Goal: Task Accomplishment & Management: Complete application form

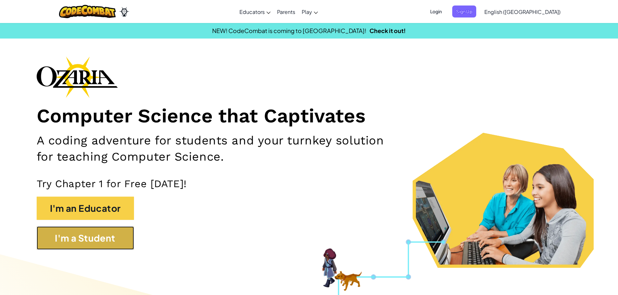
click at [82, 248] on button "I'm a Student" at bounding box center [85, 238] width 97 height 23
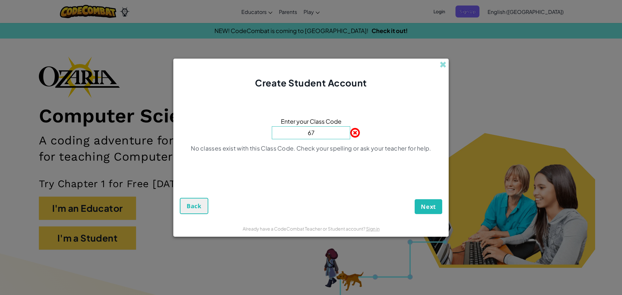
type input "6"
click at [350, 129] on span at bounding box center [350, 132] width 0 height 13
click at [350, 133] on span at bounding box center [350, 132] width 0 height 13
click at [315, 134] on input at bounding box center [311, 132] width 78 height 13
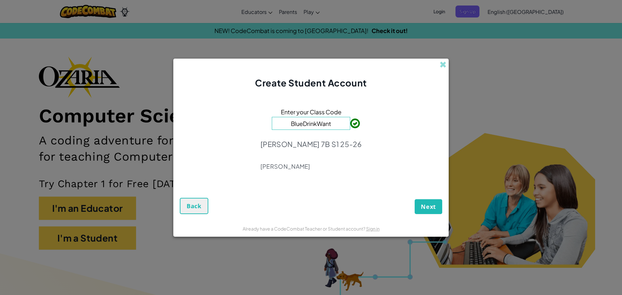
type input "BlueDrinkWant"
click at [419, 200] on button "Next" at bounding box center [429, 206] width 28 height 15
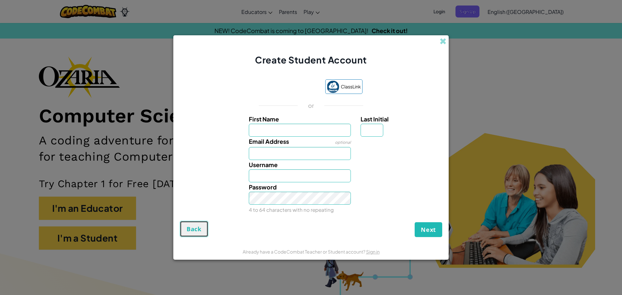
click at [198, 231] on span "Back" at bounding box center [194, 229] width 15 height 8
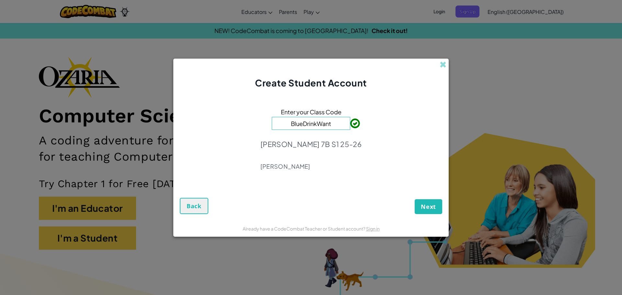
click at [307, 165] on p "[PERSON_NAME]" at bounding box center [311, 167] width 101 height 8
click at [433, 206] on span "Next" at bounding box center [428, 207] width 15 height 8
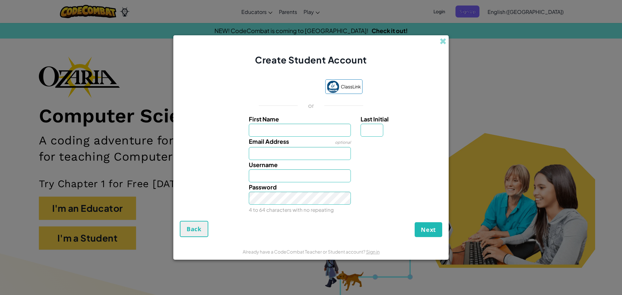
click at [313, 137] on div "Email Address optional" at bounding box center [300, 148] width 112 height 23
click at [316, 133] on input "First Name" at bounding box center [300, 130] width 102 height 13
type input "Ayaan"
click at [367, 132] on input "Last Initial" at bounding box center [372, 130] width 23 height 13
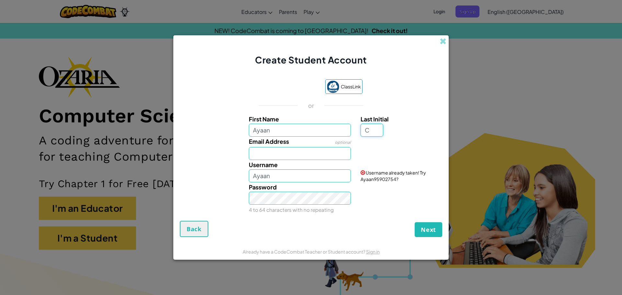
type input "C"
click at [287, 155] on input "Email Address" at bounding box center [300, 153] width 102 height 13
click at [278, 177] on input "AyaanC" at bounding box center [300, 176] width 102 height 13
click at [322, 162] on div "Username AyaanC676767" at bounding box center [300, 171] width 112 height 22
click at [322, 156] on input "Email Address" at bounding box center [300, 153] width 102 height 13
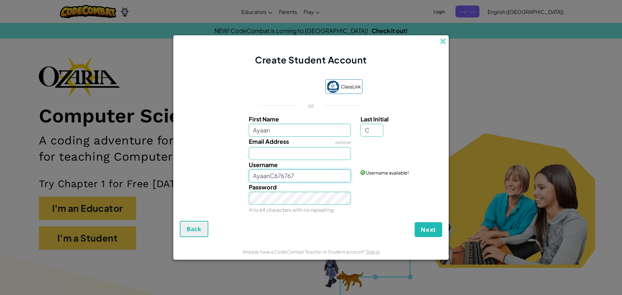
click at [318, 173] on input "AyaanC676767" at bounding box center [300, 176] width 102 height 13
type input "A"
type input "[DEMOGRAPHIC_DATA]"
click at [284, 154] on input "Email Address" at bounding box center [300, 153] width 102 height 13
click at [415, 222] on button "Next" at bounding box center [429, 229] width 28 height 15
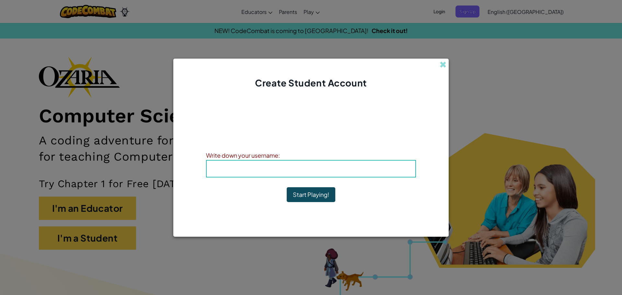
click at [274, 167] on h4 "Username : ayaanis67" at bounding box center [311, 169] width 196 height 10
click at [300, 167] on span "Username" at bounding box center [293, 168] width 34 height 7
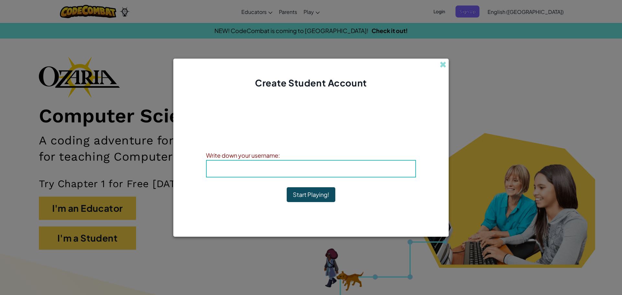
click at [317, 167] on b "Username : ayaanis67" at bounding box center [311, 168] width 71 height 7
click at [320, 170] on b "Username : ayaanis67" at bounding box center [311, 168] width 71 height 7
click at [314, 163] on div "Username : ayaanis67" at bounding box center [311, 169] width 210 height 18
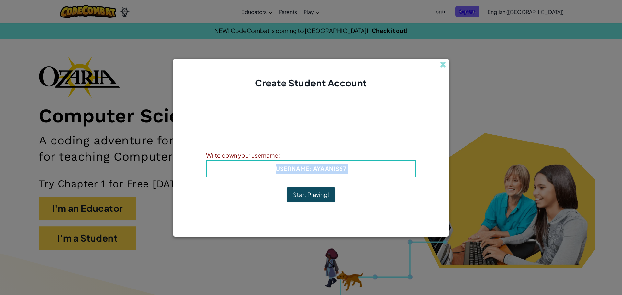
click at [314, 163] on div "Username : ayaanis67" at bounding box center [311, 169] width 210 height 18
click at [307, 197] on button "Start Playing!" at bounding box center [311, 194] width 49 height 15
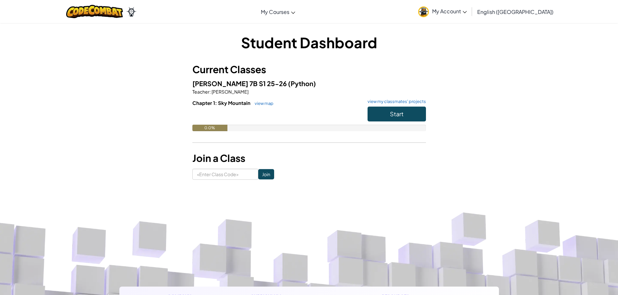
click at [466, 14] on span "My Account" at bounding box center [449, 11] width 35 height 7
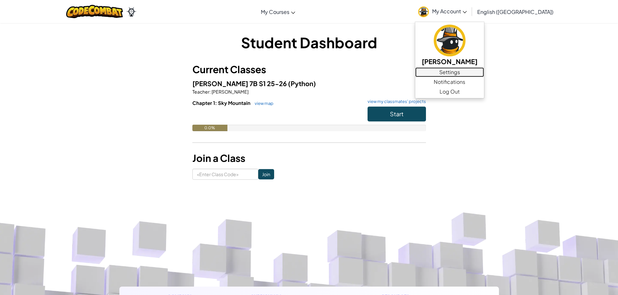
click at [481, 70] on link "Settings" at bounding box center [449, 72] width 69 height 10
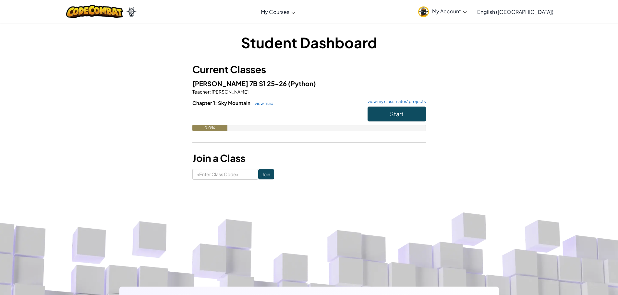
click at [429, 16] on img at bounding box center [423, 11] width 11 height 11
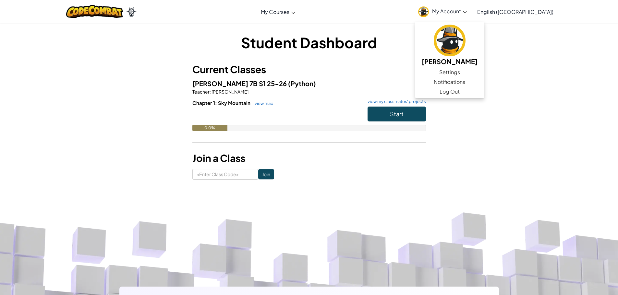
click at [332, 59] on div "Student Dashboard Current Classes [PERSON_NAME] 7B S1 25-26 (Python) Teacher : …" at bounding box center [308, 105] width 233 height 147
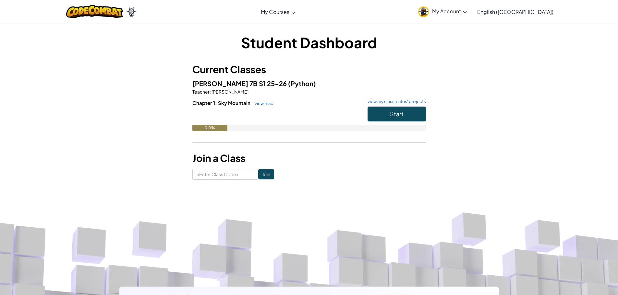
click at [470, 15] on link "My Account" at bounding box center [442, 11] width 55 height 20
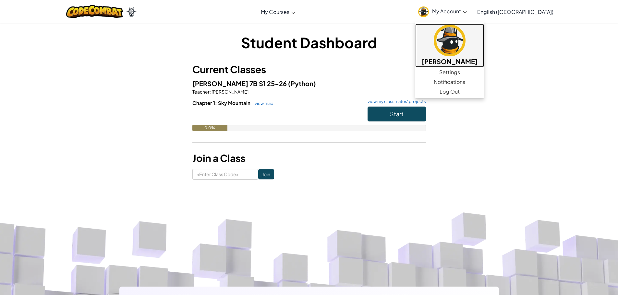
click at [475, 56] on link "[PERSON_NAME]" at bounding box center [449, 46] width 69 height 44
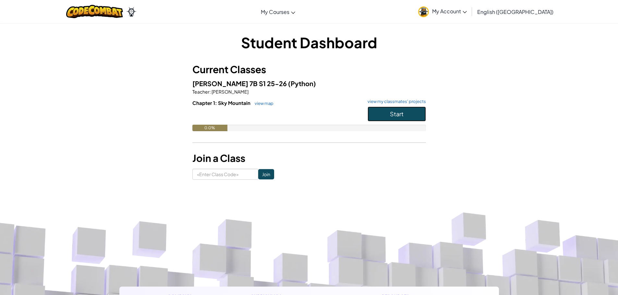
click at [390, 117] on span "Start" at bounding box center [397, 113] width 14 height 7
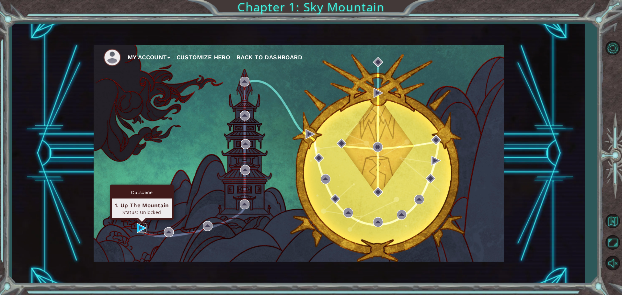
click at [138, 227] on img at bounding box center [142, 228] width 10 height 10
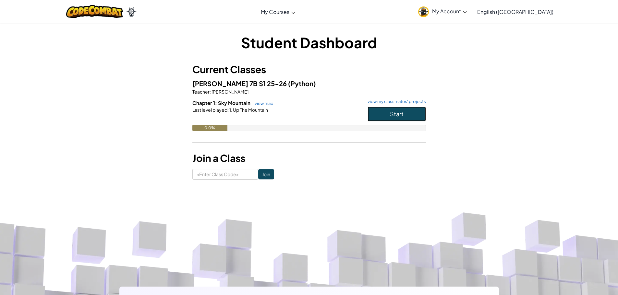
click at [403, 114] on span "Start" at bounding box center [397, 113] width 14 height 7
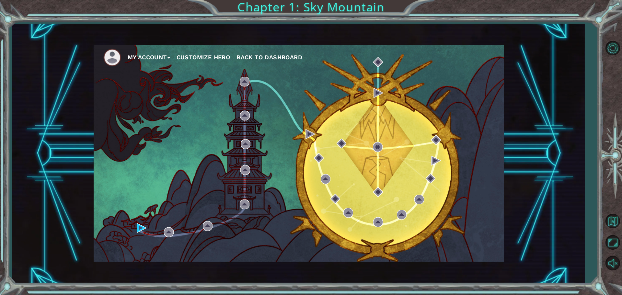
click at [205, 56] on button "Customize Hero" at bounding box center [204, 58] width 54 height 10
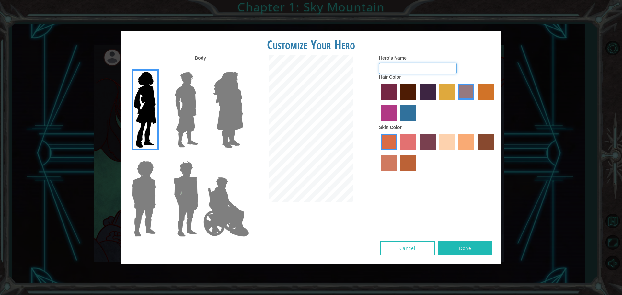
click at [390, 69] on input "Hero's Name" at bounding box center [418, 68] width 78 height 11
type input "ayaan"
click at [194, 97] on img at bounding box center [186, 109] width 29 height 81
click at [201, 68] on input "Hero Lars" at bounding box center [201, 68] width 0 height 0
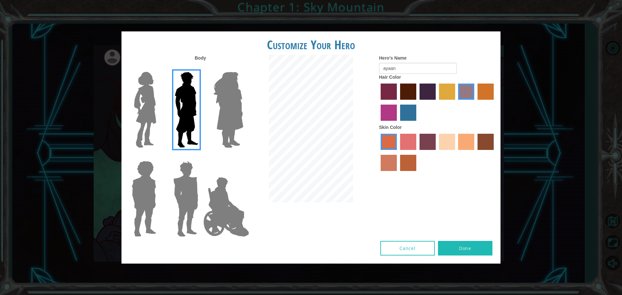
click at [236, 107] on img at bounding box center [228, 109] width 35 height 81
click at [243, 68] on input "Hero Amethyst" at bounding box center [243, 68] width 0 height 0
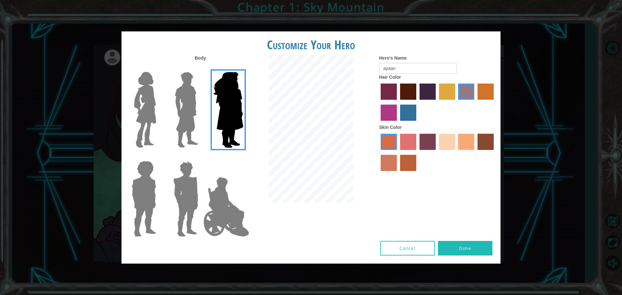
click at [187, 172] on img at bounding box center [186, 199] width 30 height 81
click at [201, 157] on input "Hero Garnet" at bounding box center [201, 157] width 0 height 0
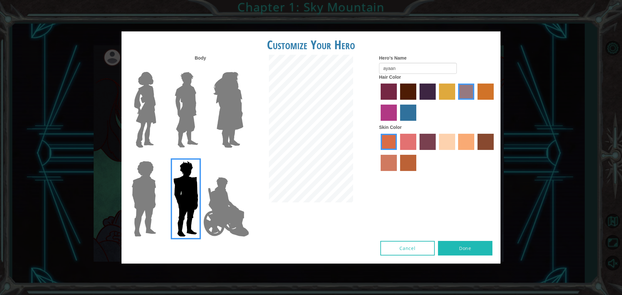
click at [448, 149] on label "sandy beach skin color" at bounding box center [447, 142] width 16 height 16
click at [437, 152] on input "sandy beach skin color" at bounding box center [437, 152] width 0 height 0
click at [465, 143] on label "tacao skin color" at bounding box center [466, 142] width 16 height 16
click at [456, 152] on input "tacao skin color" at bounding box center [456, 152] width 0 height 0
click at [465, 251] on button "Done" at bounding box center [465, 248] width 54 height 15
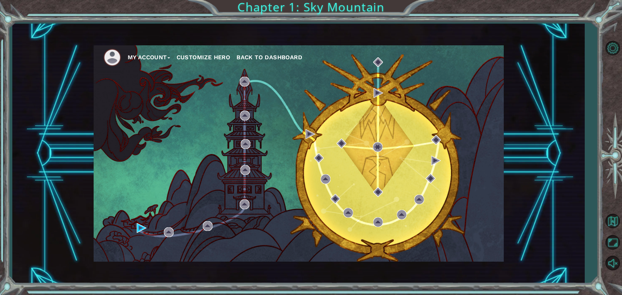
click at [135, 229] on div "My Account Customize Hero Back to Dashboard" at bounding box center [299, 153] width 410 height 217
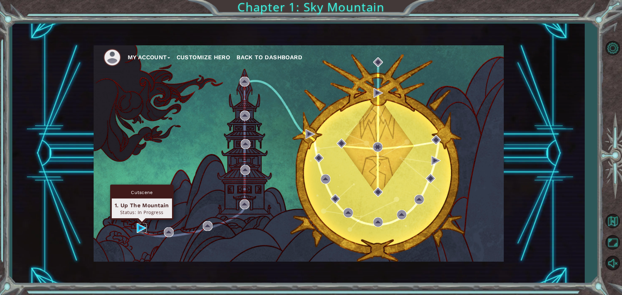
click at [140, 226] on img at bounding box center [142, 228] width 10 height 10
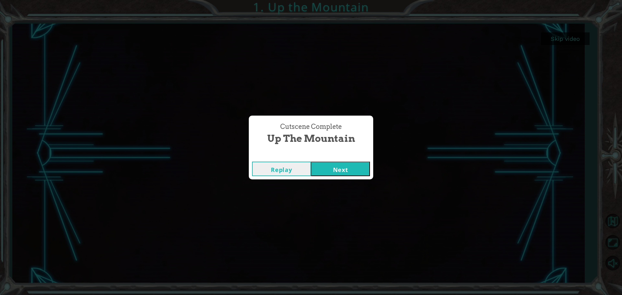
click at [349, 169] on button "Next" at bounding box center [340, 169] width 59 height 15
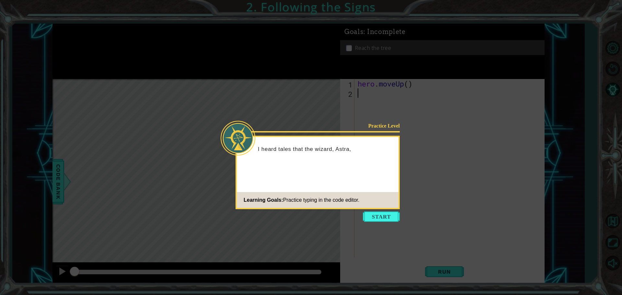
click at [380, 209] on div "Practice Level I heard tales that the wizard, Astra, Learning Goals: Practice t…" at bounding box center [318, 173] width 164 height 74
click at [378, 212] on button "Start" at bounding box center [381, 217] width 37 height 10
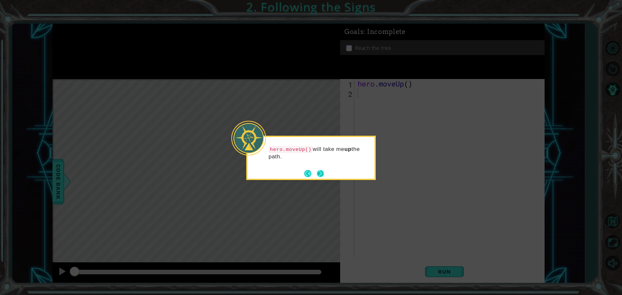
click at [321, 170] on button "Next" at bounding box center [320, 173] width 7 height 7
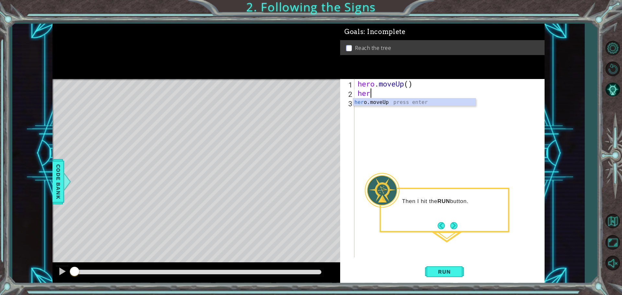
type textarea "hero"
click at [445, 272] on span "Run" at bounding box center [445, 272] width 26 height 6
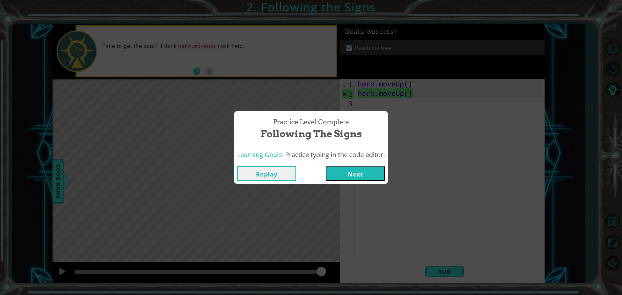
click at [349, 173] on button "Next" at bounding box center [355, 173] width 59 height 15
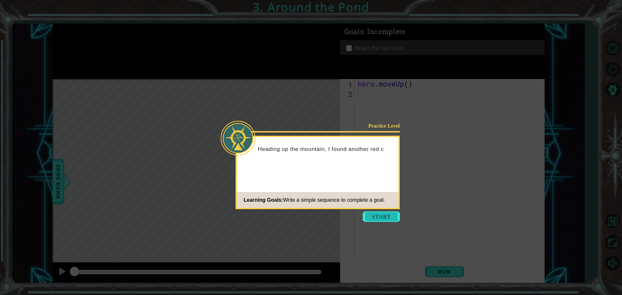
click at [380, 216] on button "Start" at bounding box center [381, 217] width 37 height 10
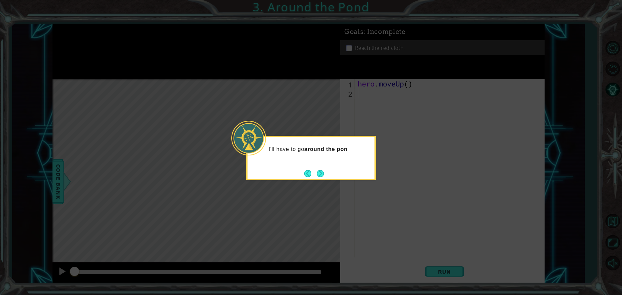
click at [321, 171] on button "Next" at bounding box center [320, 173] width 7 height 7
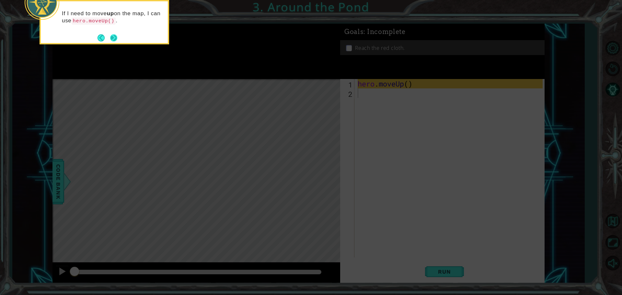
click at [112, 34] on button "Next" at bounding box center [113, 37] width 7 height 7
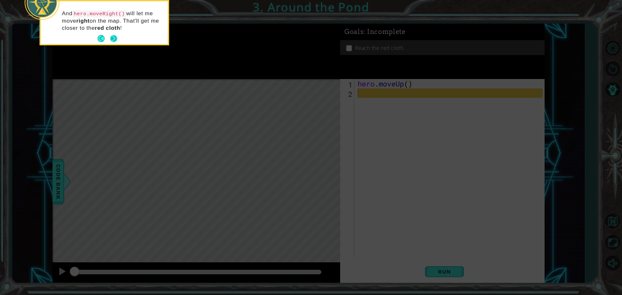
click at [117, 38] on button "Next" at bounding box center [113, 38] width 7 height 7
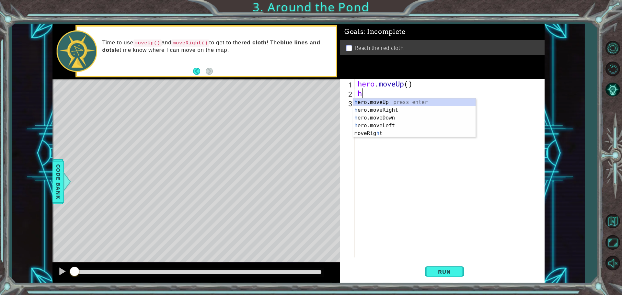
type textarea "he"
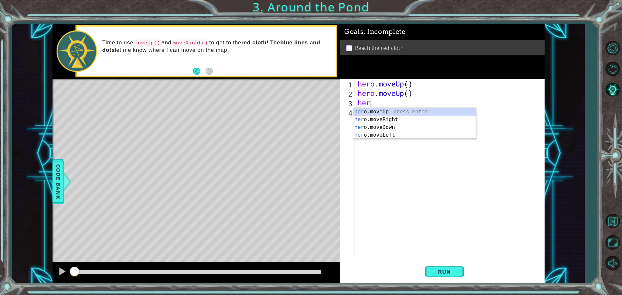
type textarea "hero"
click at [367, 118] on div "hero .moveUp press enter hero .moveRight press enter hero .moveDown press enter…" at bounding box center [414, 131] width 123 height 47
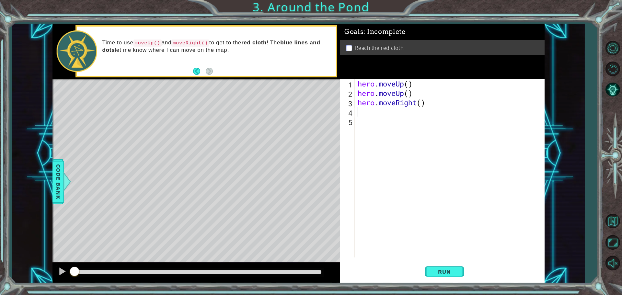
scroll to position [0, 0]
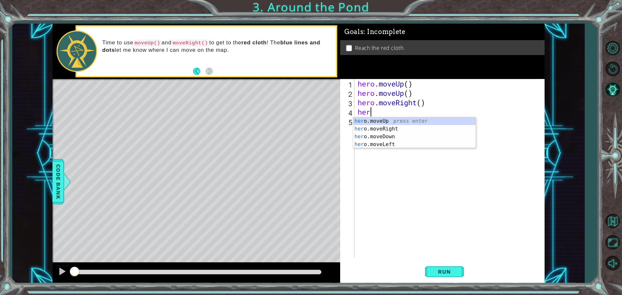
type textarea "hero"
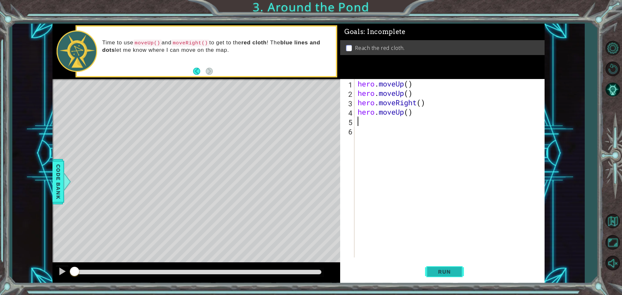
click at [446, 274] on span "Run" at bounding box center [445, 272] width 26 height 6
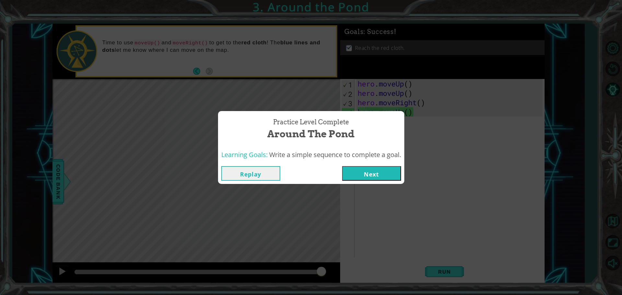
click at [382, 175] on button "Next" at bounding box center [371, 173] width 59 height 15
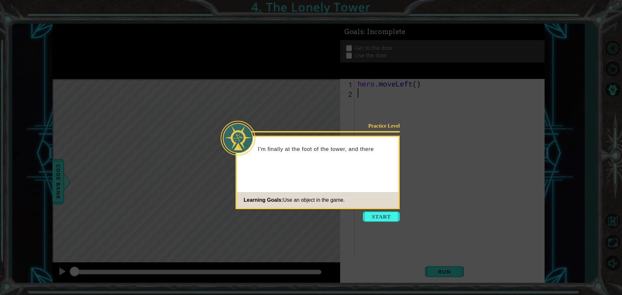
click at [383, 209] on icon at bounding box center [311, 147] width 622 height 295
click at [381, 219] on button "Start" at bounding box center [381, 217] width 37 height 10
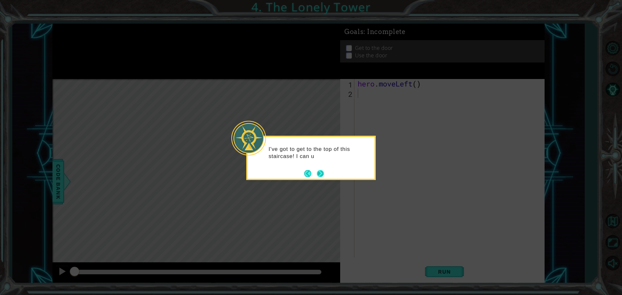
click at [318, 172] on button "Next" at bounding box center [320, 173] width 7 height 7
click at [318, 172] on button "Next" at bounding box center [320, 173] width 9 height 9
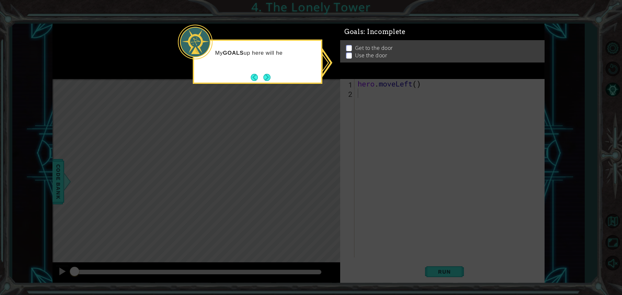
click at [379, 104] on icon at bounding box center [311, 147] width 622 height 295
click at [382, 100] on icon at bounding box center [311, 147] width 622 height 295
click at [269, 77] on button "Next" at bounding box center [267, 77] width 7 height 7
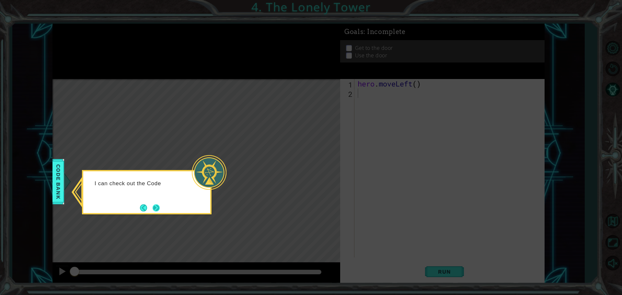
click at [154, 207] on button "Next" at bounding box center [156, 208] width 7 height 7
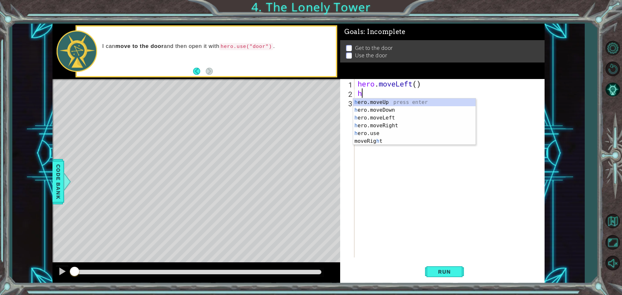
type textarea "he"
click at [372, 118] on div "he ro.moveUp press enter he ro.moveDown press enter he ro.moveLeft press enter …" at bounding box center [414, 126] width 123 height 54
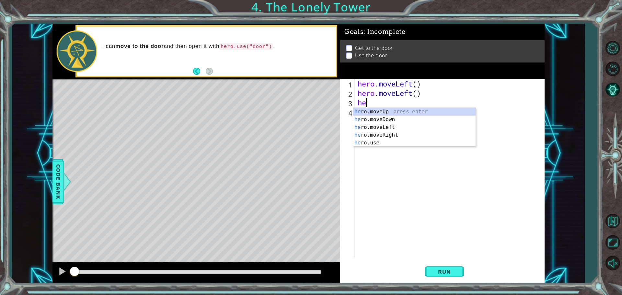
type textarea "her"
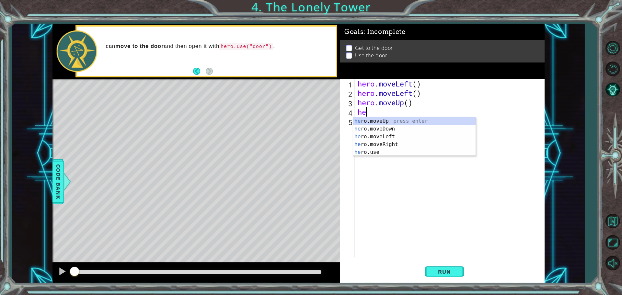
type textarea "hero"
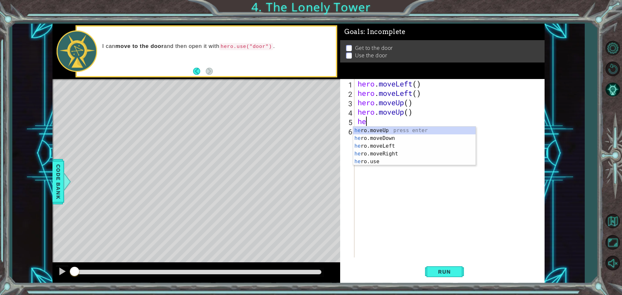
type textarea "her"
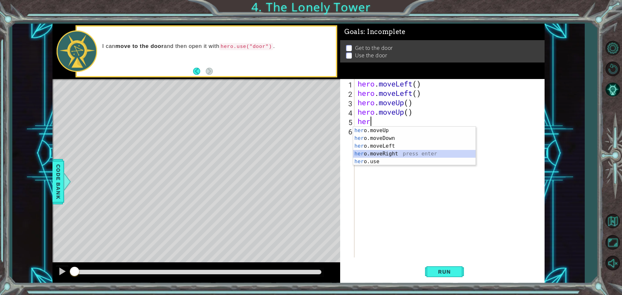
click at [389, 155] on div "her o.moveUp press enter her o.moveDown press enter her o.moveLeft press enter …" at bounding box center [414, 154] width 123 height 54
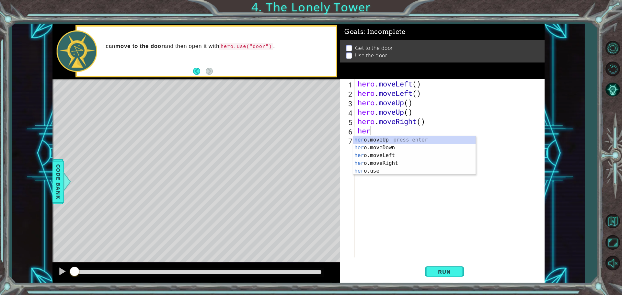
type textarea "hero"
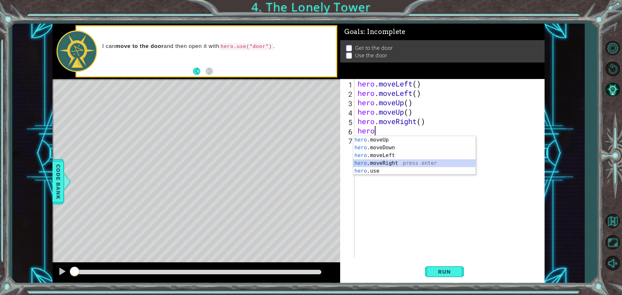
click at [380, 162] on div "hero .moveUp press enter hero .moveDown press enter hero .moveLeft press enter …" at bounding box center [414, 163] width 123 height 54
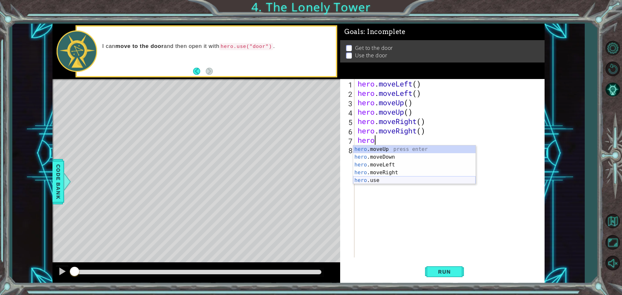
click at [366, 178] on div "hero .moveUp press enter hero .moveDown press enter hero .moveLeft press enter …" at bounding box center [414, 173] width 123 height 54
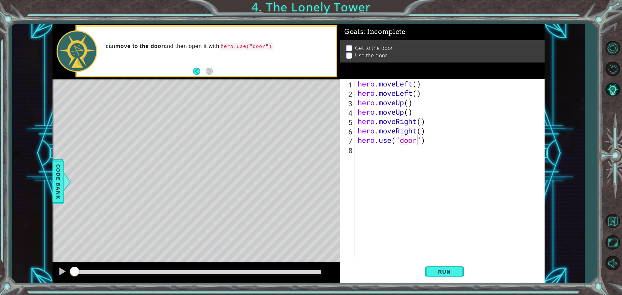
scroll to position [0, 3]
type textarea "hero.use("door")"
click at [440, 274] on span "Run" at bounding box center [445, 272] width 26 height 6
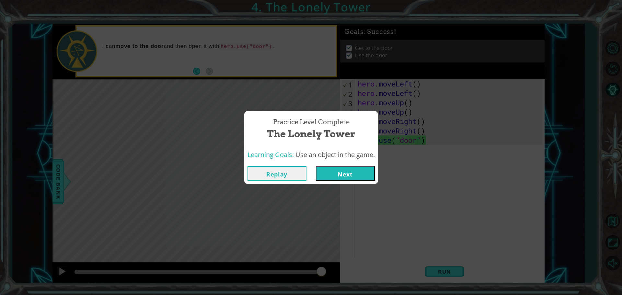
click at [365, 177] on button "Next" at bounding box center [345, 173] width 59 height 15
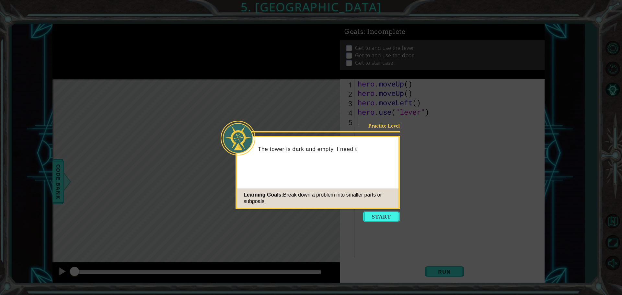
click at [379, 224] on icon at bounding box center [311, 147] width 622 height 295
click at [377, 217] on button "Start" at bounding box center [381, 217] width 37 height 10
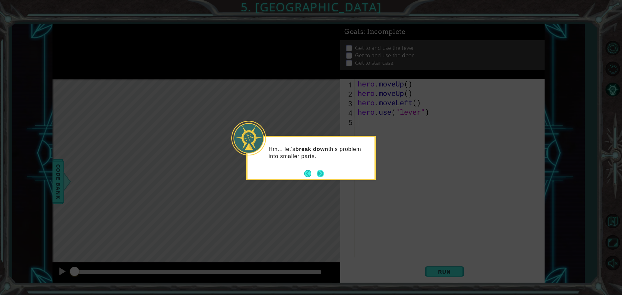
click at [322, 171] on button "Next" at bounding box center [320, 173] width 7 height 7
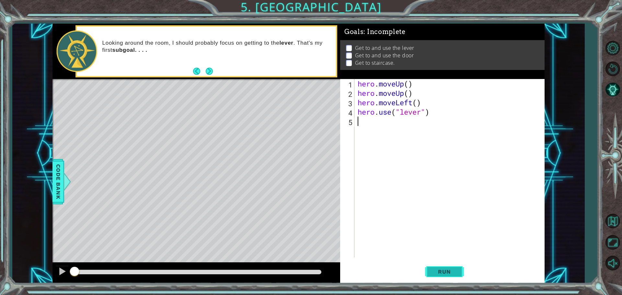
click at [428, 270] on button "Run" at bounding box center [444, 272] width 39 height 20
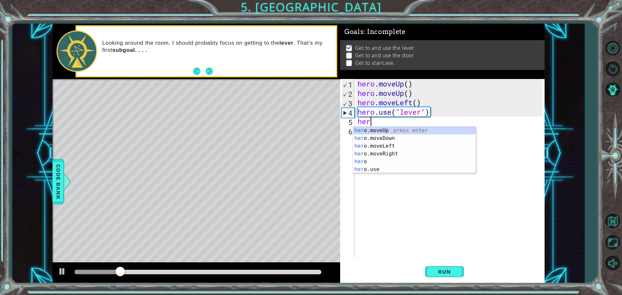
scroll to position [0, 0]
type textarea "herori"
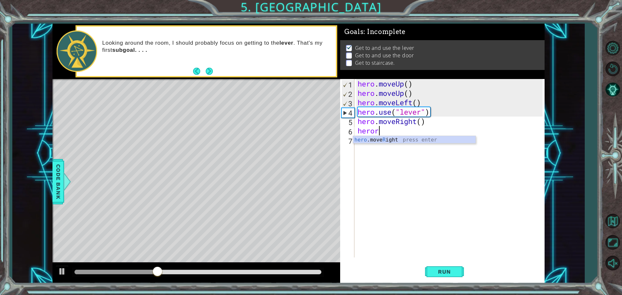
scroll to position [0, 1]
type textarea "heroright"
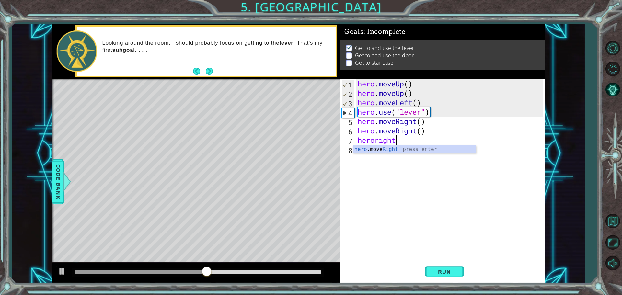
type textarea "heroright"
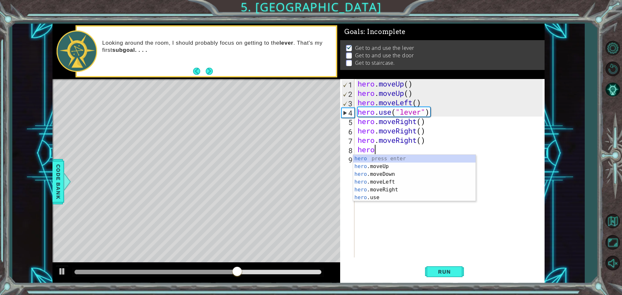
scroll to position [0, 0]
click at [358, 195] on div "hero press enter hero .moveUp press enter hero .moveDown press enter hero .move…" at bounding box center [414, 186] width 123 height 62
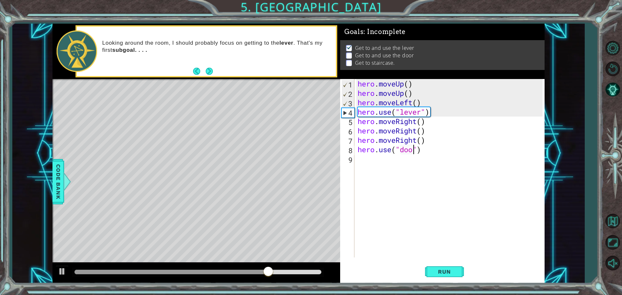
type textarea "hero.use("door")"
click at [441, 275] on span "Run" at bounding box center [445, 272] width 26 height 6
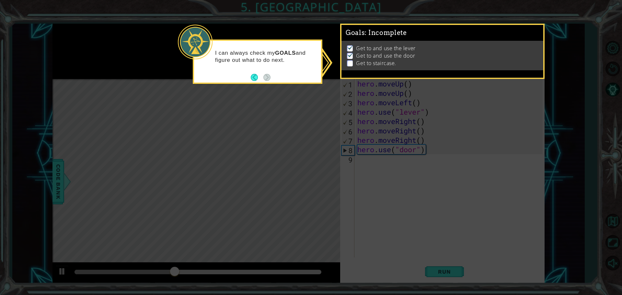
click at [282, 79] on div "I can always check my GOALS and figure out what to do next." at bounding box center [258, 62] width 130 height 44
click at [254, 77] on button "Back" at bounding box center [257, 77] width 13 height 7
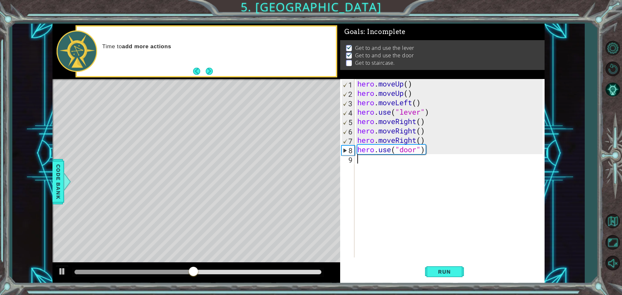
click at [405, 169] on div "hero . moveUp ( ) hero . moveUp ( ) hero . moveLeft ( ) hero . use ( "lever" ) …" at bounding box center [451, 177] width 190 height 197
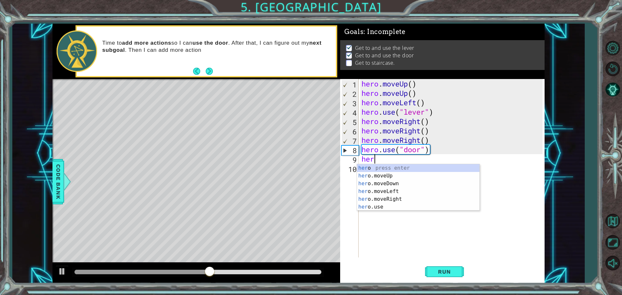
scroll to position [0, 0]
type textarea "herou"
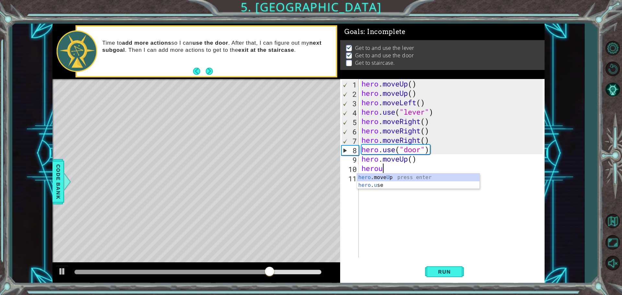
scroll to position [0, 1]
type textarea "heroup"
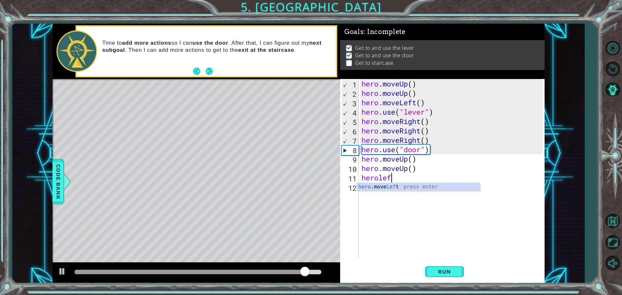
scroll to position [0, 1]
type textarea "heroleft"
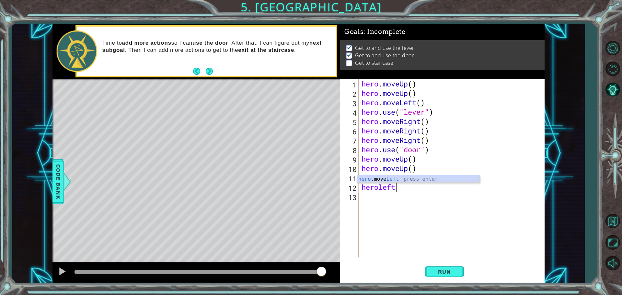
type textarea "heroleft"
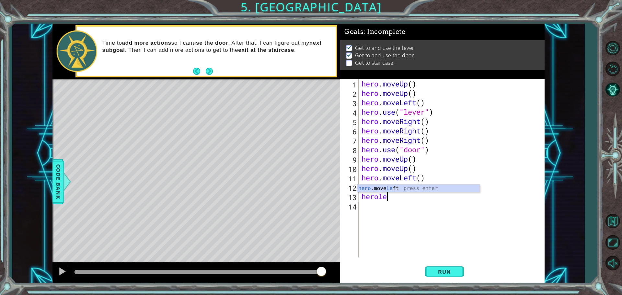
scroll to position [0, 1]
type textarea "heroleft"
click at [456, 271] on span "Run" at bounding box center [445, 272] width 26 height 6
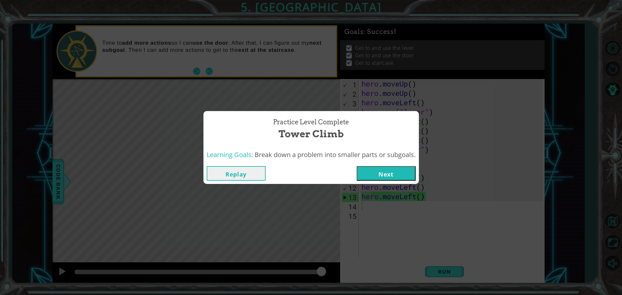
click at [394, 177] on button "Next" at bounding box center [386, 173] width 59 height 15
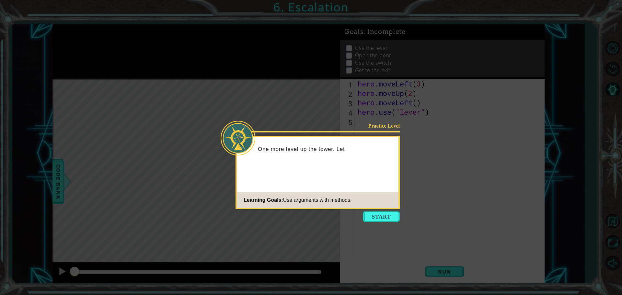
click at [395, 218] on button "Start" at bounding box center [381, 217] width 37 height 10
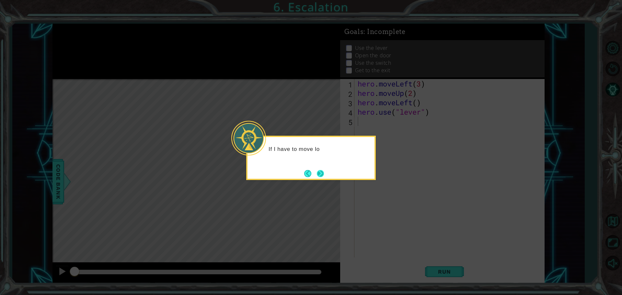
click at [323, 171] on button "Next" at bounding box center [320, 173] width 7 height 7
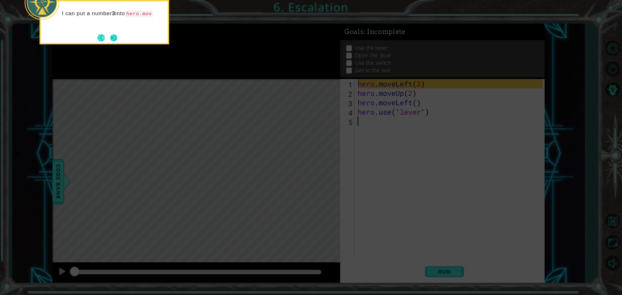
click at [117, 35] on button "Next" at bounding box center [113, 37] width 7 height 7
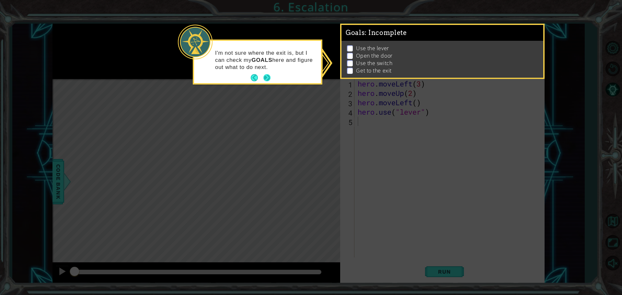
click at [264, 74] on button "Next" at bounding box center [267, 77] width 7 height 7
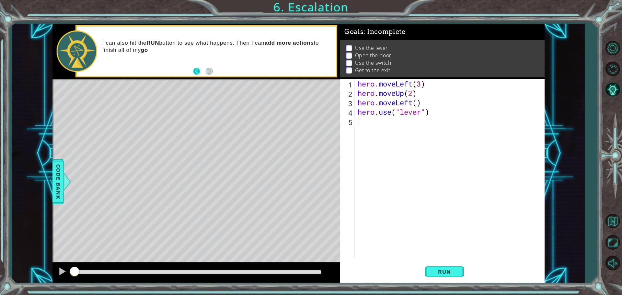
click at [197, 70] on button "Back" at bounding box center [199, 71] width 13 height 7
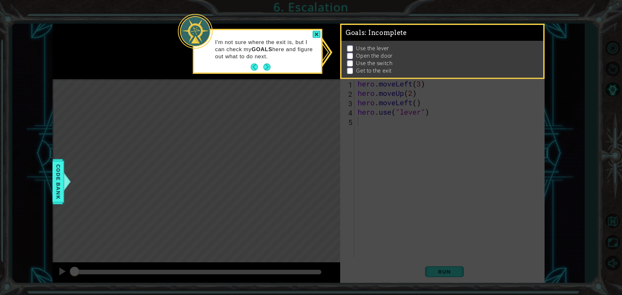
click at [258, 63] on footer at bounding box center [261, 67] width 20 height 10
click at [262, 65] on footer at bounding box center [261, 67] width 20 height 10
click at [265, 66] on button "Next" at bounding box center [267, 67] width 7 height 7
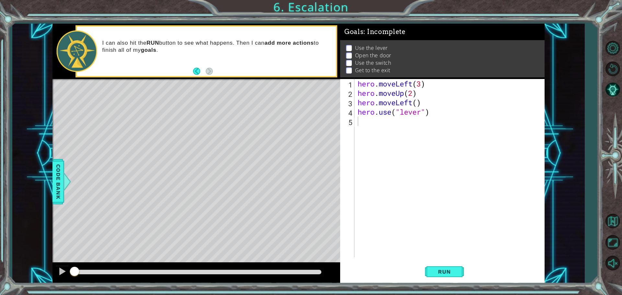
drag, startPoint x: 147, startPoint y: 166, endPoint x: 282, endPoint y: 217, distance: 144.4
click at [282, 217] on div "Level Map" at bounding box center [203, 174] width 300 height 191
click at [391, 151] on div "hero . moveLeft ( 3 ) hero . moveUp ( 2 ) hero . moveLeft ( ) hero . use ( "lev…" at bounding box center [452, 177] width 190 height 197
click at [441, 268] on button "Run" at bounding box center [444, 272] width 39 height 20
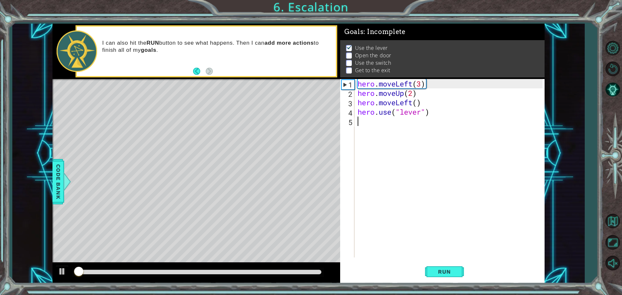
scroll to position [3, 0]
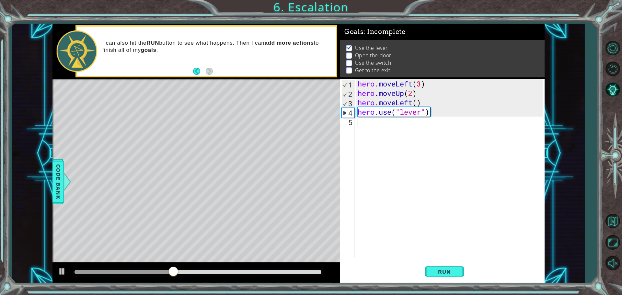
type textarea "g"
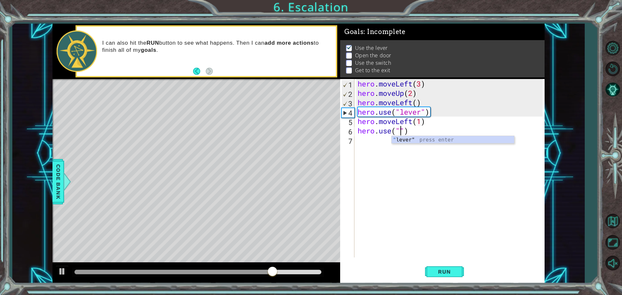
scroll to position [0, 2]
type textarea "hero.use("door")"
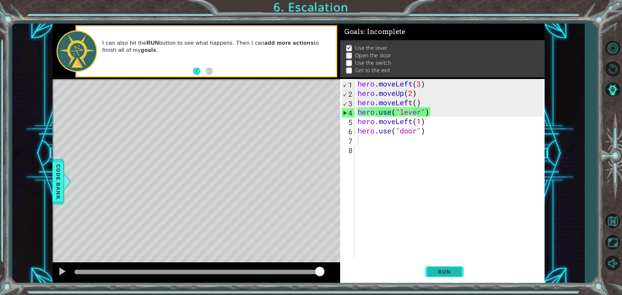
click at [443, 274] on span "Run" at bounding box center [445, 272] width 26 height 6
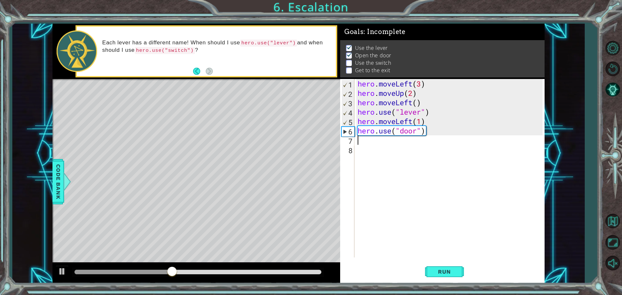
click at [401, 165] on div "hero . moveLeft ( 3 ) hero . moveUp ( 2 ) hero . moveLeft ( ) hero . use ( "lev…" at bounding box center [452, 177] width 190 height 197
click at [393, 149] on div "hero . moveLeft ( 3 ) hero . moveUp ( 2 ) hero . moveLeft ( ) hero . use ( "lev…" at bounding box center [452, 177] width 190 height 197
click at [379, 138] on div "hero . moveLeft ( 3 ) hero . moveUp ( 2 ) hero . moveLeft ( ) hero . use ( "lev…" at bounding box center [452, 177] width 190 height 197
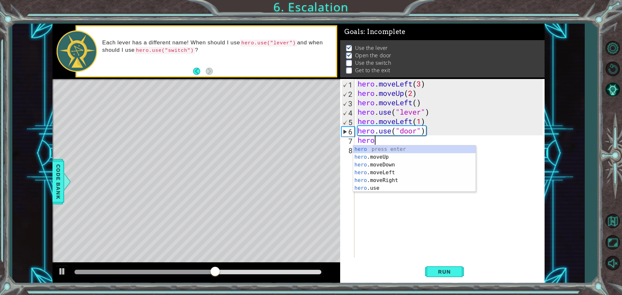
scroll to position [0, 1]
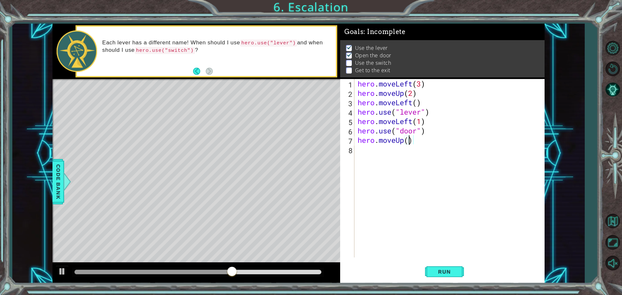
type textarea "hero.moveUp(2)"
type textarea "hero.moveRight(2)"
click at [433, 268] on button "Run" at bounding box center [444, 272] width 39 height 20
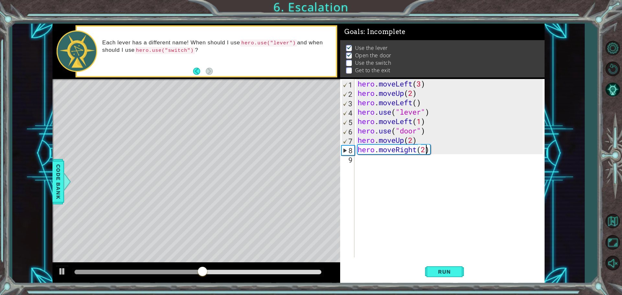
click at [395, 173] on div "hero . moveLeft ( 3 ) hero . moveUp ( 2 ) hero . moveLeft ( ) hero . use ( "lev…" at bounding box center [452, 177] width 190 height 197
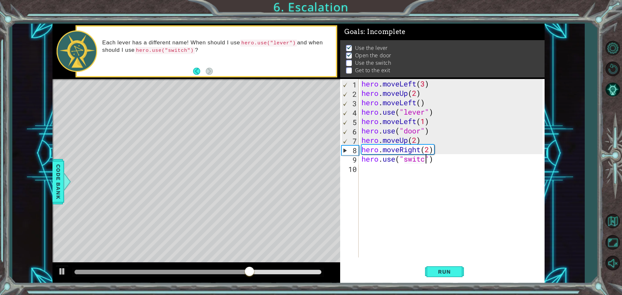
type textarea "hero.use("switch")"
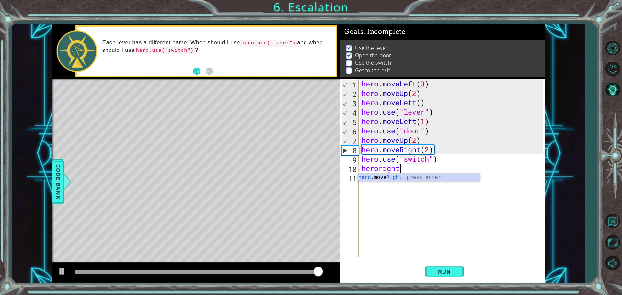
scroll to position [0, 1]
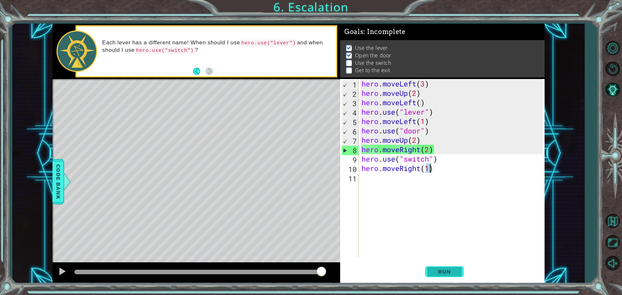
type textarea "hero.moveRight(1)"
click at [451, 273] on span "Run" at bounding box center [445, 272] width 26 height 6
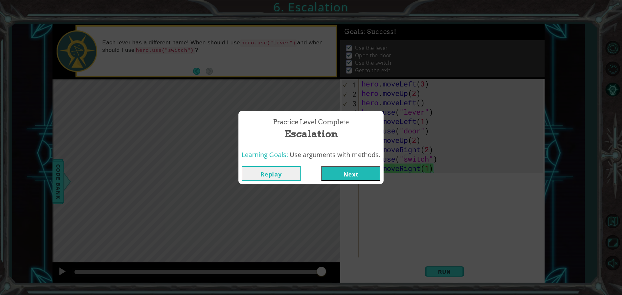
click at [348, 171] on button "Next" at bounding box center [351, 173] width 59 height 15
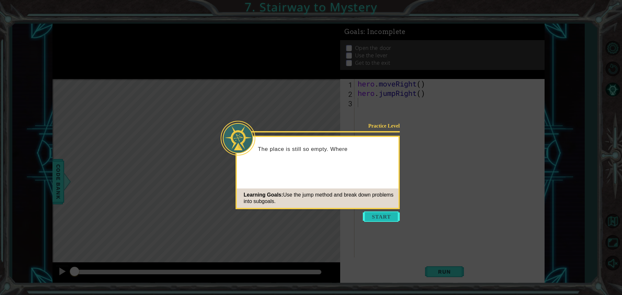
click at [371, 219] on button "Start" at bounding box center [381, 217] width 37 height 10
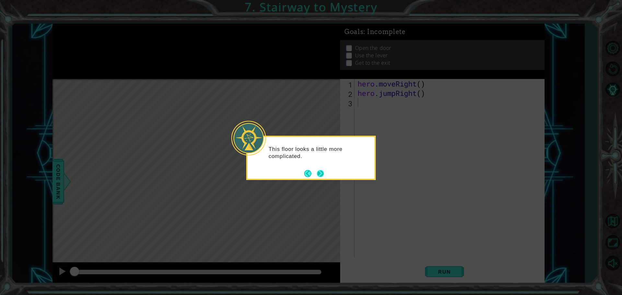
click at [323, 172] on button "Next" at bounding box center [320, 173] width 7 height 7
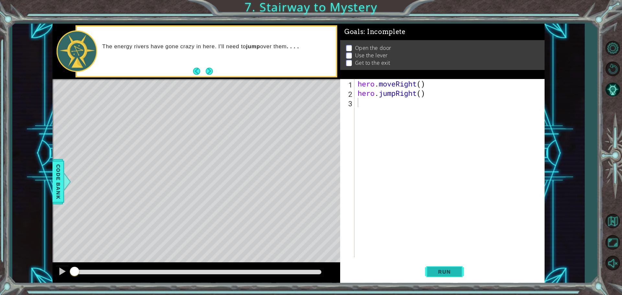
click at [451, 267] on button "Run" at bounding box center [444, 272] width 39 height 20
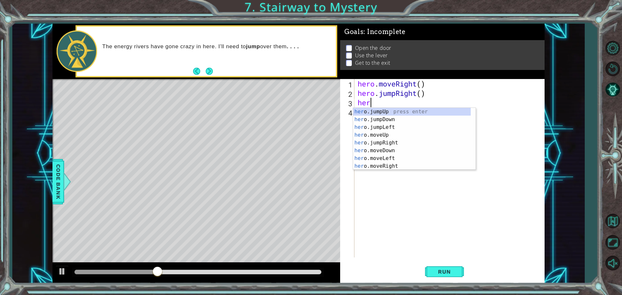
scroll to position [0, 0]
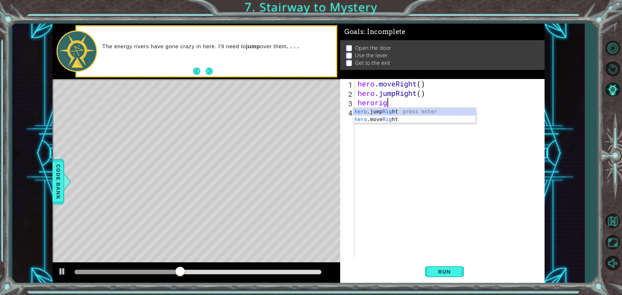
type textarea "heroright"
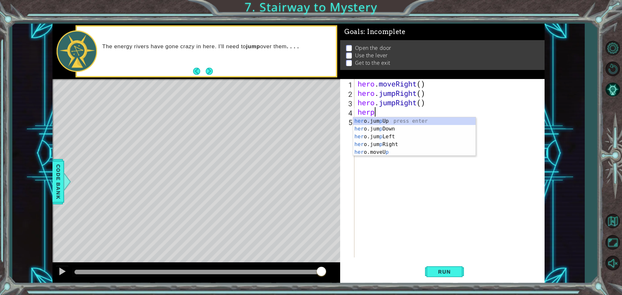
scroll to position [0, 1]
type textarea "herpup"
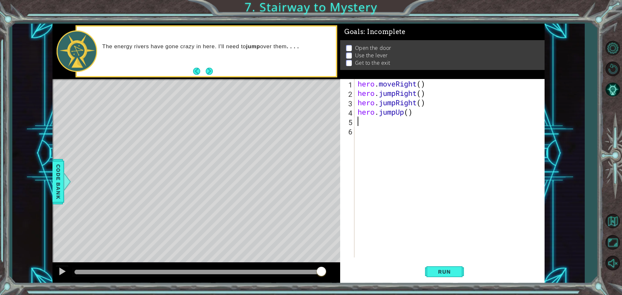
scroll to position [0, 0]
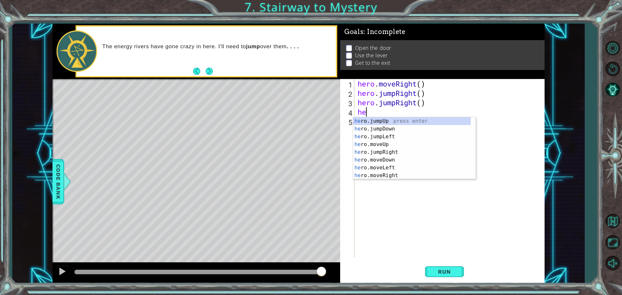
type textarea "h"
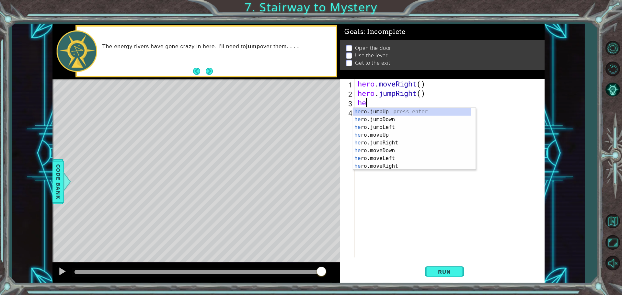
type textarea "h"
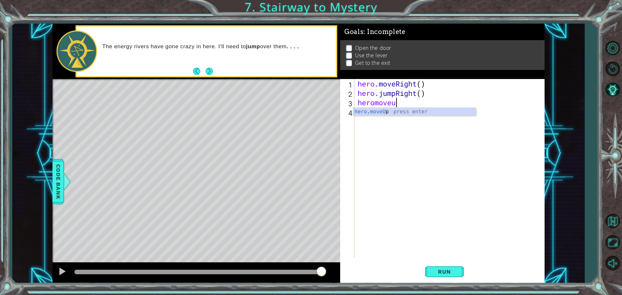
scroll to position [0, 2]
type textarea "hero.moveUp(1)g"
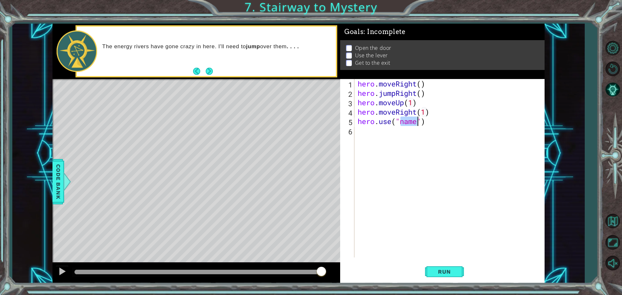
scroll to position [0, 3]
type textarea "hero.use("door")"
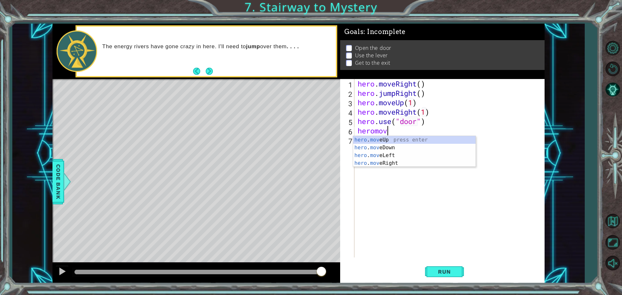
scroll to position [0, 1]
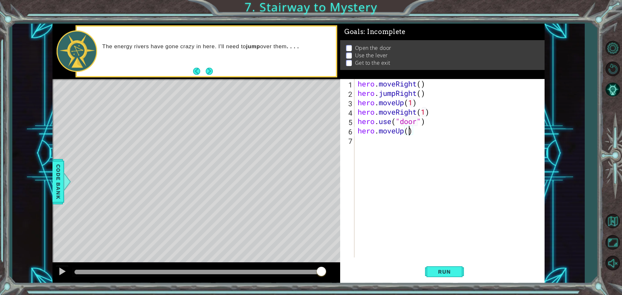
type textarea "hero.moveUp(2)"
type textarea "herojumple"
click at [430, 147] on div "hero . moveRight ( ) hero . jumpRight ( ) hero . moveUp ( 1 ) hero . moveRight …" at bounding box center [452, 177] width 190 height 197
click at [425, 136] on div "hero . moveRight ( ) hero . jumpRight ( ) hero . moveUp ( 1 ) hero . moveRight …" at bounding box center [452, 177] width 190 height 197
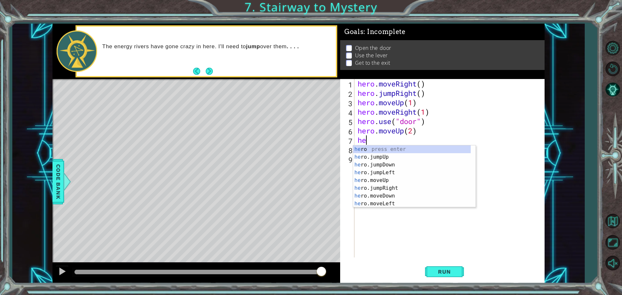
type textarea "h"
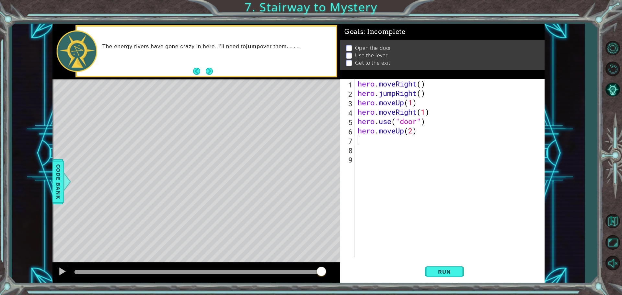
type textarea "hero.moveUp(2)"
type textarea "hero.use("lever")"
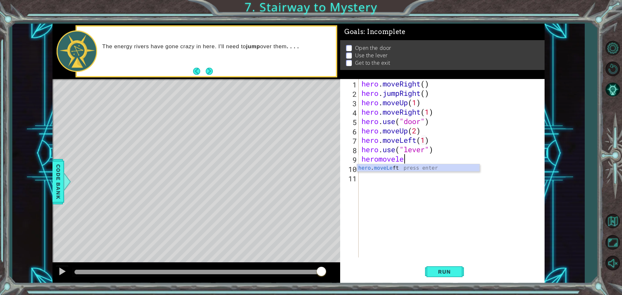
scroll to position [0, 2]
type textarea "hero.moveLeft(2)"
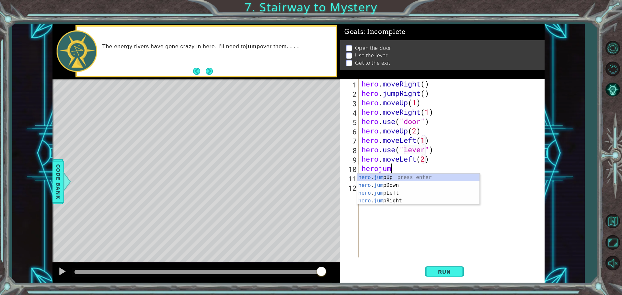
scroll to position [0, 1]
type textarea "herojump"
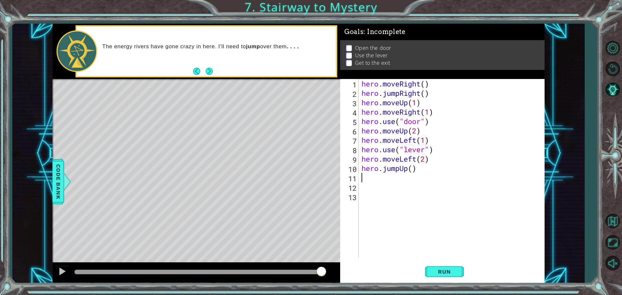
click at [413, 169] on div "hero . moveRight ( ) hero . jumpRight ( ) hero . moveUp ( 1 ) hero . moveRight …" at bounding box center [453, 177] width 186 height 197
type textarea "hero.jumpUp(1)"
click at [418, 183] on div "hero . moveRight ( ) hero . jumpRight ( ) hero . moveUp ( 1 ) hero . moveRight …" at bounding box center [453, 177] width 186 height 197
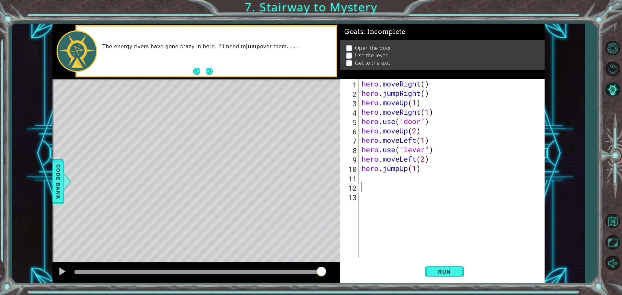
click at [418, 179] on div "hero . moveRight ( ) hero . jumpRight ( ) hero . moveUp ( 1 ) hero . moveRight …" at bounding box center [453, 177] width 186 height 197
click at [446, 268] on button "Run" at bounding box center [444, 272] width 39 height 20
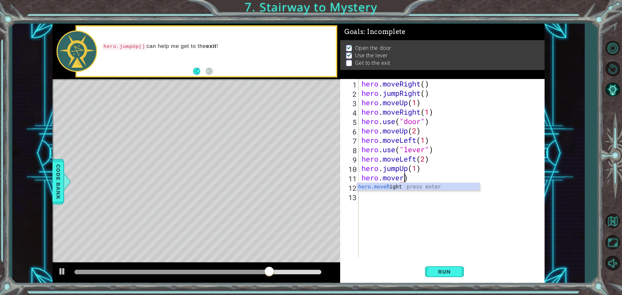
scroll to position [0, 2]
type textarea "hero.moveRight(2)"
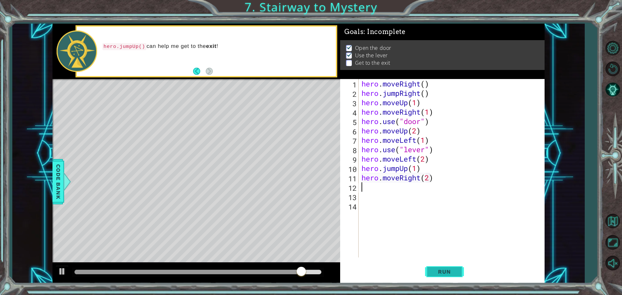
click at [444, 270] on span "Run" at bounding box center [445, 272] width 26 height 6
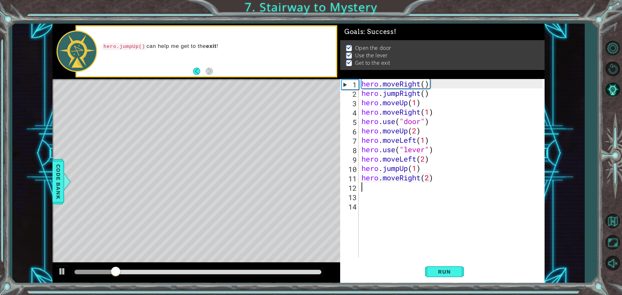
click at [295, 272] on div at bounding box center [198, 272] width 247 height 5
click at [57, 268] on button at bounding box center [62, 272] width 13 height 13
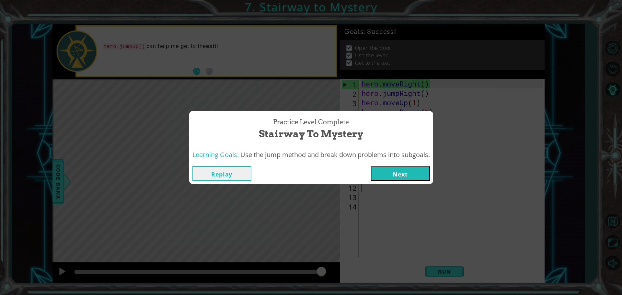
click at [397, 174] on button "Next" at bounding box center [400, 173] width 59 height 15
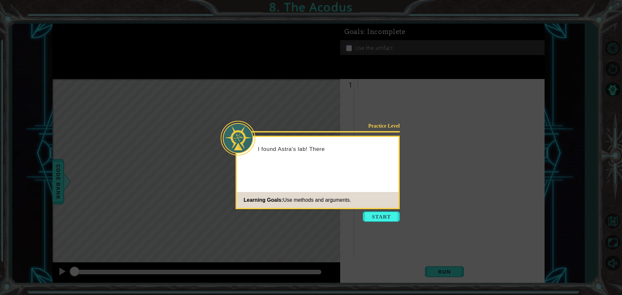
click at [362, 214] on icon at bounding box center [311, 147] width 622 height 295
click at [366, 219] on button "Start" at bounding box center [381, 217] width 37 height 10
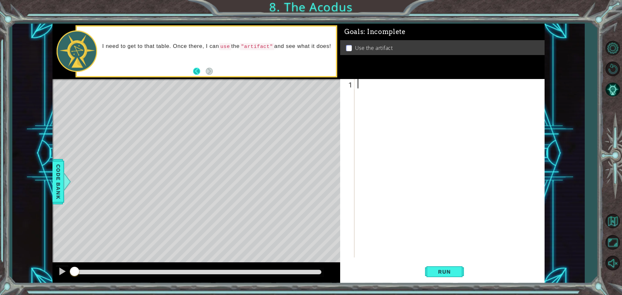
click at [196, 69] on button "Back" at bounding box center [199, 71] width 13 height 7
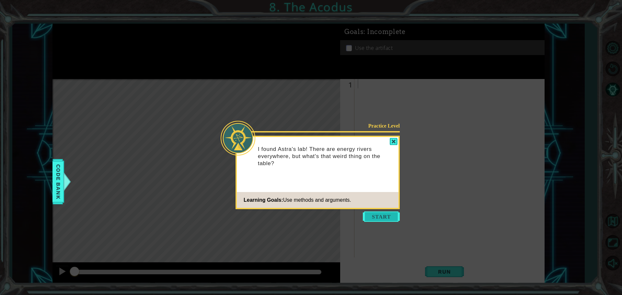
click at [376, 214] on button "Start" at bounding box center [381, 217] width 37 height 10
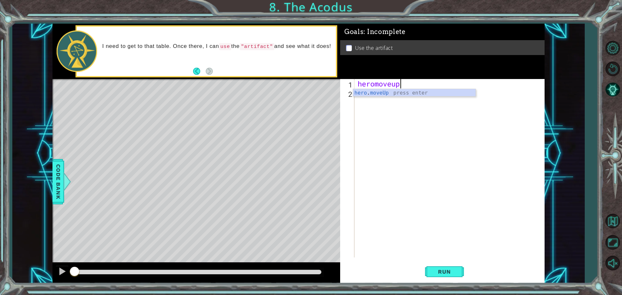
scroll to position [0, 2]
type textarea "hero.moveUp(2)"
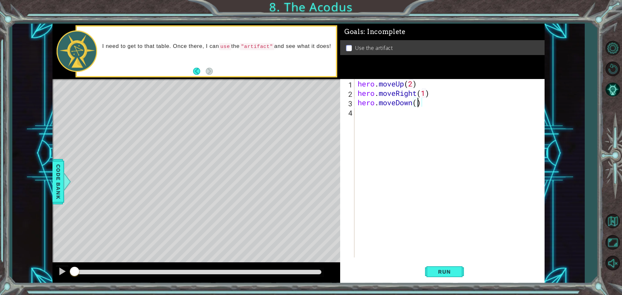
scroll to position [0, 3]
type textarea "hero.moveDown(2)"
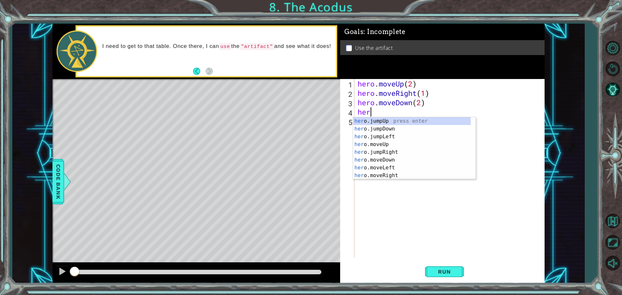
type textarea "herp"
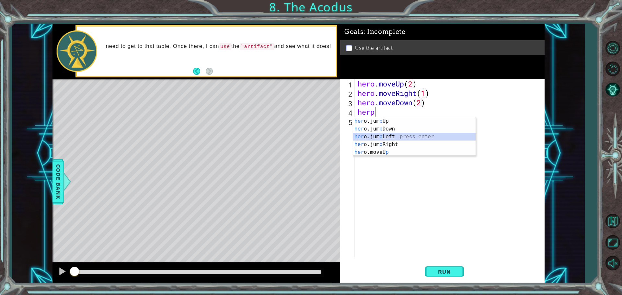
click at [385, 138] on div "her o.jum p Up press enter her o.jum p Down press enter her o.jum p Left press …" at bounding box center [414, 144] width 123 height 54
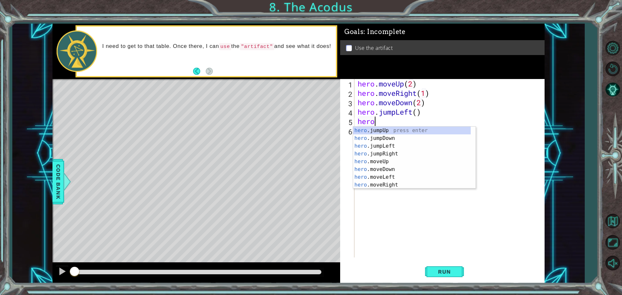
click at [457, 275] on button "Run" at bounding box center [444, 272] width 39 height 20
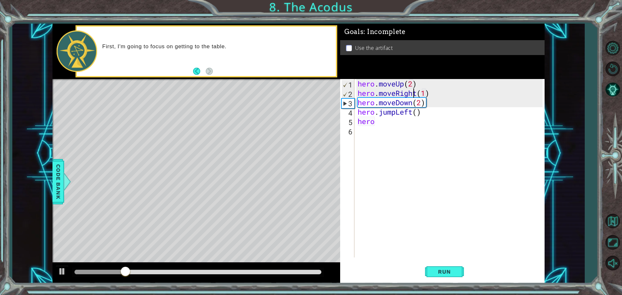
click at [413, 95] on div "hero . moveUp ( 2 ) hero . moveRight ( 1 ) hero . moveDown ( 2 ) hero . jumpLef…" at bounding box center [452, 177] width 190 height 197
click at [418, 95] on div "hero . moveUp ( 2 ) hero . moveRight ( 1 ) hero . moveDown ( 2 ) hero . jumpLef…" at bounding box center [452, 177] width 190 height 197
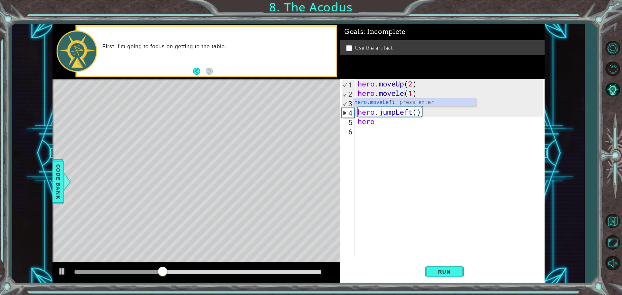
scroll to position [0, 2]
click at [438, 94] on div "hero . moveUp ( 2 ) hero . moveLeft ( 1 ) ( 1 ) hero . moveDown ( 2 ) hero . ju…" at bounding box center [452, 177] width 190 height 197
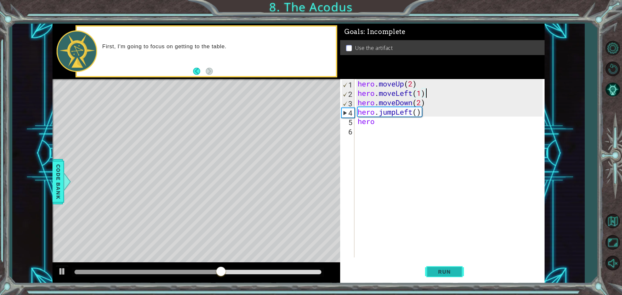
type textarea "hero.moveLeft(1)"
click at [436, 266] on button "Run" at bounding box center [444, 272] width 39 height 20
click at [383, 131] on div "hero . moveUp ( 2 ) hero . moveLeft ( 1 ) hero . moveDown ( 2 ) hero . jumpLeft…" at bounding box center [452, 177] width 190 height 197
click at [383, 125] on div "hero . moveUp ( 2 ) hero . moveLeft ( 1 ) hero . moveDown ( 2 ) hero . jumpLeft…" at bounding box center [452, 177] width 190 height 197
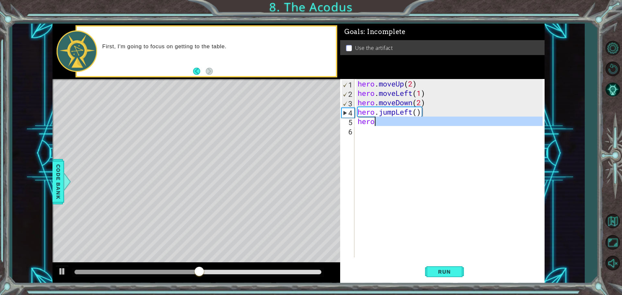
click at [383, 125] on div "hero . moveUp ( 2 ) hero . moveLeft ( 1 ) hero . moveDown ( 2 ) hero . jumpLeft…" at bounding box center [450, 168] width 186 height 179
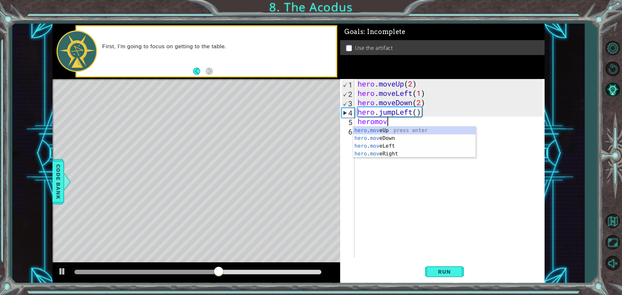
scroll to position [0, 1]
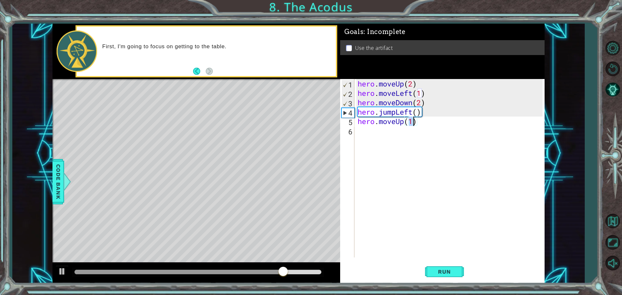
type textarea "hero.moveUp(2)"
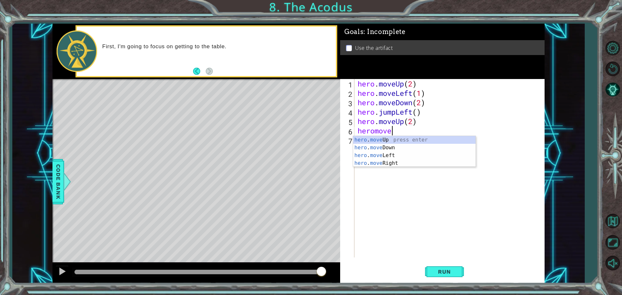
scroll to position [0, 2]
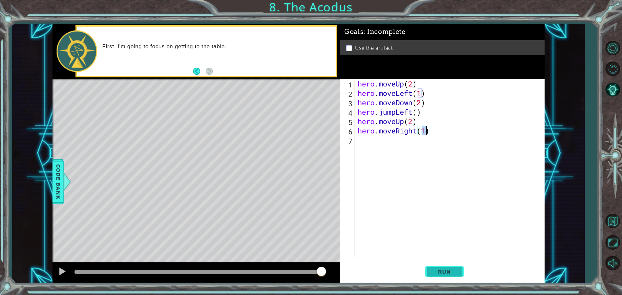
type textarea "hero.moveRight(1)"
click at [452, 273] on span "Run" at bounding box center [445, 272] width 26 height 6
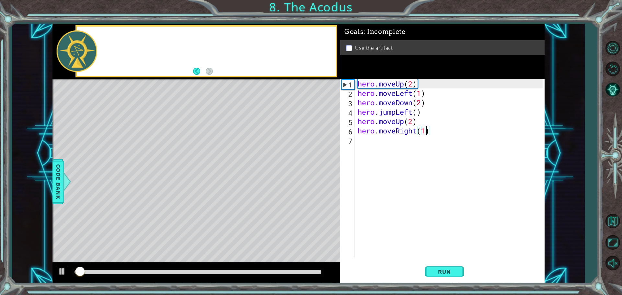
click at [245, 264] on div at bounding box center [197, 273] width 288 height 21
click at [253, 266] on div at bounding box center [197, 273] width 288 height 21
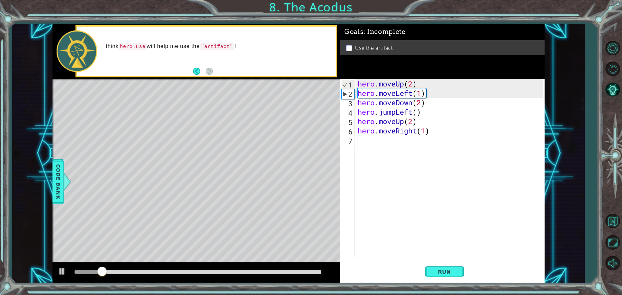
click at [387, 150] on div "hero . moveUp ( 2 ) hero . moveLeft ( 1 ) hero . moveDown ( 2 ) hero . jumpLeft…" at bounding box center [452, 177] width 190 height 197
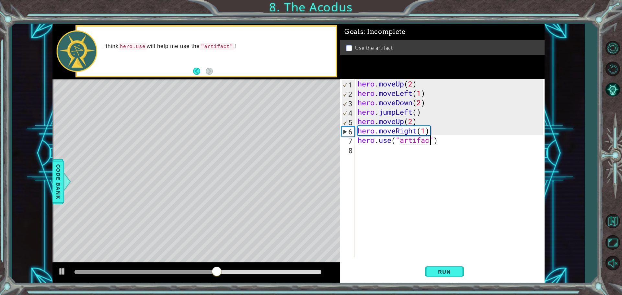
scroll to position [0, 3]
type textarea "hero.use("artifact")"
drag, startPoint x: 442, startPoint y: 268, endPoint x: 426, endPoint y: 231, distance: 40.2
click at [442, 268] on button "Run" at bounding box center [444, 272] width 39 height 20
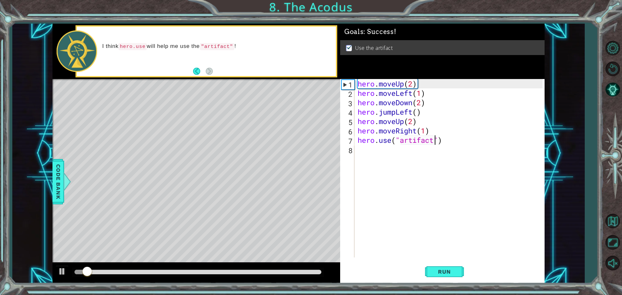
drag, startPoint x: 320, startPoint y: 266, endPoint x: 315, endPoint y: 268, distance: 5.2
click at [315, 268] on div at bounding box center [197, 273] width 288 height 21
click at [312, 272] on div at bounding box center [198, 272] width 247 height 5
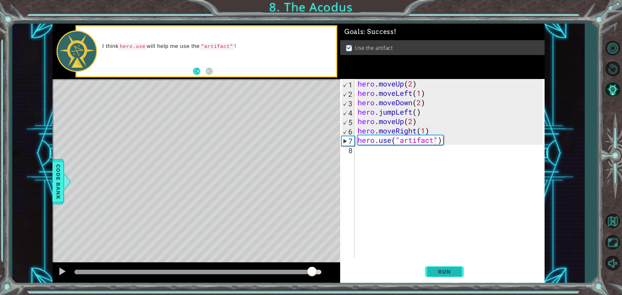
click at [441, 270] on span "Run" at bounding box center [445, 272] width 26 height 6
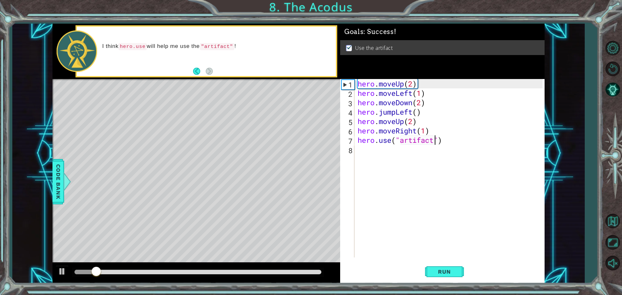
click at [397, 227] on div "hero . moveUp ( 2 ) hero . moveLeft ( 1 ) hero . moveDown ( 2 ) hero . jumpLeft…" at bounding box center [452, 177] width 190 height 197
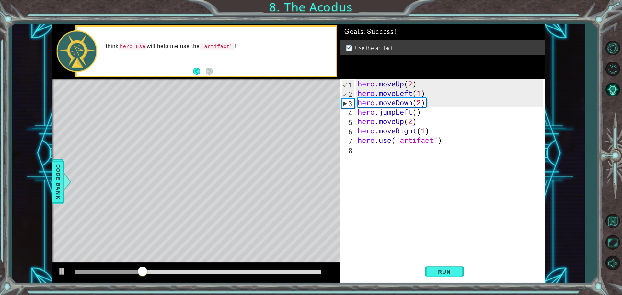
click at [302, 271] on div at bounding box center [198, 272] width 247 height 5
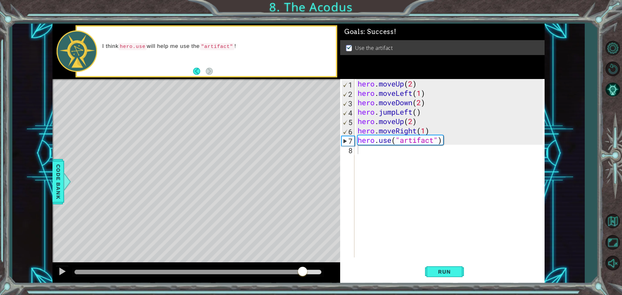
click at [196, 72] on button "Back" at bounding box center [199, 71] width 13 height 7
click at [215, 70] on div "First, I" at bounding box center [206, 52] width 259 height 50
click at [206, 70] on button "Next" at bounding box center [209, 71] width 7 height 7
click at [193, 70] on div "I think hero.use will help me use the "artifact" !" at bounding box center [206, 52] width 259 height 50
click at [195, 70] on button "Back" at bounding box center [199, 71] width 13 height 7
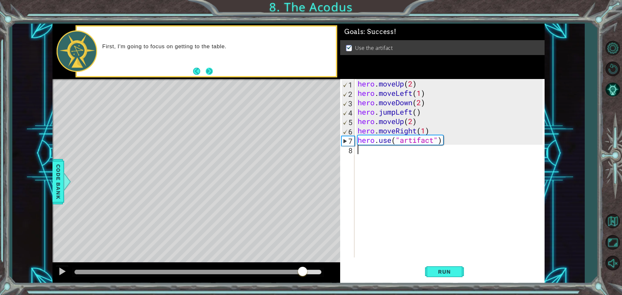
click at [208, 70] on button "Next" at bounding box center [209, 71] width 7 height 7
click at [240, 183] on div "Level Map" at bounding box center [203, 174] width 300 height 191
click at [64, 267] on div at bounding box center [62, 271] width 8 height 8
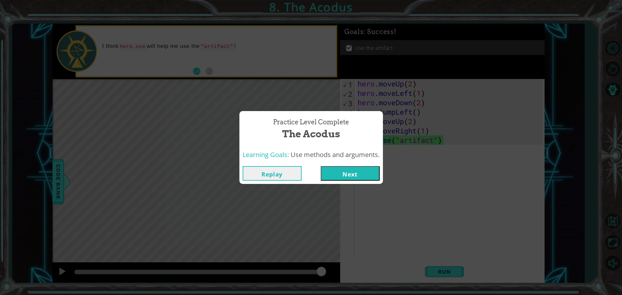
click at [364, 172] on button "Next" at bounding box center [350, 173] width 59 height 15
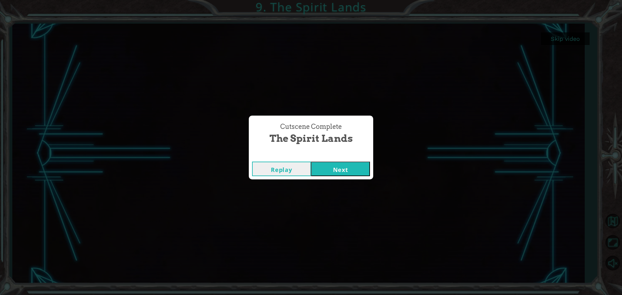
click at [336, 165] on button "Next" at bounding box center [340, 169] width 59 height 15
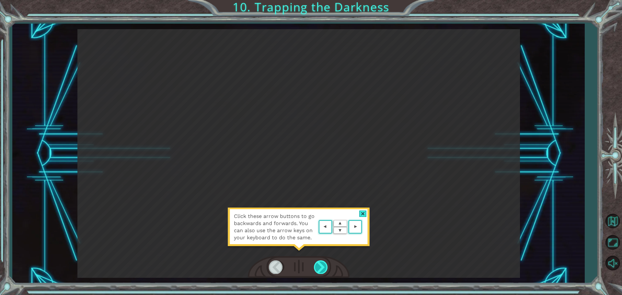
click at [318, 265] on div at bounding box center [321, 267] width 15 height 13
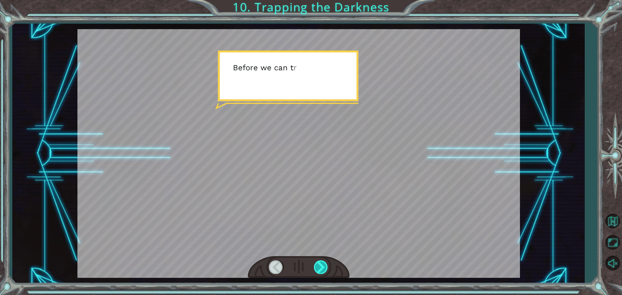
click at [318, 265] on div at bounding box center [321, 267] width 15 height 13
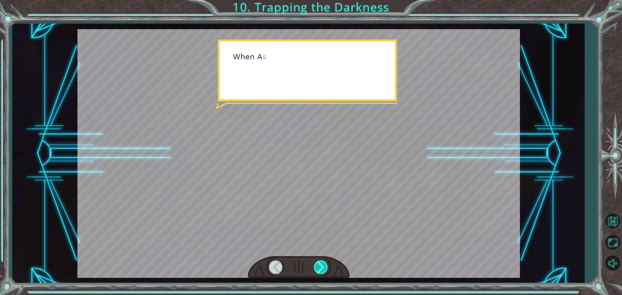
click at [318, 265] on div at bounding box center [321, 267] width 15 height 13
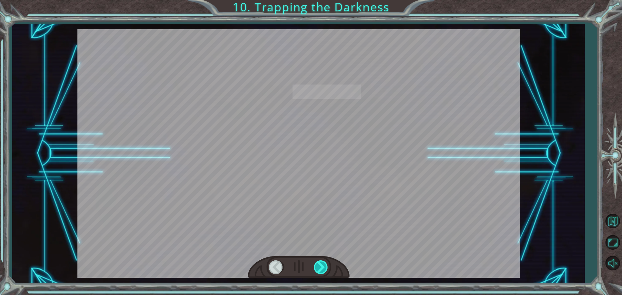
click at [318, 265] on div at bounding box center [321, 267] width 15 height 13
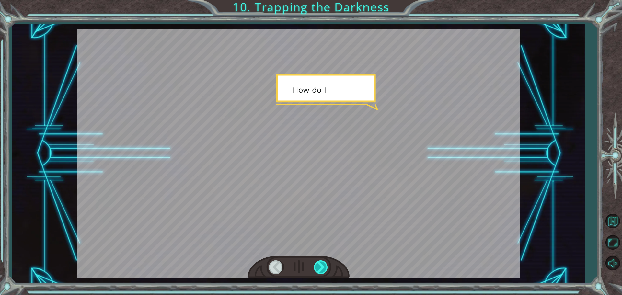
click at [318, 265] on div at bounding box center [321, 267] width 15 height 13
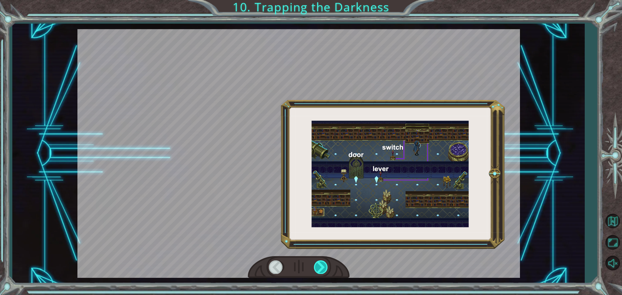
click at [318, 265] on div at bounding box center [321, 267] width 15 height 13
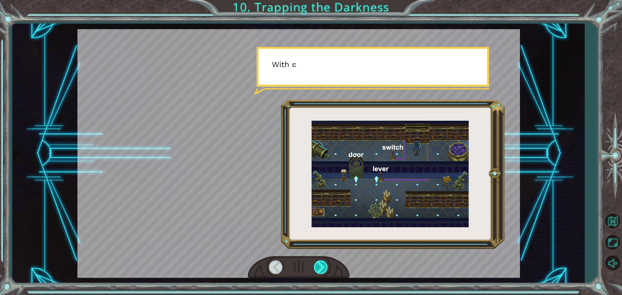
click at [318, 265] on div at bounding box center [321, 267] width 15 height 13
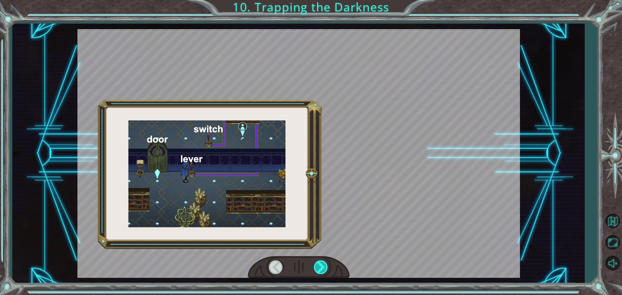
click at [318, 265] on div at bounding box center [321, 267] width 15 height 13
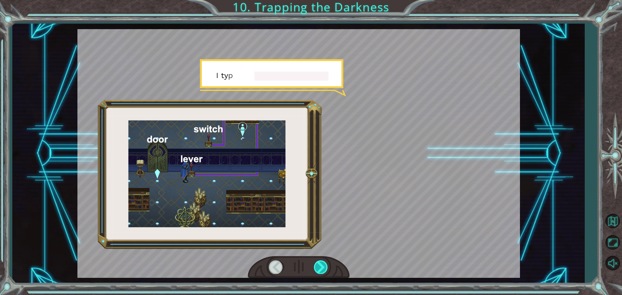
click at [318, 265] on div at bounding box center [321, 267] width 15 height 13
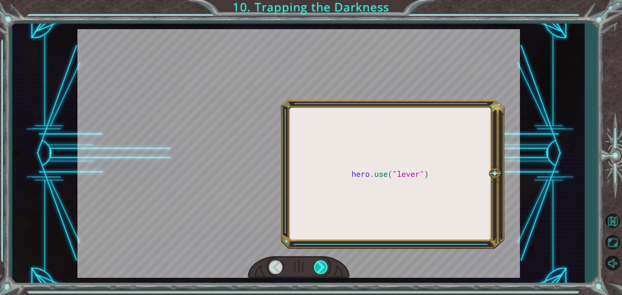
click at [318, 265] on div at bounding box center [321, 267] width 15 height 13
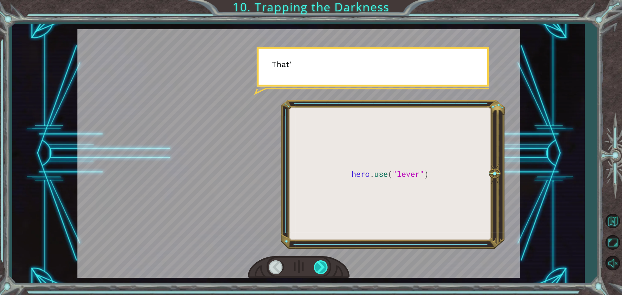
click at [318, 265] on div at bounding box center [321, 267] width 15 height 13
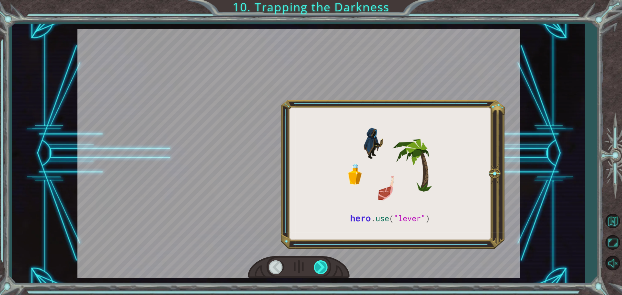
click at [318, 265] on div at bounding box center [321, 267] width 15 height 13
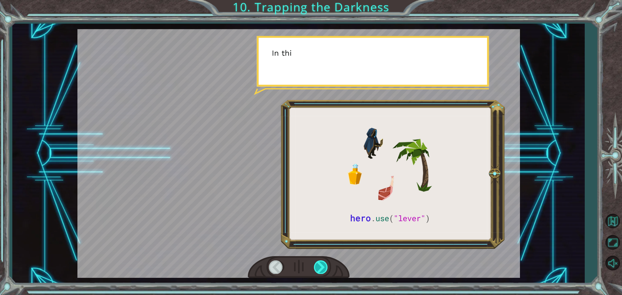
click at [318, 265] on div at bounding box center [321, 267] width 15 height 13
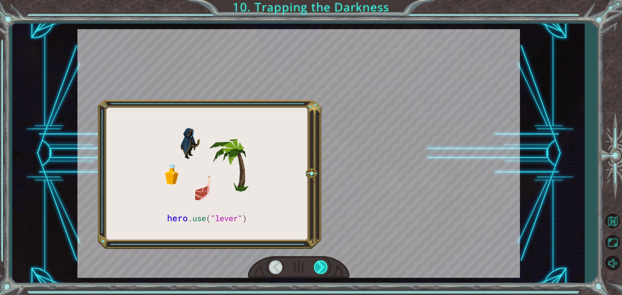
click at [318, 265] on div at bounding box center [321, 267] width 15 height 13
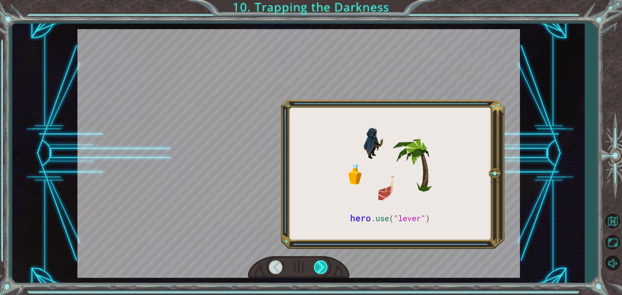
click at [318, 265] on div at bounding box center [321, 267] width 15 height 13
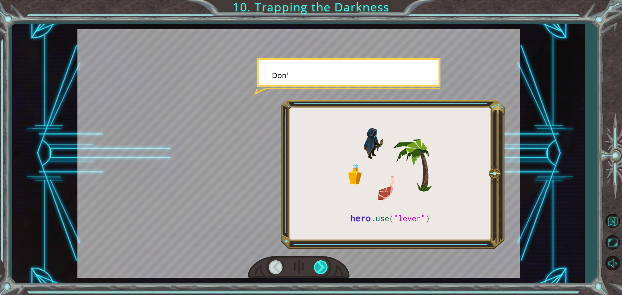
click at [318, 265] on div at bounding box center [321, 267] width 15 height 13
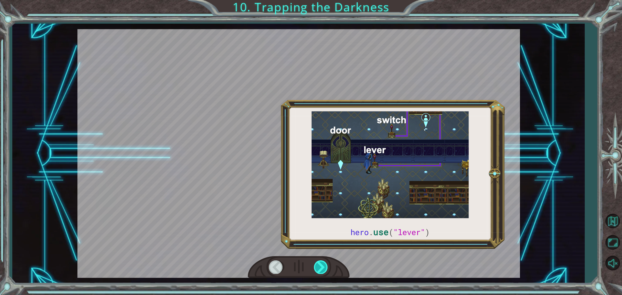
click at [318, 265] on div at bounding box center [321, 267] width 15 height 13
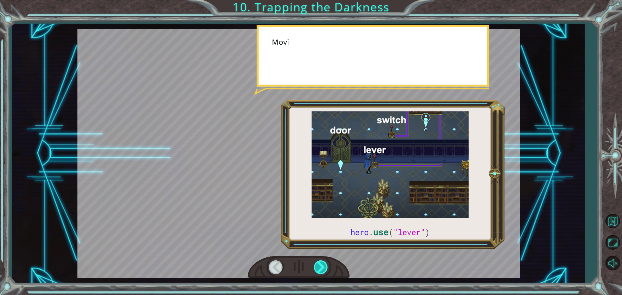
click at [318, 265] on div at bounding box center [321, 267] width 15 height 13
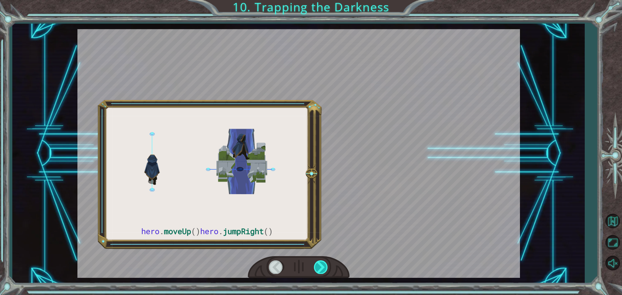
click at [318, 265] on div at bounding box center [321, 267] width 15 height 13
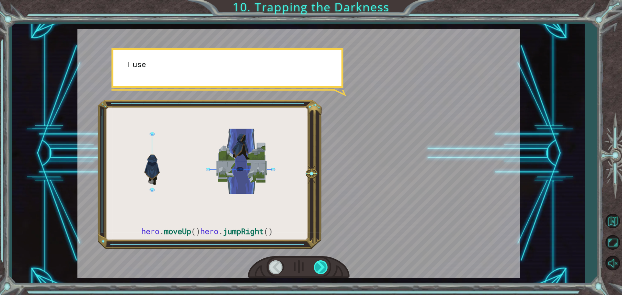
click at [318, 265] on div at bounding box center [321, 267] width 15 height 13
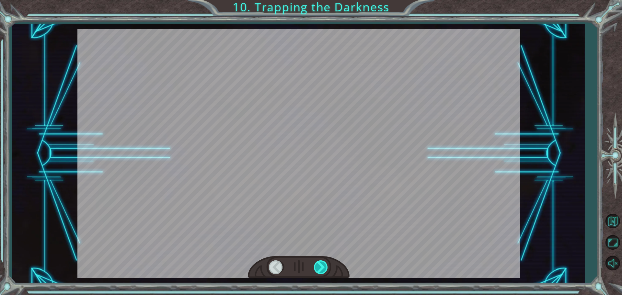
click at [318, 265] on div at bounding box center [321, 267] width 15 height 13
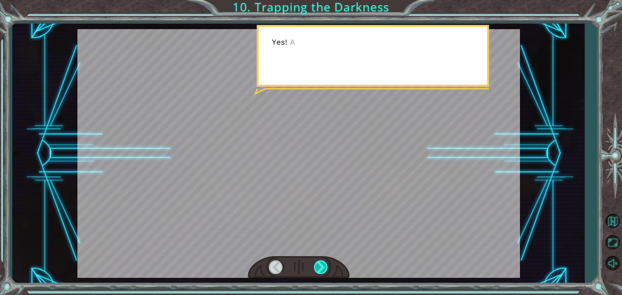
click at [318, 265] on div at bounding box center [321, 267] width 15 height 13
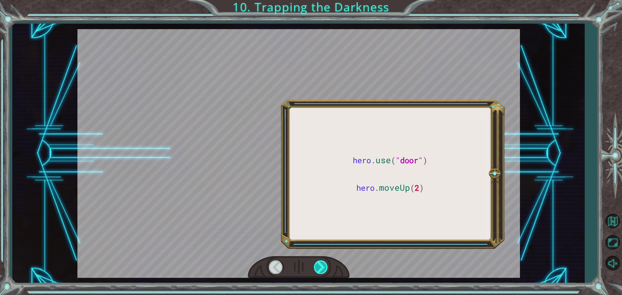
click at [318, 265] on div at bounding box center [321, 267] width 15 height 13
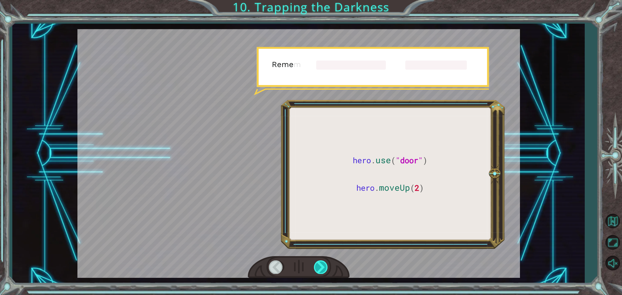
click at [318, 265] on div at bounding box center [321, 267] width 15 height 13
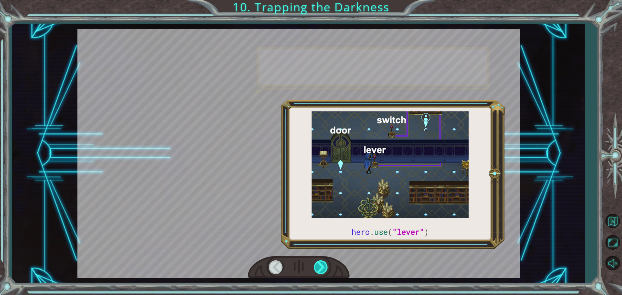
click at [318, 265] on div at bounding box center [321, 267] width 15 height 13
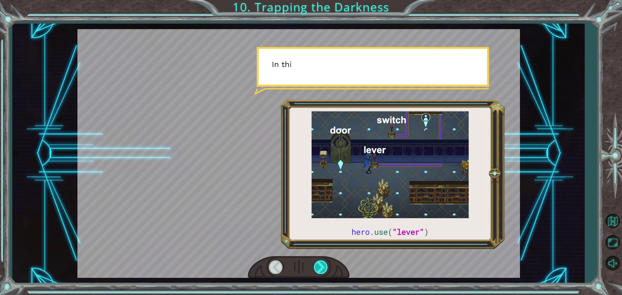
click at [318, 265] on div at bounding box center [321, 267] width 15 height 13
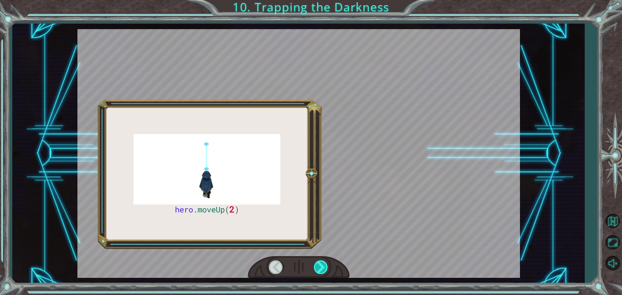
click at [318, 265] on div at bounding box center [321, 267] width 15 height 13
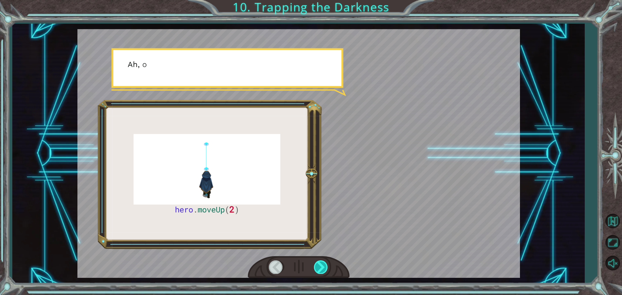
click at [318, 265] on div at bounding box center [321, 267] width 15 height 13
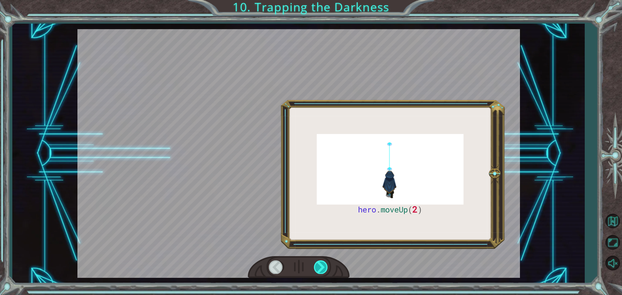
click at [318, 265] on div at bounding box center [321, 267] width 15 height 13
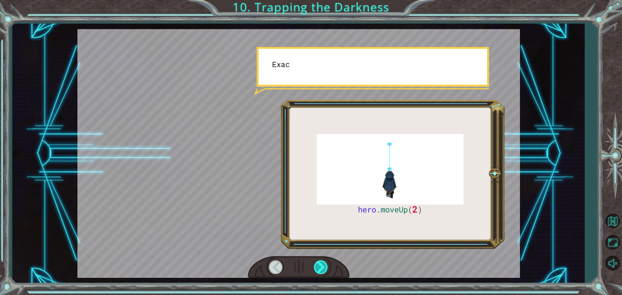
click at [318, 265] on div at bounding box center [321, 267] width 15 height 13
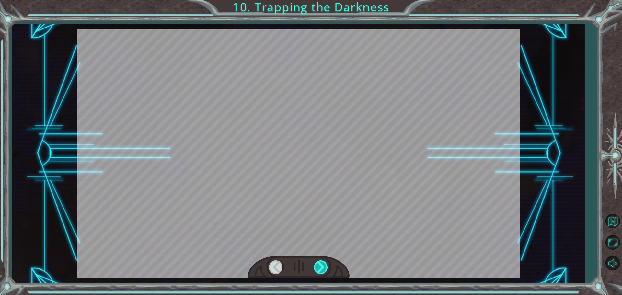
click at [314, 262] on div at bounding box center [321, 267] width 15 height 13
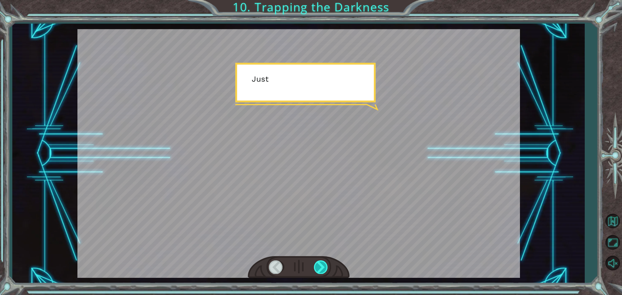
click at [314, 262] on div at bounding box center [321, 267] width 15 height 13
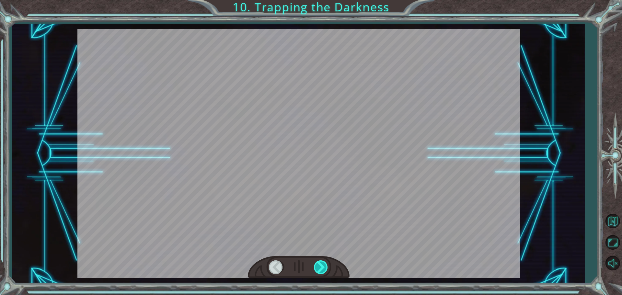
click at [314, 262] on div at bounding box center [321, 267] width 15 height 13
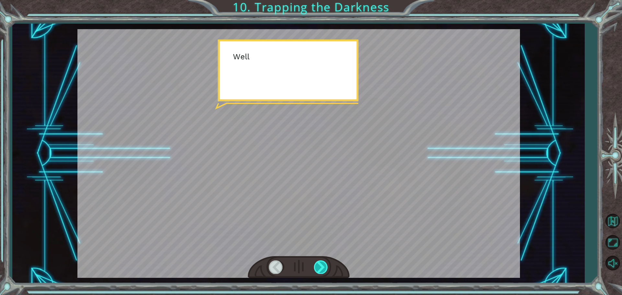
click at [314, 262] on div at bounding box center [321, 267] width 15 height 13
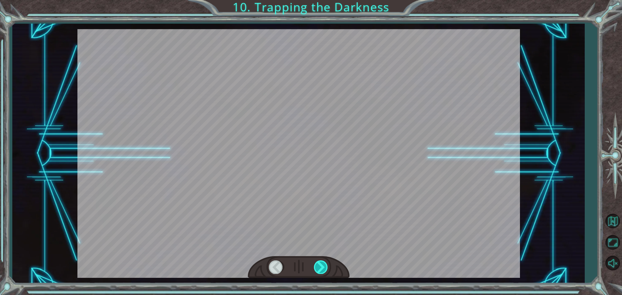
click at [314, 262] on div at bounding box center [321, 267] width 15 height 13
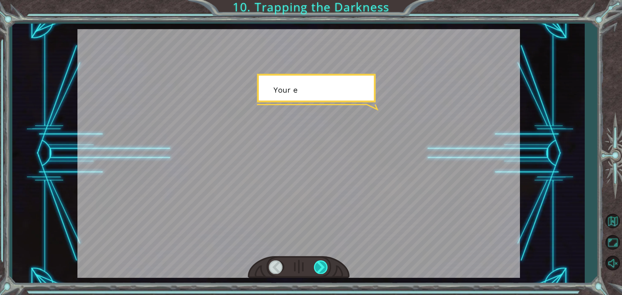
click at [314, 262] on div at bounding box center [321, 267] width 15 height 13
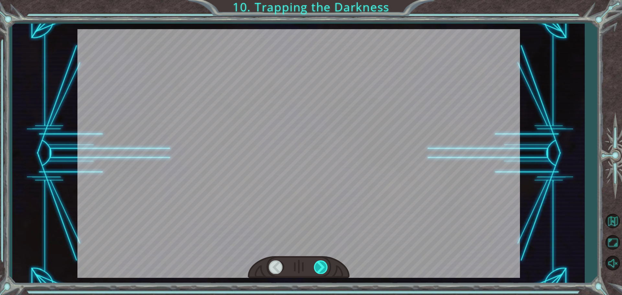
click at [314, 262] on div at bounding box center [321, 267] width 15 height 13
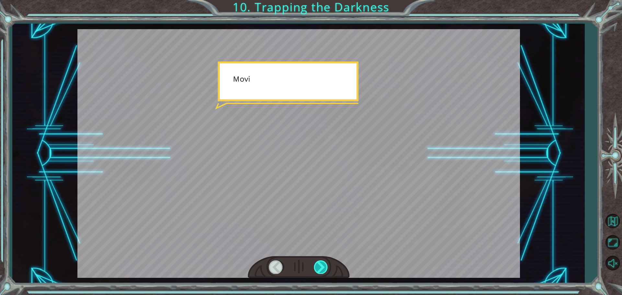
click at [314, 262] on div at bounding box center [321, 267] width 15 height 13
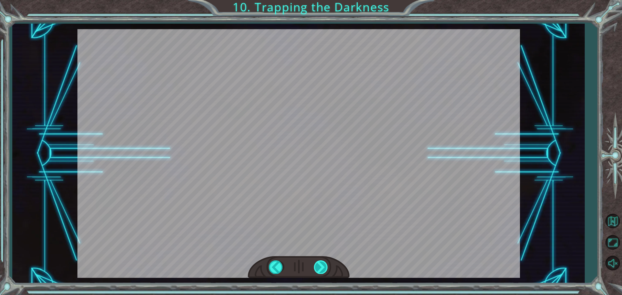
click at [314, 262] on div at bounding box center [321, 267] width 15 height 13
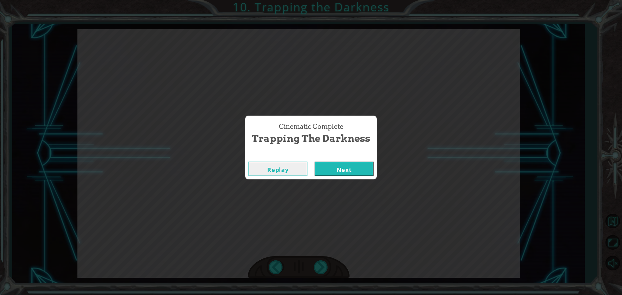
click at [338, 167] on button "Next" at bounding box center [344, 169] width 59 height 15
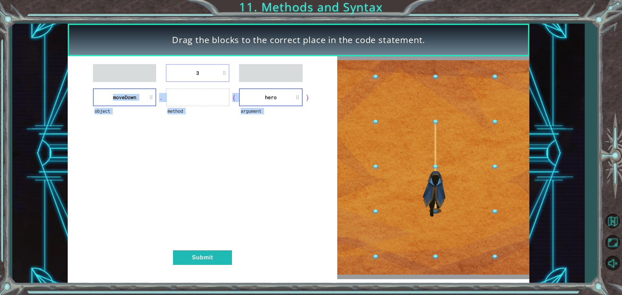
drag, startPoint x: 264, startPoint y: 88, endPoint x: 264, endPoint y: 76, distance: 12.0
click at [265, 73] on div "3 object [GEOGRAPHIC_DATA] . method ( argument hero ) Submit" at bounding box center [203, 167] width 270 height 223
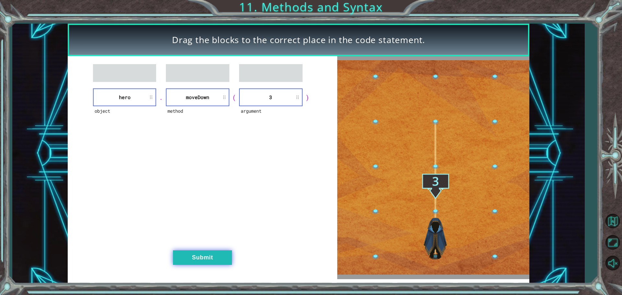
click at [218, 253] on button "Submit" at bounding box center [202, 258] width 59 height 15
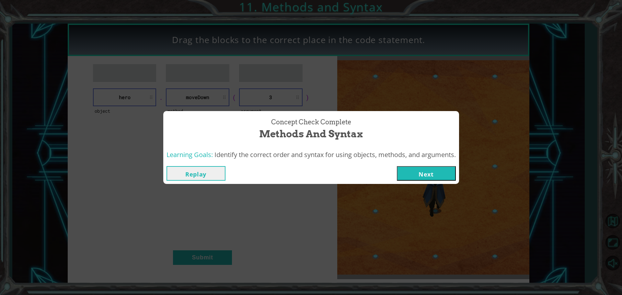
click at [428, 180] on button "Next" at bounding box center [426, 173] width 59 height 15
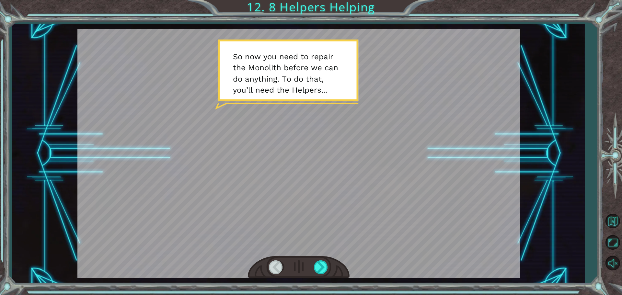
drag, startPoint x: 359, startPoint y: 132, endPoint x: 324, endPoint y: 120, distance: 37.0
click at [324, 120] on div at bounding box center [298, 153] width 443 height 249
drag, startPoint x: 316, startPoint y: 271, endPoint x: 319, endPoint y: 267, distance: 4.6
click at [317, 269] on div at bounding box center [321, 267] width 15 height 13
click at [319, 267] on div at bounding box center [321, 267] width 15 height 13
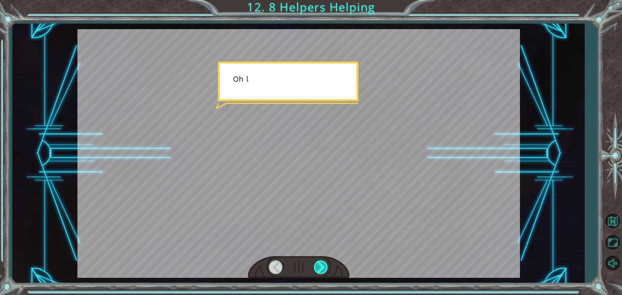
click at [318, 268] on div at bounding box center [321, 267] width 15 height 13
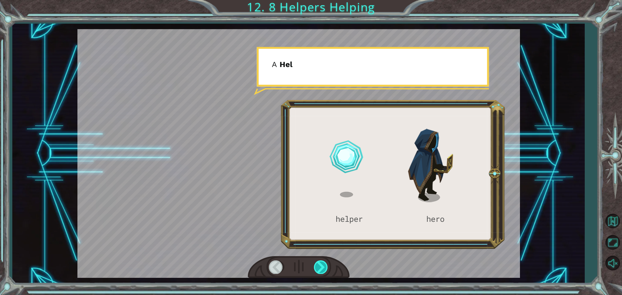
click at [317, 269] on div at bounding box center [321, 267] width 15 height 13
click at [318, 270] on div at bounding box center [321, 267] width 15 height 13
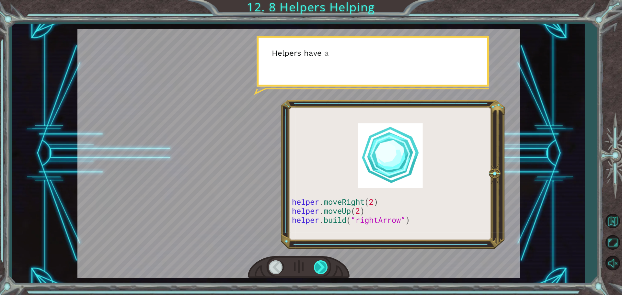
click at [318, 268] on div at bounding box center [321, 267] width 15 height 13
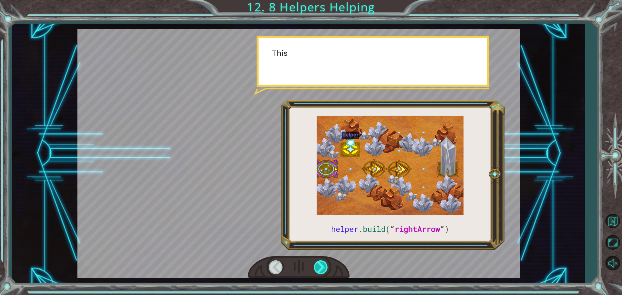
click at [318, 268] on div at bounding box center [321, 267] width 15 height 13
click at [318, 269] on div at bounding box center [321, 267] width 15 height 13
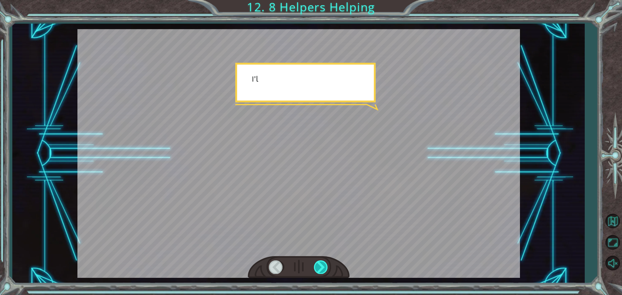
click at [317, 268] on div at bounding box center [321, 267] width 15 height 13
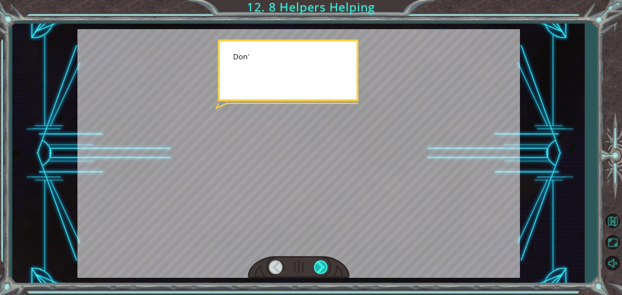
click at [316, 268] on div at bounding box center [321, 267] width 15 height 13
click at [316, 267] on div at bounding box center [321, 267] width 15 height 13
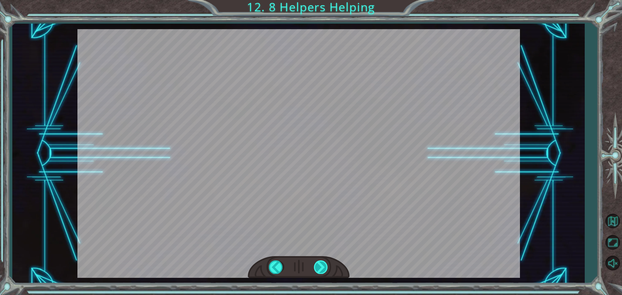
click at [316, 267] on div at bounding box center [321, 267] width 15 height 13
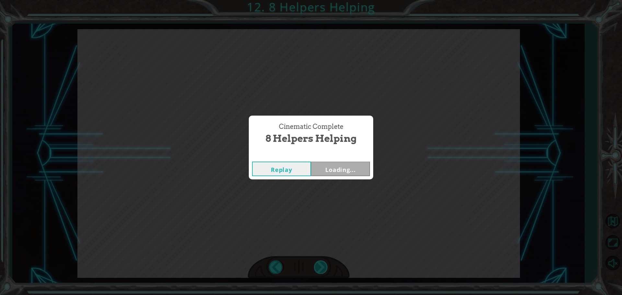
click at [316, 267] on div "Cinematic Complete 8 Helpers Helping Replay Loading..." at bounding box center [311, 147] width 622 height 295
click at [331, 166] on button "Next" at bounding box center [340, 169] width 59 height 15
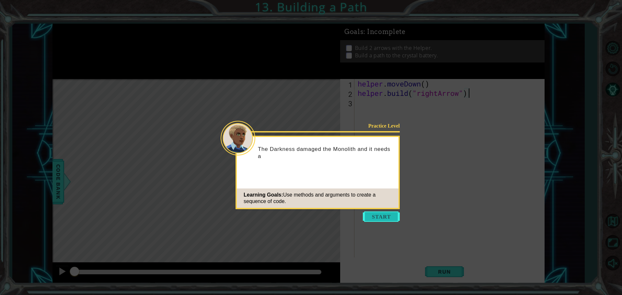
click at [392, 220] on button "Start" at bounding box center [381, 217] width 37 height 10
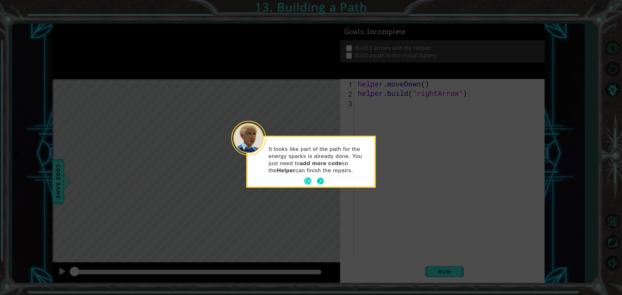
drag, startPoint x: 309, startPoint y: 162, endPoint x: 320, endPoint y: 180, distance: 21.1
click at [310, 166] on strong "add more code" at bounding box center [321, 163] width 42 height 6
click at [320, 180] on button "Next" at bounding box center [320, 181] width 7 height 7
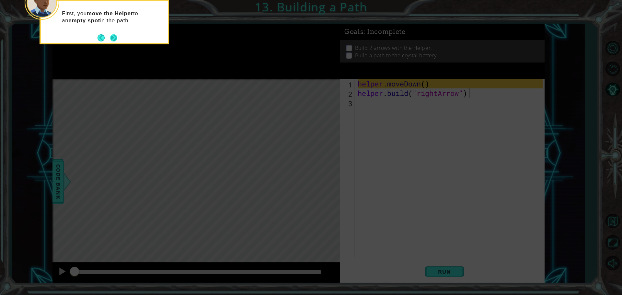
drag, startPoint x: 112, startPoint y: 31, endPoint x: 112, endPoint y: 36, distance: 4.9
click at [112, 31] on div "First, you move the Helper to an empty spot in the path." at bounding box center [104, 20] width 127 height 33
click at [112, 38] on button "Next" at bounding box center [113, 37] width 7 height 7
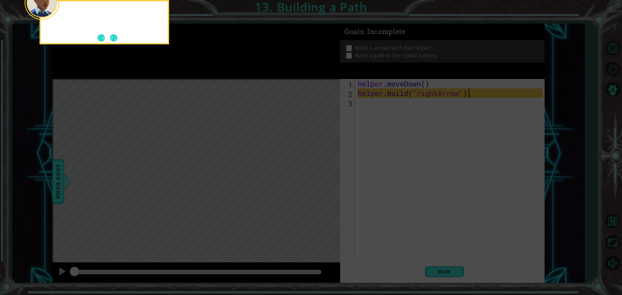
click at [112, 38] on button "Next" at bounding box center [113, 37] width 7 height 7
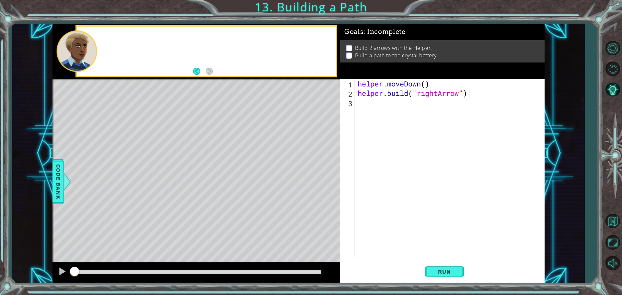
click at [112, 38] on div at bounding box center [206, 52] width 259 height 50
click at [446, 112] on div "helper . moveDown ( ) helper . build ( "rightArrow" )" at bounding box center [452, 177] width 190 height 197
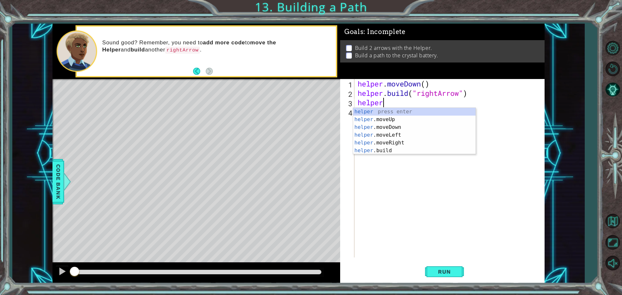
scroll to position [0, 1]
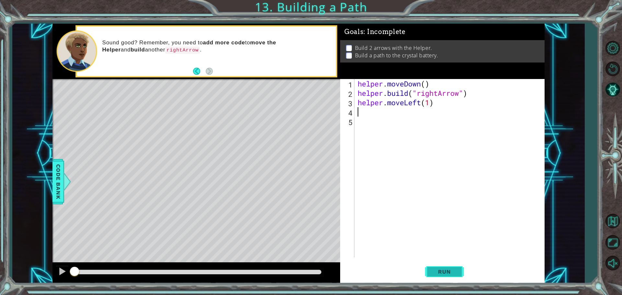
type textarea "helper.moveLeft(1)"
click at [443, 269] on span "Run" at bounding box center [445, 272] width 26 height 6
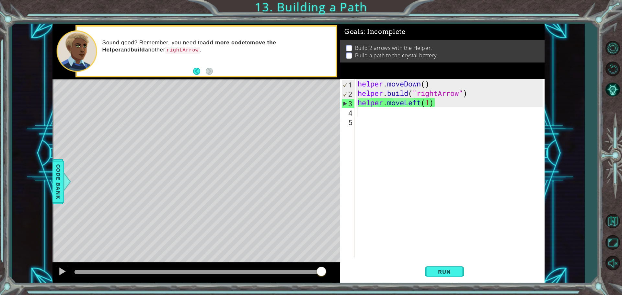
click at [429, 111] on div "helper . moveDown ( ) helper . build ( "rightArrow" ) helper . moveLeft ( 1 )" at bounding box center [452, 177] width 190 height 197
drag, startPoint x: 420, startPoint y: 91, endPoint x: 418, endPoint y: 97, distance: 6.7
click at [420, 91] on div "helper . moveDown ( ) helper . build ( "rightArrow" ) helper . moveLeft ( 1 )" at bounding box center [452, 177] width 190 height 197
click at [418, 101] on div "helper . moveDown ( ) helper . build ( "rightArrow" ) helper . moveLeft ( 1 )" at bounding box center [452, 177] width 190 height 197
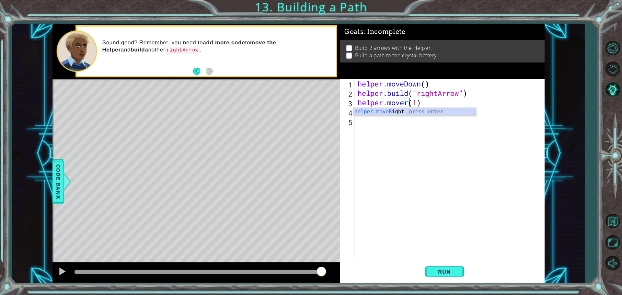
scroll to position [0, 2]
click at [471, 104] on div "helper . moveDown ( ) helper . build ( "rightArrow" ) helper . moveRight ( 1 ) …" at bounding box center [452, 177] width 190 height 197
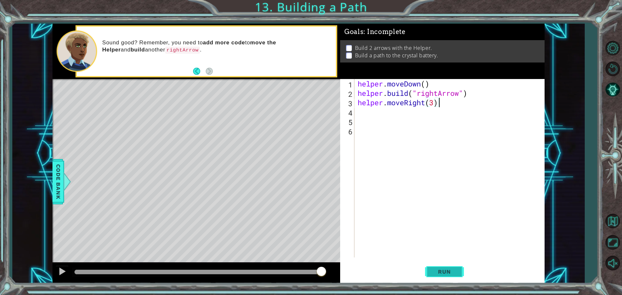
type textarea "helper.moveRight(3)"
click at [442, 273] on span "Run" at bounding box center [445, 272] width 26 height 6
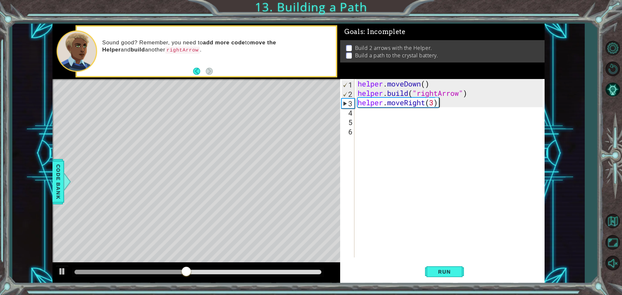
click at [400, 146] on div "helper . moveDown ( ) helper . build ( "rightArrow" ) helper . moveRight ( 3 )" at bounding box center [452, 177] width 190 height 197
click at [376, 117] on div "helper . moveDown ( ) helper . build ( "rightArrow" ) helper . moveRight ( 3 )" at bounding box center [452, 177] width 190 height 197
click at [375, 114] on div "helper . moveDown ( ) helper . build ( "rightArrow" ) helper . moveRight ( 3 )" at bounding box center [452, 177] width 190 height 197
click at [359, 112] on div "helper . moveDown ( ) helper . build ( "rightArrow" ) helper . moveRight ( 3 )" at bounding box center [452, 177] width 190 height 197
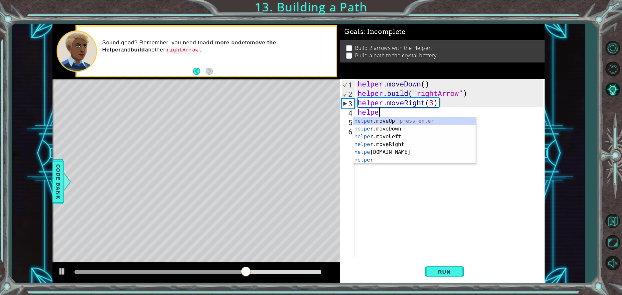
scroll to position [0, 1]
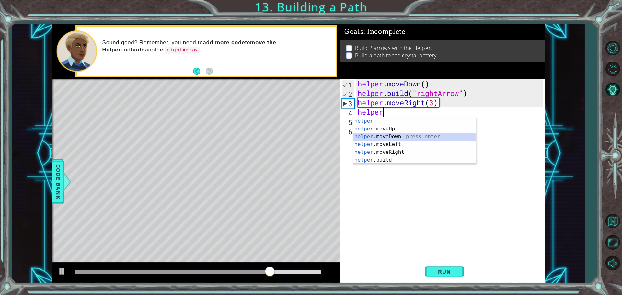
click at [400, 138] on div "helper press enter helper .moveUp press enter helper .moveDown press enter help…" at bounding box center [414, 148] width 123 height 62
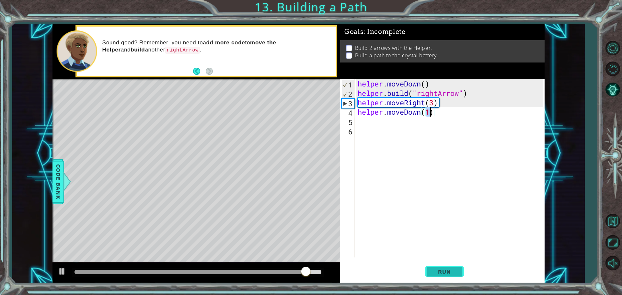
type textarea "helper.moveDown(1)"
click at [428, 275] on button "Run" at bounding box center [444, 272] width 39 height 20
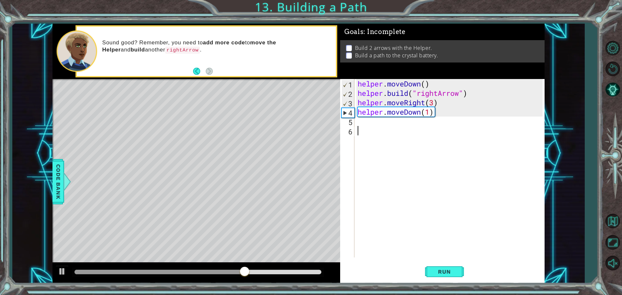
click at [394, 127] on div "helper . moveDown ( ) helper . build ( "rightArrow" ) helper . moveRight ( 3 ) …" at bounding box center [452, 177] width 190 height 197
click at [393, 126] on div "helper . moveDown ( ) helper . build ( "rightArrow" ) helper . moveRight ( 3 ) …" at bounding box center [452, 177] width 190 height 197
click at [392, 124] on div "helper . moveDown ( ) helper . build ( "rightArrow" ) helper . moveRight ( 3 ) …" at bounding box center [452, 177] width 190 height 197
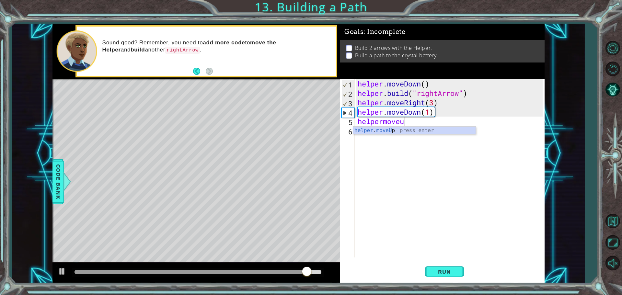
scroll to position [0, 2]
type textarea "helper.moveUp(1)"
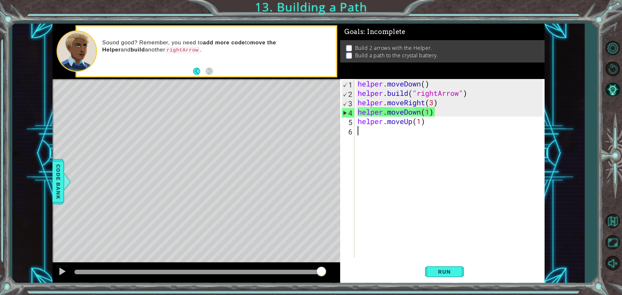
click at [408, 136] on div "helper . moveDown ( ) helper . build ( "rightArrow" ) helper . moveRight ( 3 ) …" at bounding box center [452, 177] width 190 height 197
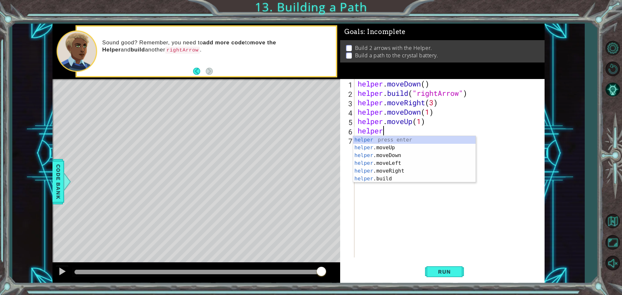
scroll to position [0, 1]
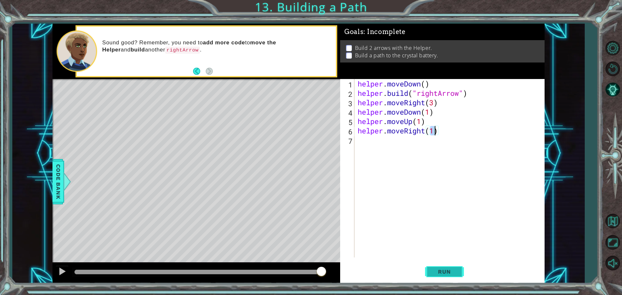
click at [452, 268] on button "Run" at bounding box center [444, 272] width 39 height 20
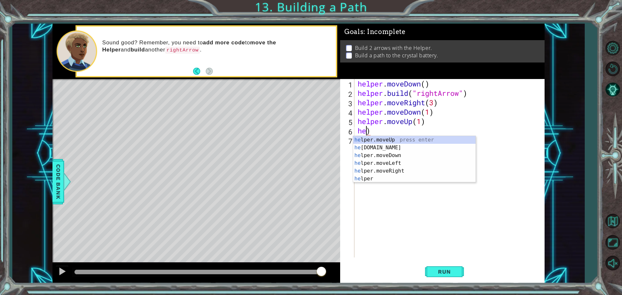
scroll to position [0, 0]
type textarea ")"
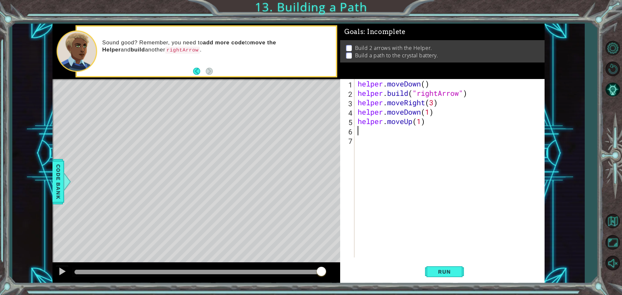
drag, startPoint x: 439, startPoint y: 267, endPoint x: 437, endPoint y: 260, distance: 7.4
click at [439, 266] on button "Run" at bounding box center [444, 272] width 39 height 20
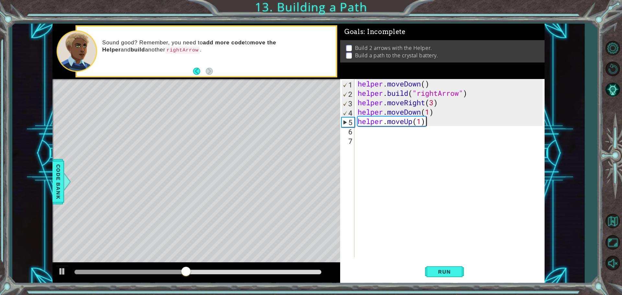
click at [447, 125] on div "helper . moveDown ( ) helper . build ( "rightArrow" ) helper . moveRight ( 3 ) …" at bounding box center [452, 177] width 190 height 197
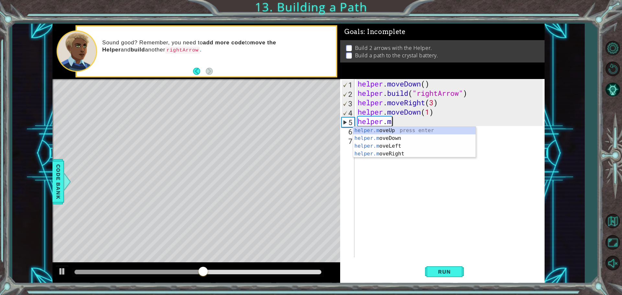
type textarea "h"
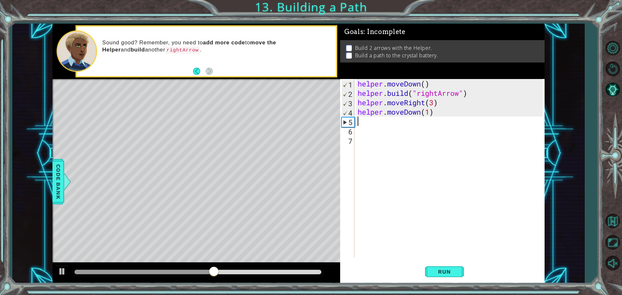
type textarea "helper.moveDown(1)"
click at [447, 125] on div "helper . moveDown ( ) helper . build ( "rightArrow" ) helper . moveRight ( 3 ) …" at bounding box center [452, 177] width 190 height 197
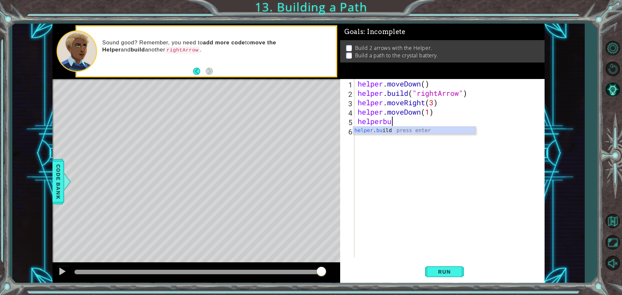
scroll to position [0, 1]
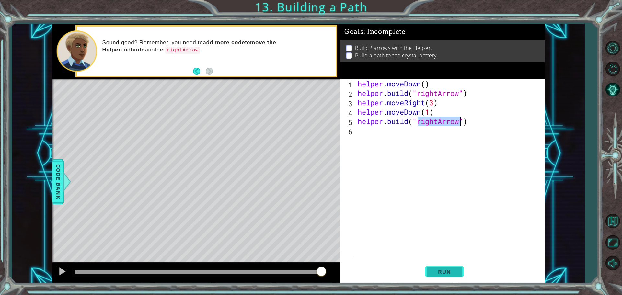
click at [439, 264] on button "Run" at bounding box center [444, 272] width 39 height 20
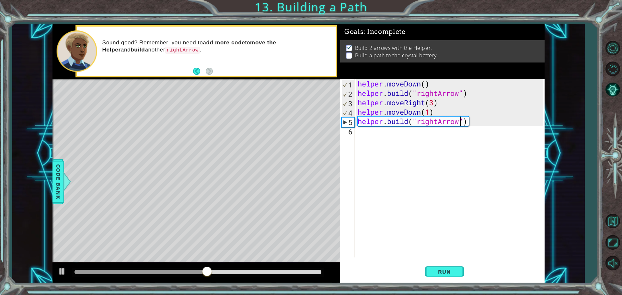
click at [435, 112] on div "helper . moveDown ( ) helper . build ( "rightArrow" ) helper . moveRight ( 3 ) …" at bounding box center [452, 177] width 190 height 197
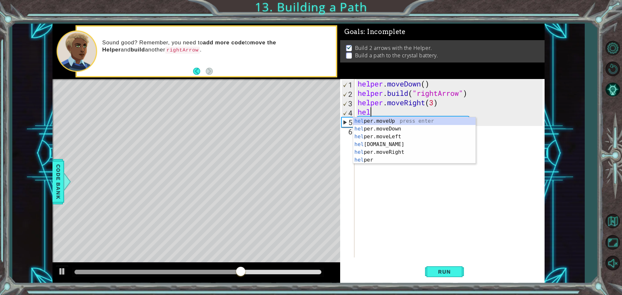
scroll to position [0, 0]
type textarea "h"
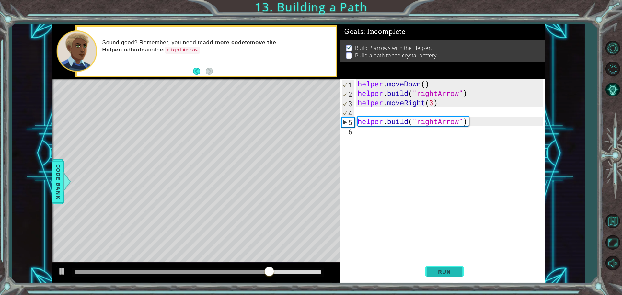
click at [459, 274] on button "Run" at bounding box center [444, 272] width 39 height 20
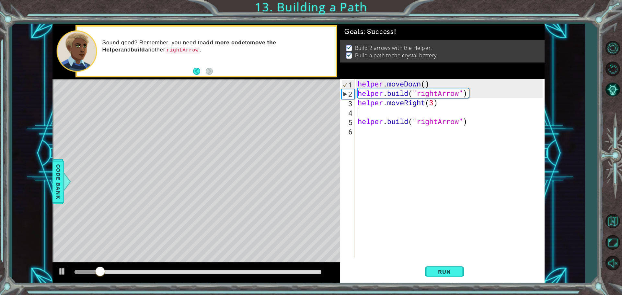
click at [359, 161] on div "helper . moveDown ( ) helper . build ( "rightArrow" ) helper . moveRight ( 3 ) …" at bounding box center [452, 177] width 190 height 197
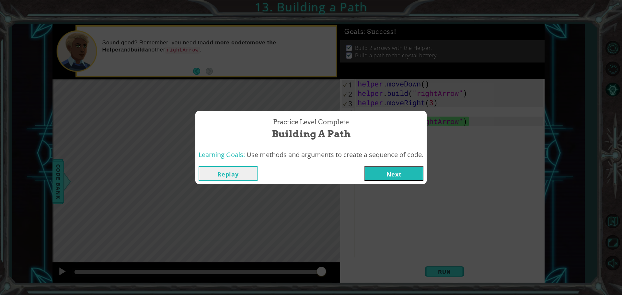
click at [391, 182] on div "Replay Next" at bounding box center [310, 173] width 231 height 21
click at [383, 164] on div "Replay Next" at bounding box center [310, 173] width 231 height 21
click at [389, 171] on button "Next" at bounding box center [394, 173] width 59 height 15
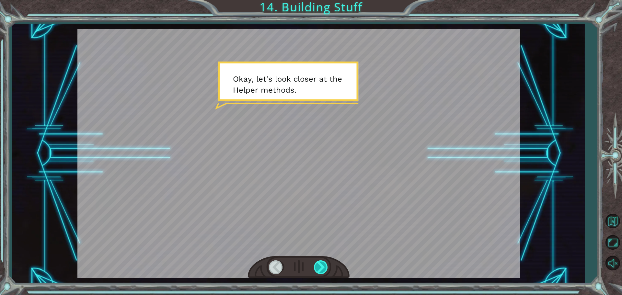
click at [314, 265] on div at bounding box center [321, 267] width 15 height 13
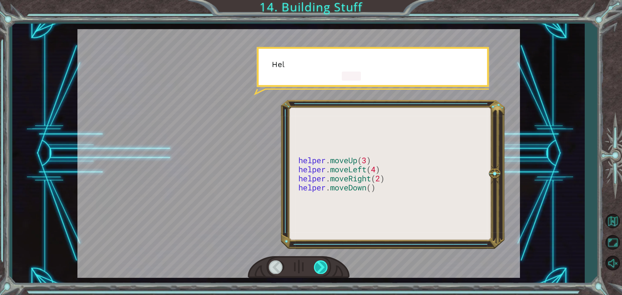
click at [314, 265] on div at bounding box center [321, 267] width 15 height 13
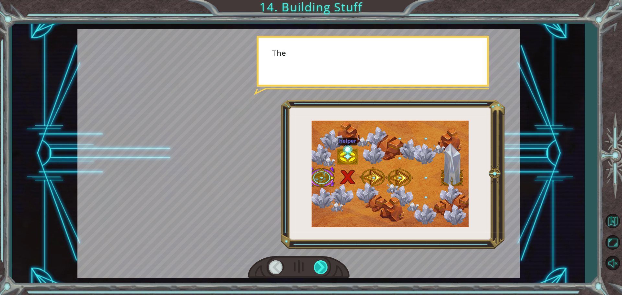
click at [314, 265] on div at bounding box center [321, 267] width 15 height 13
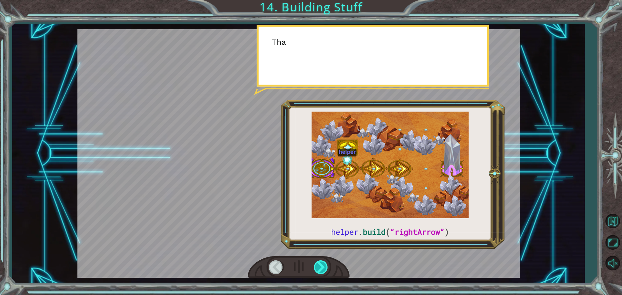
click at [314, 265] on div at bounding box center [321, 267] width 15 height 13
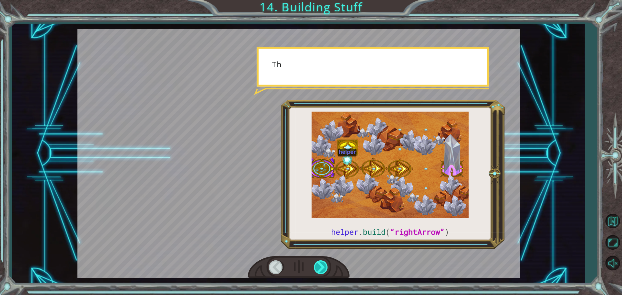
click at [314, 265] on div at bounding box center [321, 267] width 15 height 13
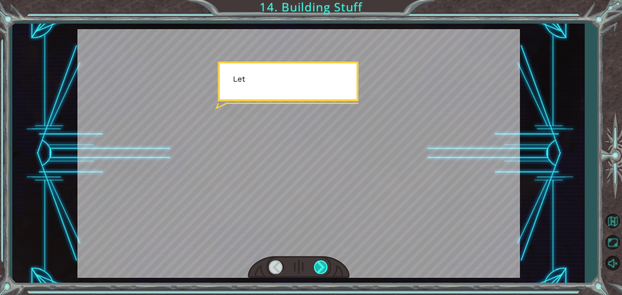
click at [314, 265] on div at bounding box center [321, 267] width 15 height 13
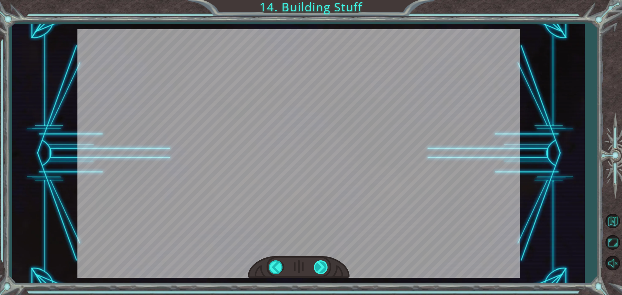
click at [314, 0] on div "helper . build ( “rightArrow” ) O k a y , l e t ' s l o o k c l o s e r a t t h…" at bounding box center [311, 0] width 622 height 0
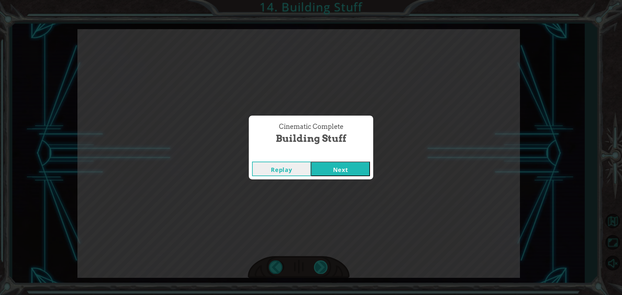
click at [314, 265] on div "Cinematic Complete Building Stuff Replay Next" at bounding box center [311, 147] width 622 height 295
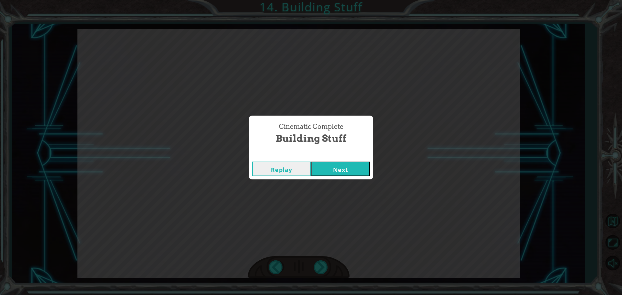
click at [348, 174] on button "Next" at bounding box center [340, 169] width 59 height 15
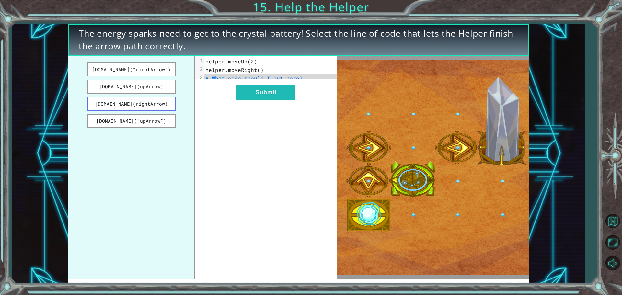
drag, startPoint x: 116, startPoint y: 68, endPoint x: 118, endPoint y: 102, distance: 34.8
click at [118, 102] on ul "[DOMAIN_NAME](“rightArrow”) [DOMAIN_NAME](upArrow) [DOMAIN_NAME](rightArrow) [D…" at bounding box center [131, 167] width 127 height 223
click at [118, 101] on button "[DOMAIN_NAME](rightArrow)" at bounding box center [131, 104] width 88 height 14
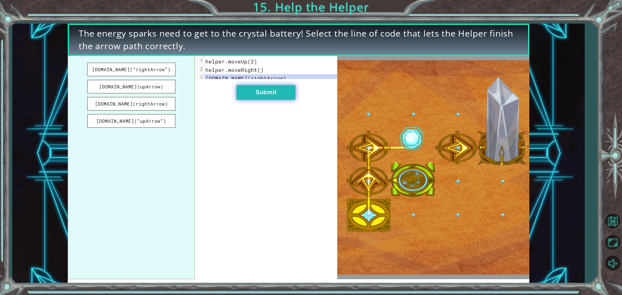
click at [271, 96] on button "Submit" at bounding box center [266, 92] width 59 height 15
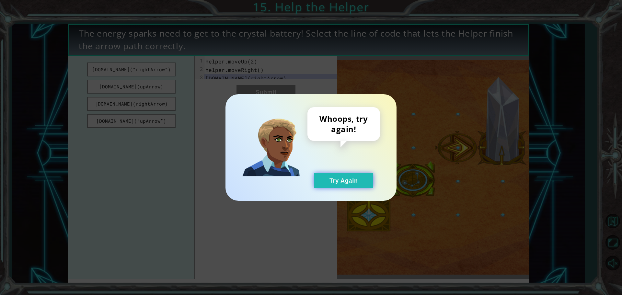
click at [325, 182] on button "Try Again" at bounding box center [343, 180] width 59 height 15
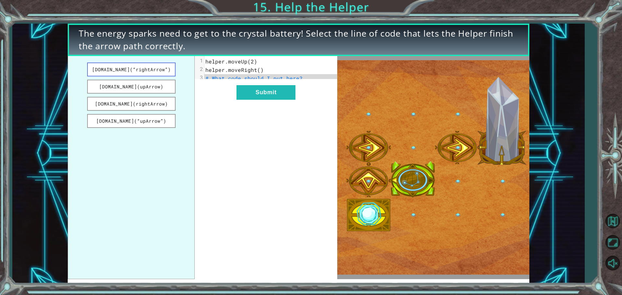
click at [144, 66] on button "[DOMAIN_NAME](“rightArrow”)" at bounding box center [131, 70] width 88 height 14
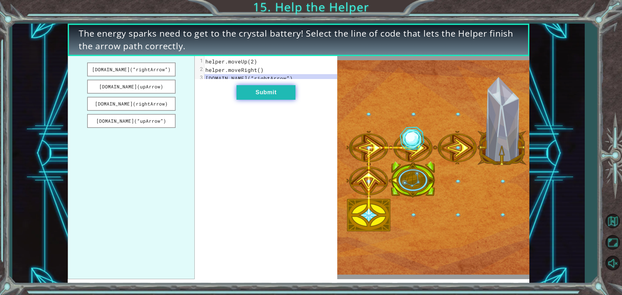
click at [267, 100] on button "Submit" at bounding box center [266, 92] width 59 height 15
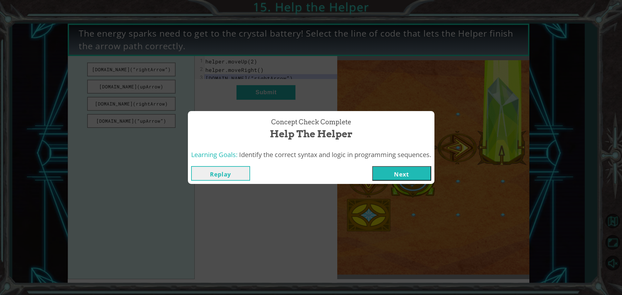
click at [387, 168] on button "Next" at bounding box center [401, 173] width 59 height 15
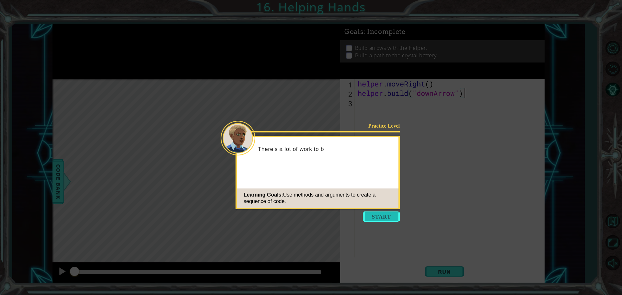
drag, startPoint x: 374, startPoint y: 204, endPoint x: 375, endPoint y: 218, distance: 14.0
click at [374, 205] on div "Learning Goals: Use methods and arguments to create a sequence of code." at bounding box center [318, 198] width 162 height 19
click at [375, 217] on button "Start" at bounding box center [381, 217] width 37 height 10
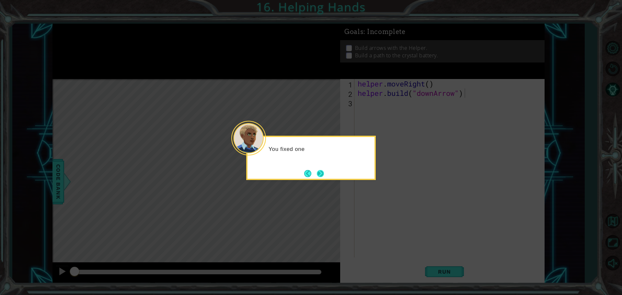
click at [318, 168] on div "You fixed one" at bounding box center [311, 158] width 130 height 44
click at [321, 171] on button "Next" at bounding box center [321, 174] width 8 height 8
click at [321, 171] on div "Level Map" at bounding box center [203, 174] width 300 height 191
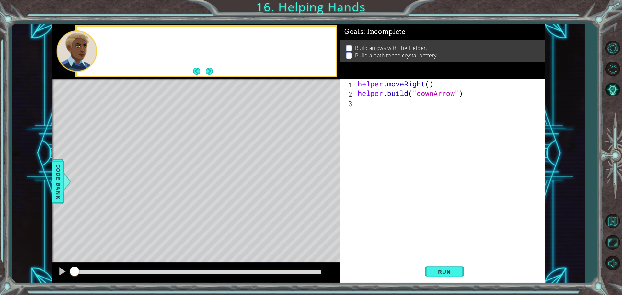
click at [321, 171] on div "Level Map" at bounding box center [203, 174] width 300 height 191
click at [345, 201] on div "1 ההההההההההההההההההההההההההההההההההההההההההההההההההההההההההההההההההההההההההההה…" at bounding box center [299, 154] width 492 height 260
click at [367, 172] on div "helper . moveRight ( ) helper . build ( "downArrow" )" at bounding box center [452, 177] width 190 height 197
click at [444, 266] on button "Run" at bounding box center [444, 272] width 39 height 20
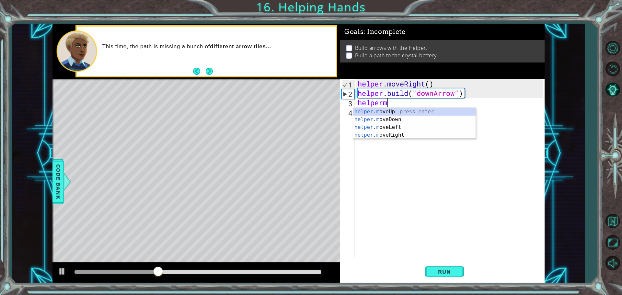
scroll to position [0, 1]
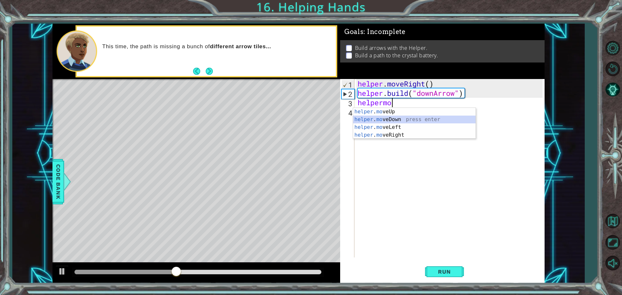
click at [414, 120] on div "helper . mo veUp press enter helper . mo veDown press enter helper . mo veLeft …" at bounding box center [414, 131] width 123 height 47
type textarea "helper.moveDown(1)"
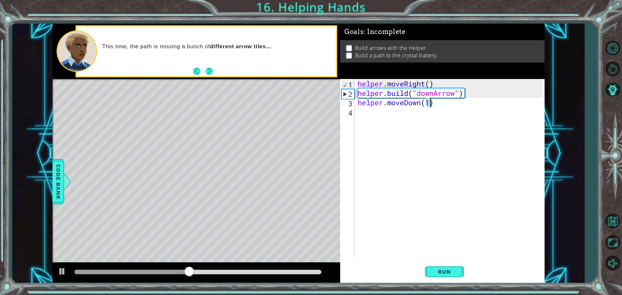
click at [373, 109] on div "helper . moveRight ( ) helper . build ( "downArrow" ) helper . moveDown ( 1 )" at bounding box center [452, 177] width 190 height 197
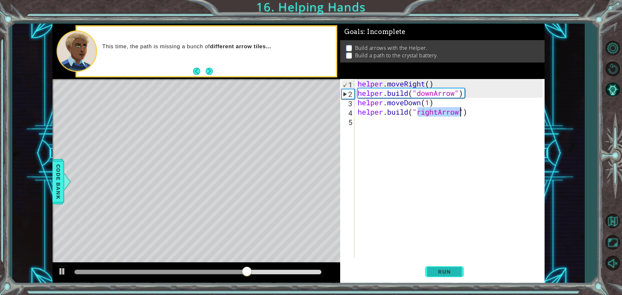
type textarea "[DOMAIN_NAME]("rightArrow")"
click at [458, 268] on button "Run" at bounding box center [444, 272] width 39 height 20
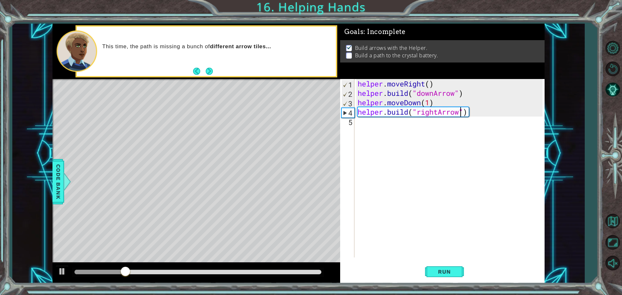
click at [430, 142] on div "helper . moveRight ( ) helper . build ( "downArrow" ) helper . moveDown ( 1 ) h…" at bounding box center [452, 177] width 190 height 197
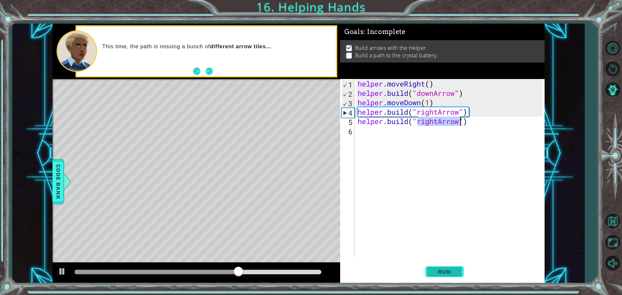
type textarea "[DOMAIN_NAME]("rightArrow")"
click at [453, 266] on button "Run" at bounding box center [444, 272] width 39 height 20
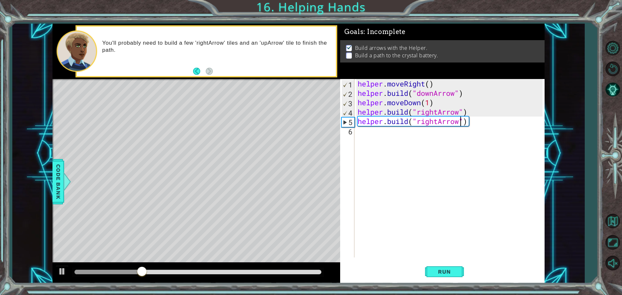
click at [379, 147] on div "helper . moveRight ( ) helper . build ( "downArrow" ) helper . moveDown ( 1 ) h…" at bounding box center [452, 177] width 190 height 197
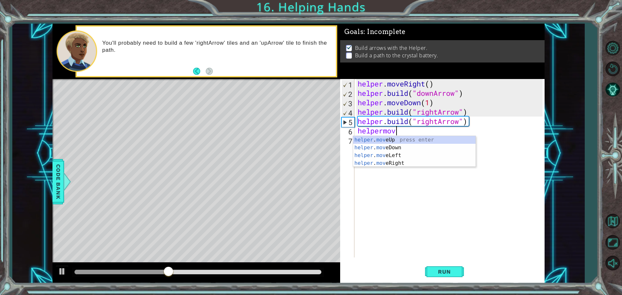
scroll to position [0, 2]
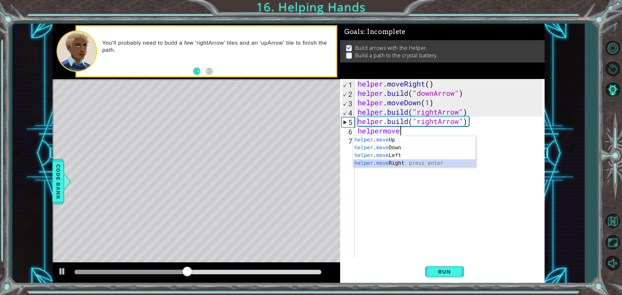
click at [396, 164] on div "helper . move Up press enter helper . move Down press enter helper . move Left …" at bounding box center [414, 159] width 123 height 47
type textarea "helper.moveRight(1)"
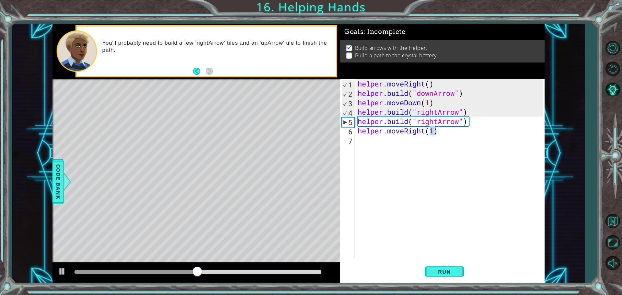
click at [408, 146] on div "helper . moveRight ( ) helper . build ( "downArrow" ) helper . moveDown ( 1 ) h…" at bounding box center [452, 177] width 190 height 197
type textarea "[DOMAIN_NAME]("rightArrow")"
click at [438, 271] on span "Run" at bounding box center [445, 272] width 26 height 6
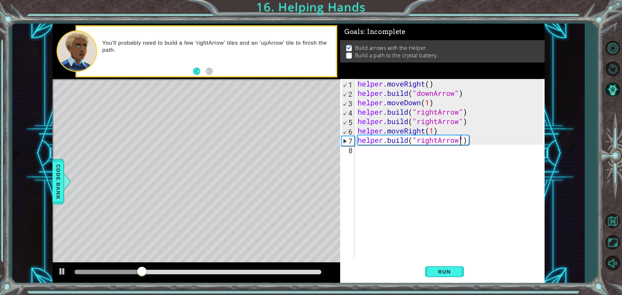
click at [419, 168] on div "helper . moveRight ( ) helper . build ( "downArrow" ) helper . moveDown ( 1 ) h…" at bounding box center [452, 177] width 190 height 197
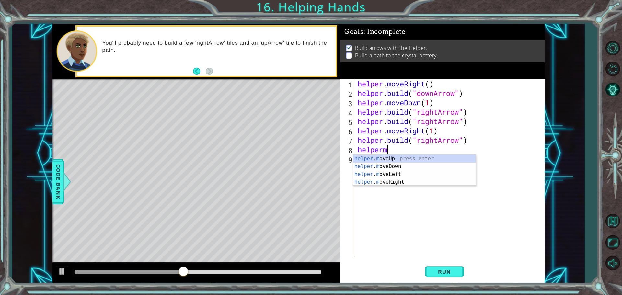
scroll to position [0, 1]
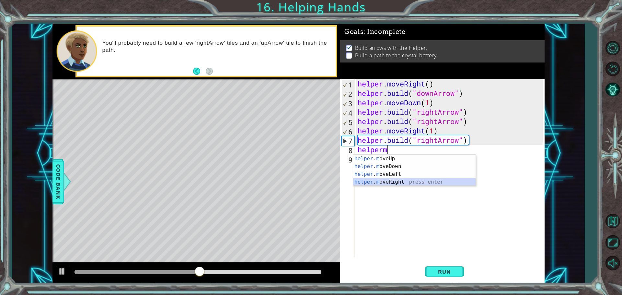
click at [415, 184] on div "helper . m oveUp press enter helper . m oveDown press enter helper . m oveLeft …" at bounding box center [414, 178] width 123 height 47
type textarea "helper.moveRight(1)"
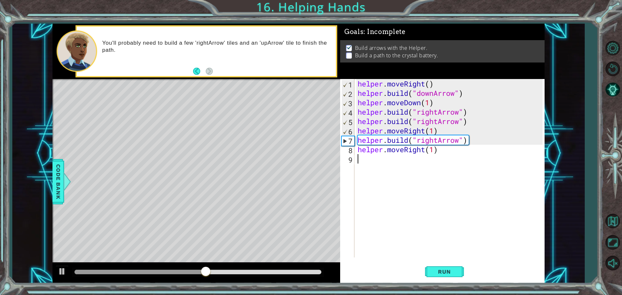
click at [417, 170] on div "helper . moveRight ( ) helper . build ( "downArrow" ) helper . moveDown ( 1 ) h…" at bounding box center [452, 177] width 190 height 197
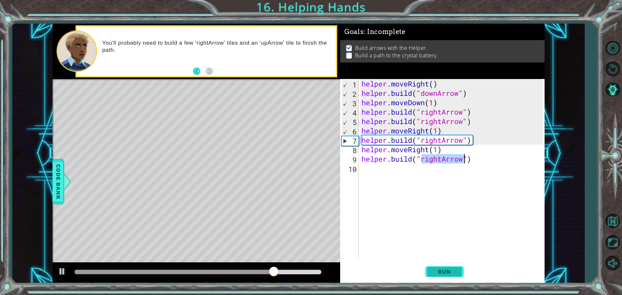
click at [429, 271] on button "Run" at bounding box center [444, 272] width 39 height 20
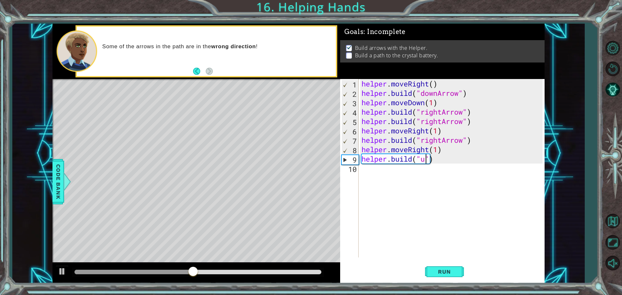
scroll to position [0, 3]
click at [447, 268] on button "Run" at bounding box center [444, 272] width 39 height 20
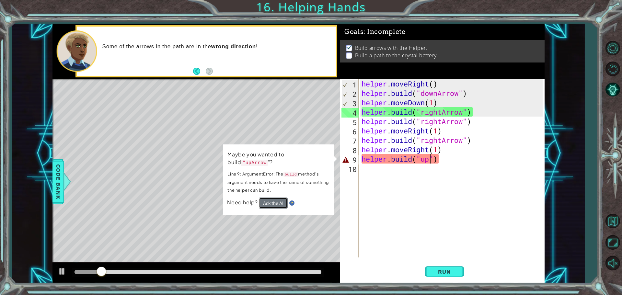
click at [276, 198] on button "Ask the AI" at bounding box center [273, 203] width 29 height 11
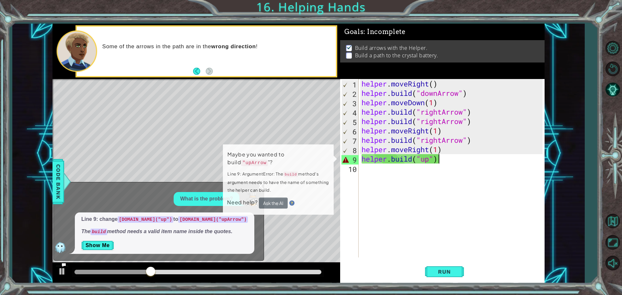
click at [450, 159] on div "helper . moveRight ( ) helper . build ( "downArrow" ) helper . moveDown ( 1 ) h…" at bounding box center [453, 177] width 186 height 197
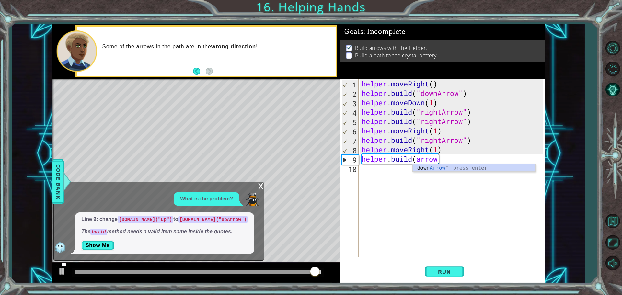
type textarea "[DOMAIN_NAME]("downArrow"
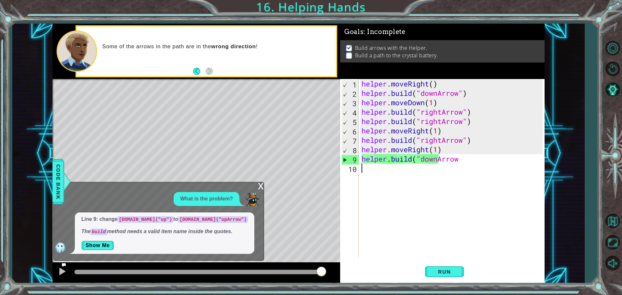
click at [437, 164] on div "helper . moveRight ( ) helper . build ( "downArrow" ) helper . moveDown ( 1 ) h…" at bounding box center [453, 177] width 186 height 197
click at [440, 158] on div "helper . moveRight ( ) helper . build ( "downArrow" ) helper . moveDown ( 1 ) h…" at bounding box center [453, 177] width 186 height 197
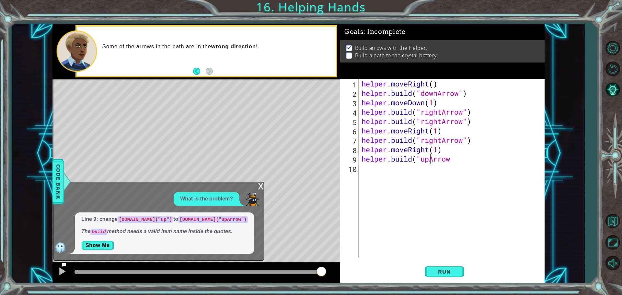
scroll to position [0, 1]
click at [438, 269] on span "Run" at bounding box center [445, 272] width 26 height 6
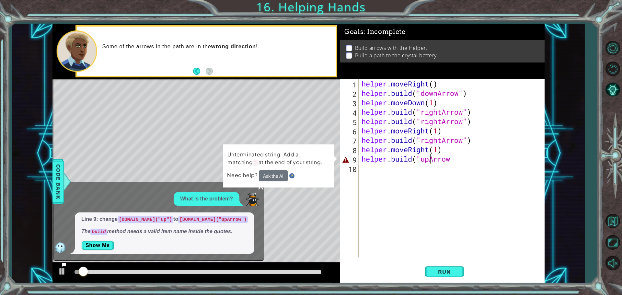
click at [317, 197] on div "Level Map" at bounding box center [203, 174] width 300 height 191
click at [458, 153] on div "helper . moveRight ( ) helper . build ( "downArrow" ) helper . moveDown ( 1 ) h…" at bounding box center [453, 177] width 186 height 197
click at [457, 159] on div "helper . moveRight ( ) helper . build ( "downArrow" ) helper . moveDown ( 1 ) h…" at bounding box center [453, 177] width 186 height 197
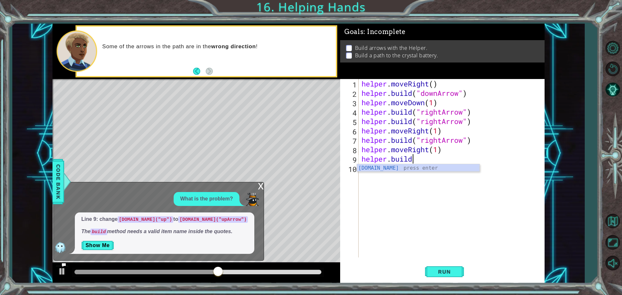
click at [261, 185] on div "x" at bounding box center [261, 186] width 6 height 6
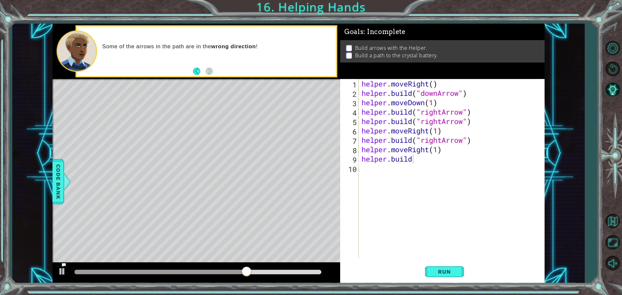
click at [419, 161] on div "helper . moveRight ( ) helper . build ( "downArrow" ) helper . moveDown ( 1 ) h…" at bounding box center [453, 177] width 186 height 197
click at [440, 266] on button "Run" at bounding box center [444, 272] width 39 height 20
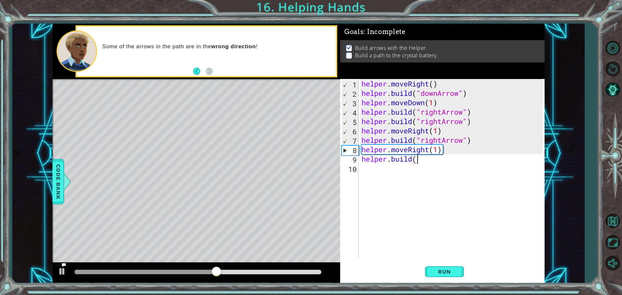
scroll to position [0, 2]
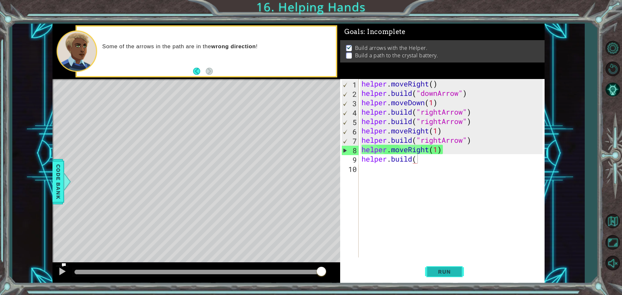
click at [442, 273] on span "Run" at bounding box center [445, 272] width 26 height 6
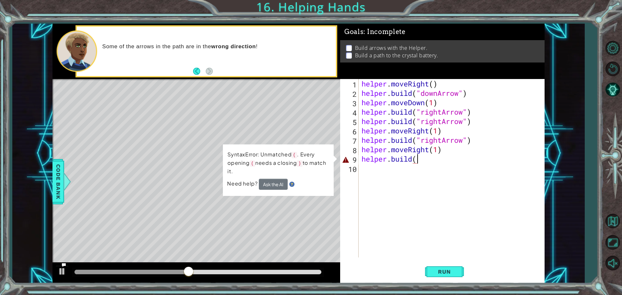
scroll to position [0, 3]
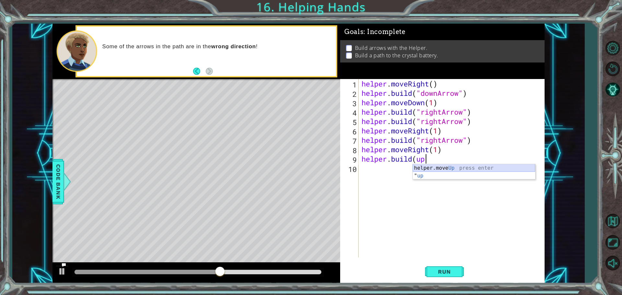
click at [438, 167] on div "helper.move Up press enter " up press enter" at bounding box center [474, 179] width 123 height 31
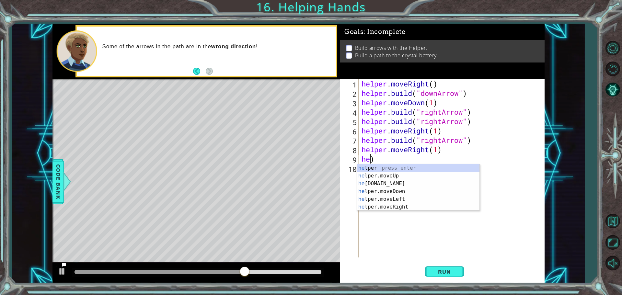
scroll to position [0, 0]
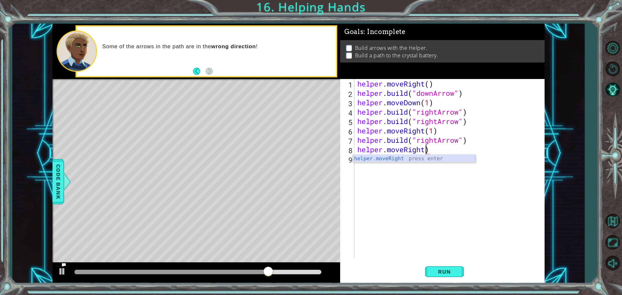
click at [447, 159] on div "helper.moveRight press enter" at bounding box center [414, 166] width 123 height 23
type textarea "helper.moveRight(1)"
click at [430, 172] on div "helper . moveRight ( ) helper . build ( "downArrow" ) helper . moveDown ( 1 ) h…" at bounding box center [451, 177] width 190 height 197
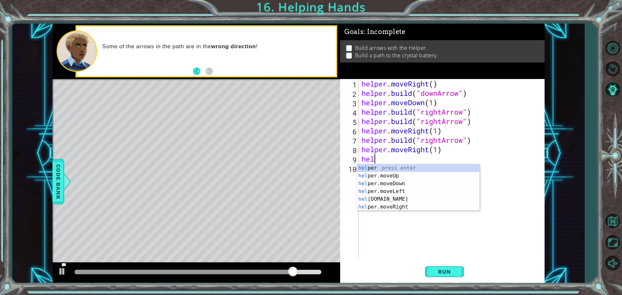
scroll to position [0, 0]
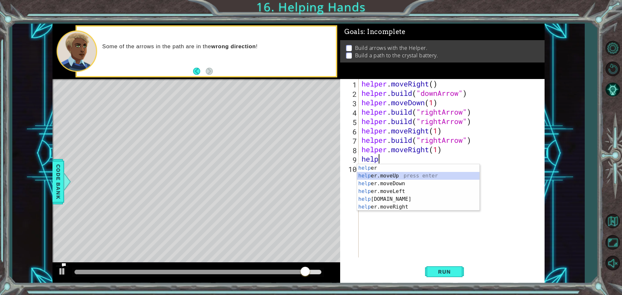
click at [419, 177] on div "help er press enter help er.moveUp press enter help er.moveDown press enter hel…" at bounding box center [418, 195] width 123 height 62
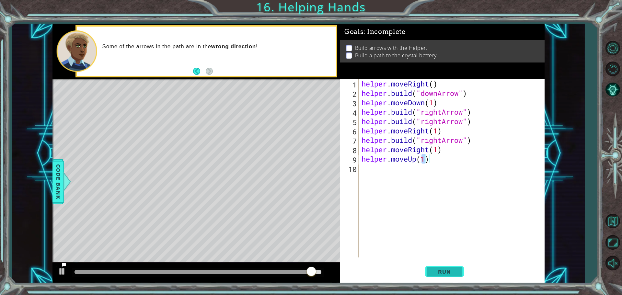
click at [443, 273] on span "Run" at bounding box center [445, 272] width 26 height 6
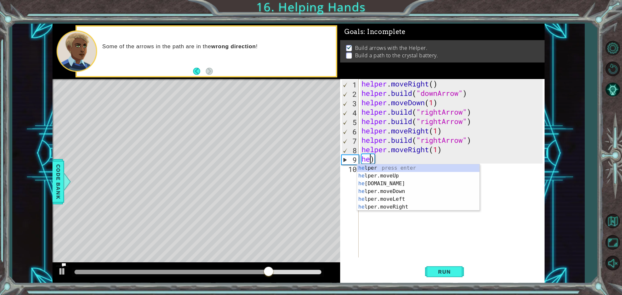
scroll to position [0, 0]
type textarea ")"
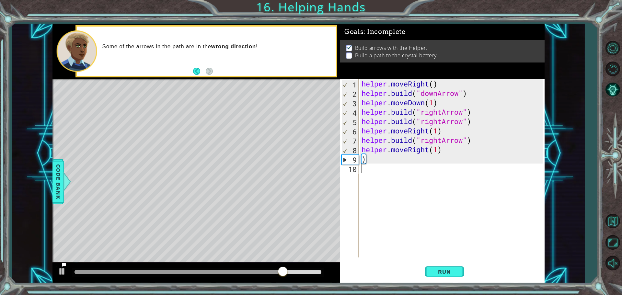
type textarea ")"
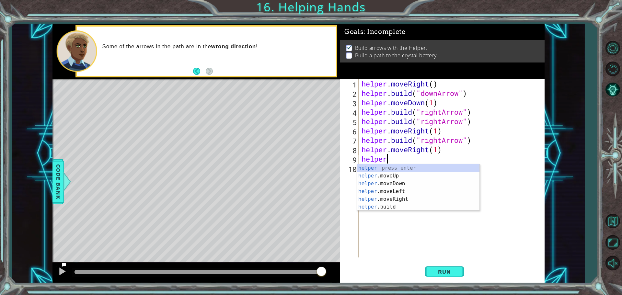
scroll to position [0, 1]
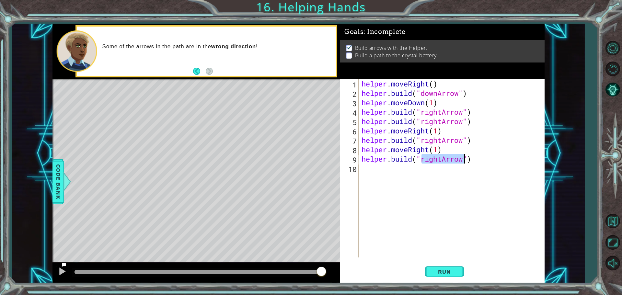
type textarea "[DOMAIN_NAME]("")"
click at [441, 189] on div "helper . moveRight ( ) helper . build ( "downArrow" ) helper . moveDown ( 1 ) h…" at bounding box center [453, 177] width 186 height 197
click at [422, 163] on div "helper . moveRight ( ) helper . build ( "downArrow" ) helper . moveDown ( 1 ) h…" at bounding box center [453, 177] width 186 height 197
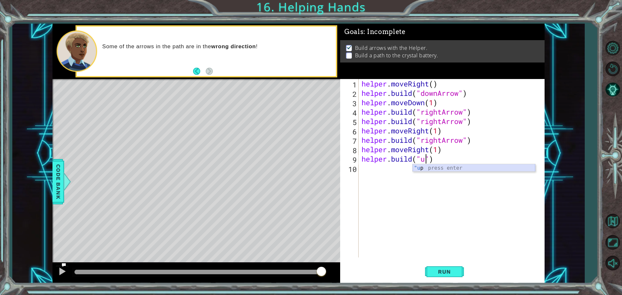
click at [423, 167] on div ""u p press enter" at bounding box center [474, 175] width 123 height 23
click at [443, 274] on span "Run" at bounding box center [445, 272] width 26 height 6
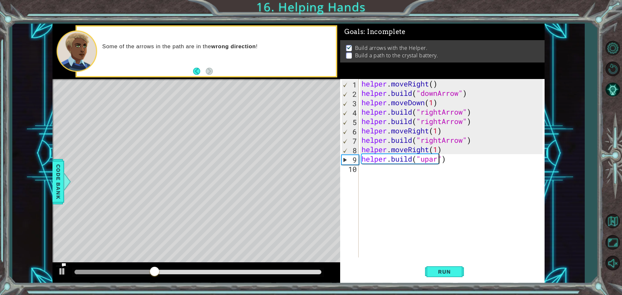
scroll to position [0, 4]
click at [449, 271] on span "Run" at bounding box center [445, 272] width 26 height 6
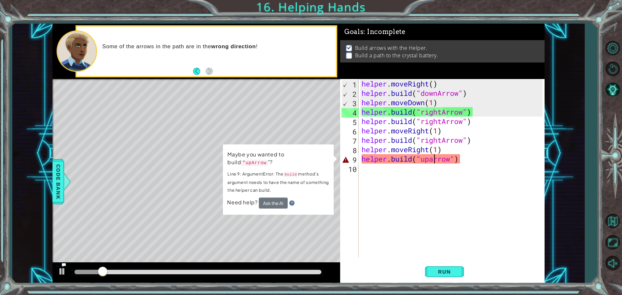
click at [433, 160] on div "helper . moveRight ( ) helper . build ( "downArrow" ) helper . moveDown ( 1 ) h…" at bounding box center [453, 177] width 186 height 197
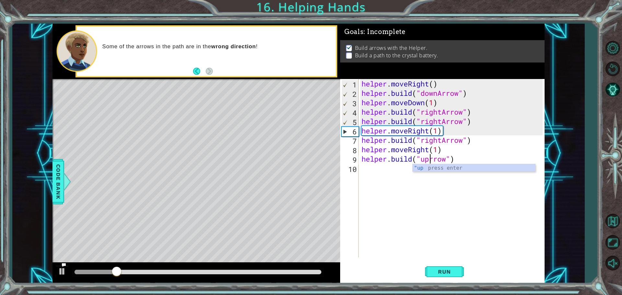
scroll to position [0, 4]
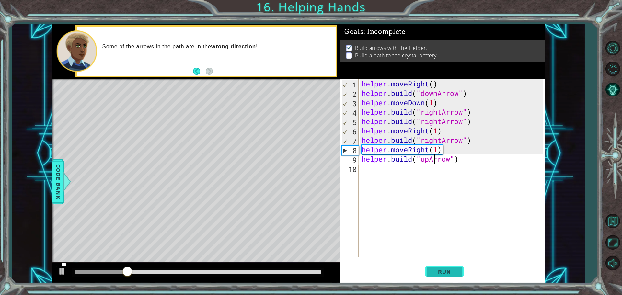
type textarea "[DOMAIN_NAME]("upArrow")"
click at [434, 270] on span "Run" at bounding box center [445, 272] width 26 height 6
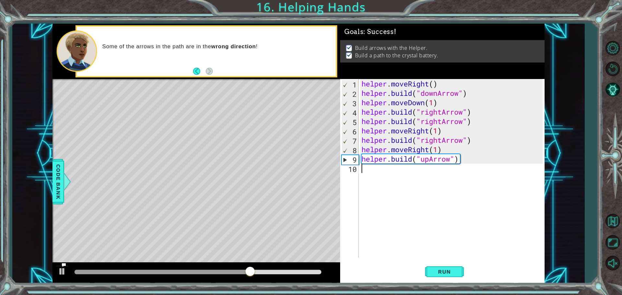
click at [418, 181] on div "helper . moveRight ( ) helper . build ( "downArrow" ) helper . moveDown ( 1 ) h…" at bounding box center [453, 177] width 186 height 197
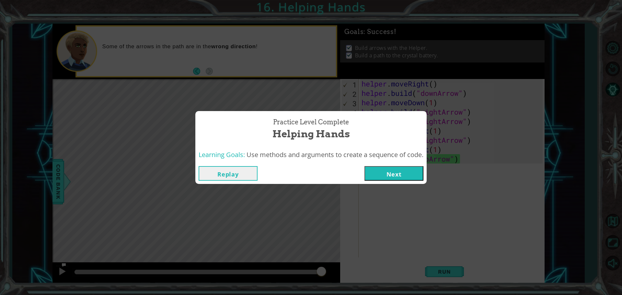
click at [413, 170] on button "Next" at bounding box center [394, 173] width 59 height 15
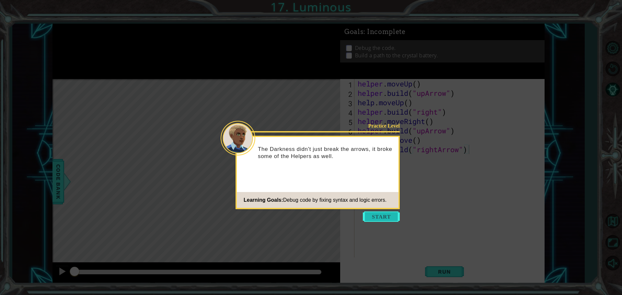
drag, startPoint x: 412, startPoint y: 171, endPoint x: 387, endPoint y: 216, distance: 51.7
click at [387, 216] on button "Start" at bounding box center [381, 217] width 37 height 10
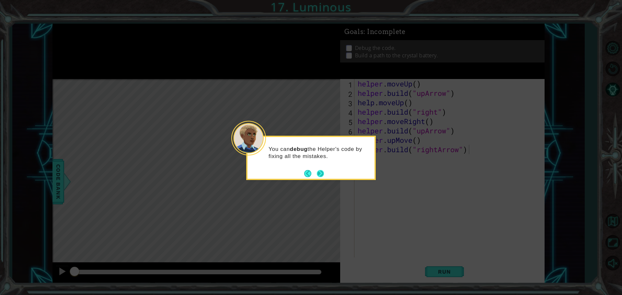
click at [323, 173] on button "Next" at bounding box center [320, 173] width 7 height 7
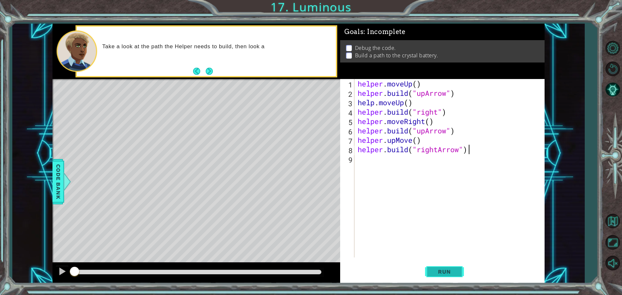
click at [448, 270] on span "Run" at bounding box center [445, 272] width 26 height 6
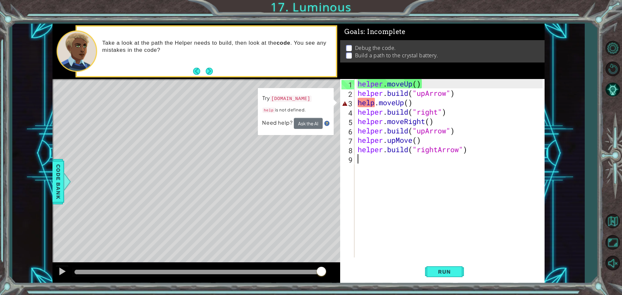
click at [469, 162] on div "helper . moveUp ( ) helper . build ( "upArrow" ) help . moveUp ( ) helper . bui…" at bounding box center [452, 177] width 190 height 197
click at [474, 155] on div "helper . moveUp ( ) helper . build ( "upArrow" ) help . moveUp ( ) helper . bui…" at bounding box center [452, 177] width 190 height 197
click at [470, 147] on div "helper . moveUp ( ) helper . build ( "upArrow" ) help . moveUp ( ) helper . bui…" at bounding box center [452, 177] width 190 height 197
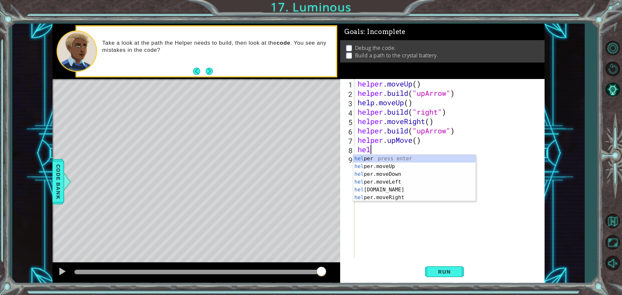
type textarea "h"
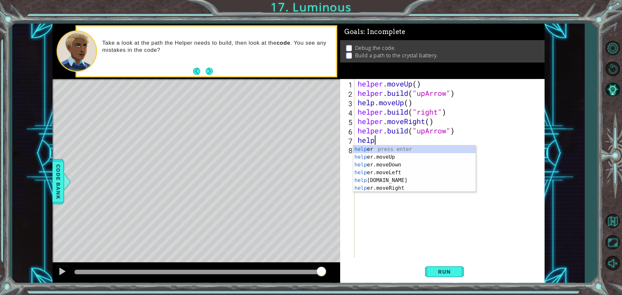
type textarea "h"
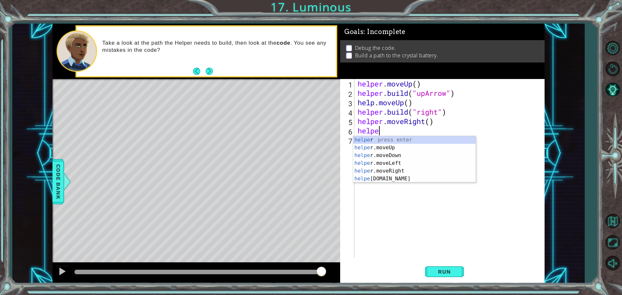
type textarea "h"
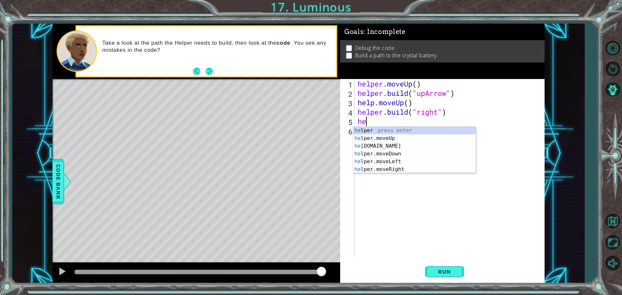
click at [409, 103] on div "helper . moveUp ( ) helper . build ( "upArrow" ) help . moveUp ( ) helper . bui…" at bounding box center [452, 177] width 190 height 197
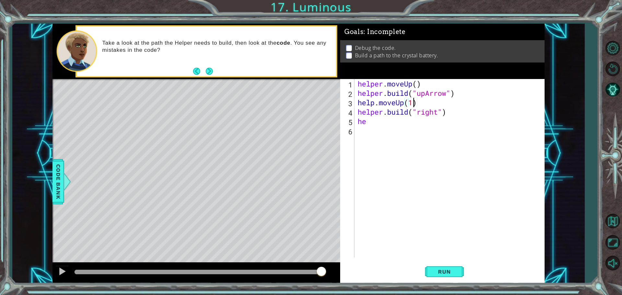
scroll to position [0, 2]
click at [454, 117] on div "helper . moveUp ( ) helper . build ( "upArrow" ) help . moveUp ( 1 ) helper . b…" at bounding box center [452, 177] width 190 height 197
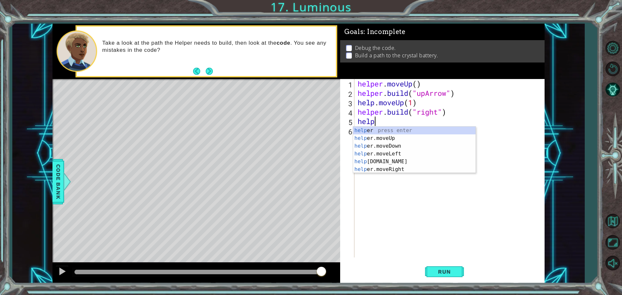
scroll to position [0, 0]
click at [396, 166] on div "help er press enter help er.moveUp press enter help er.moveDown press enter hel…" at bounding box center [414, 158] width 123 height 62
type textarea "helper.moveRight(1)"
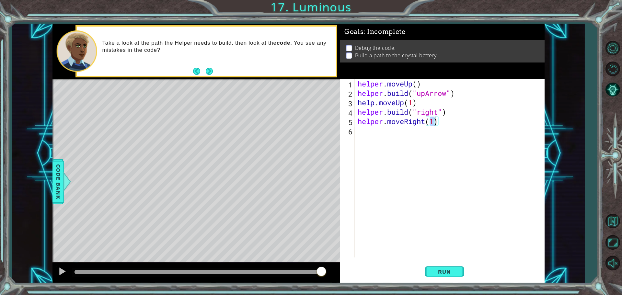
click at [410, 148] on div "helper . moveUp ( ) helper . build ( "upArrow" ) help . moveUp ( 1 ) helper . b…" at bounding box center [452, 177] width 190 height 197
click at [432, 119] on div "helper . moveUp ( ) helper . build ( "upArrow" ) help . moveUp ( 1 ) helper . b…" at bounding box center [452, 177] width 190 height 197
click at [435, 118] on div "helper . moveUp ( ) helper . build ( "upArrow" ) help . moveUp ( 1 ) helper . b…" at bounding box center [452, 177] width 190 height 197
click at [438, 109] on div "helper . moveUp ( ) helper . build ( "upArrow" ) help . moveUp ( 1 ) helper . b…" at bounding box center [452, 177] width 190 height 197
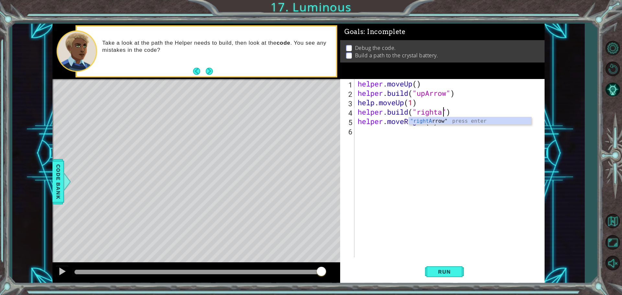
scroll to position [0, 4]
click at [439, 122] on div ""rightA rrow" press enter" at bounding box center [470, 128] width 123 height 23
click at [431, 121] on div "helper . moveUp ( ) helper . build ( "upArrow" ) help . moveUp ( 1 ) helper . b…" at bounding box center [452, 177] width 190 height 197
click at [434, 121] on div "helper . moveUp ( ) helper . build ( "upArrow" ) help . moveUp ( 1 ) helper . b…" at bounding box center [452, 177] width 190 height 197
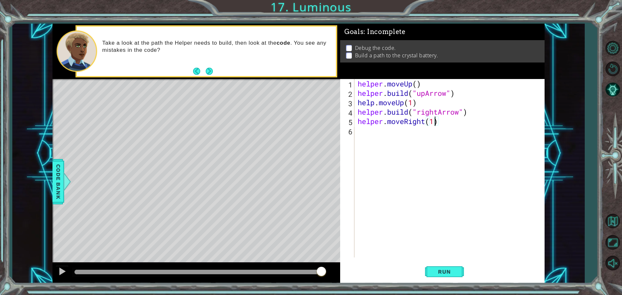
type textarea "helper.moveRight()"
click at [407, 130] on div "helper . moveUp ( ) helper . build ( "upArrow" ) help . moveUp ( 1 ) helper . b…" at bounding box center [452, 177] width 190 height 197
type textarea "[DOMAIN_NAME]("rightArrow")"
click at [402, 139] on div "helper . moveUp ( ) helper . build ( "upArrow" ) help . moveUp ( 1 ) helper . b…" at bounding box center [452, 177] width 190 height 197
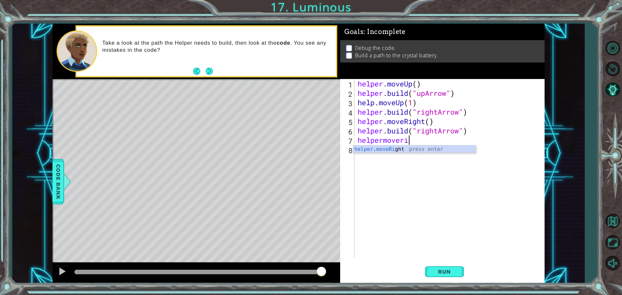
scroll to position [0, 2]
type textarea "helper.moveRight()"
click at [365, 157] on div "helper . moveUp ( ) helper . build ( "upArrow" ) help . moveUp ( 1 ) helper . b…" at bounding box center [452, 177] width 190 height 197
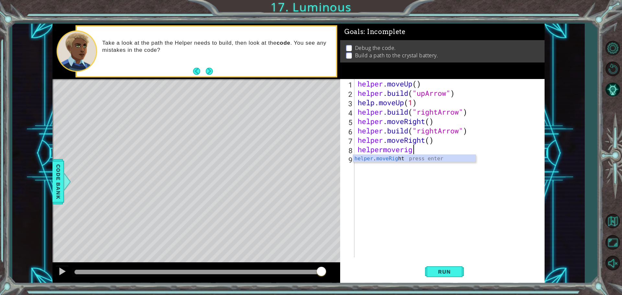
scroll to position [0, 2]
type textarea "helper.moveRight(1)"
click at [369, 168] on div "helper . moveUp ( ) helper . build ( "upArrow" ) help . moveUp ( 1 ) helper . b…" at bounding box center [452, 177] width 190 height 197
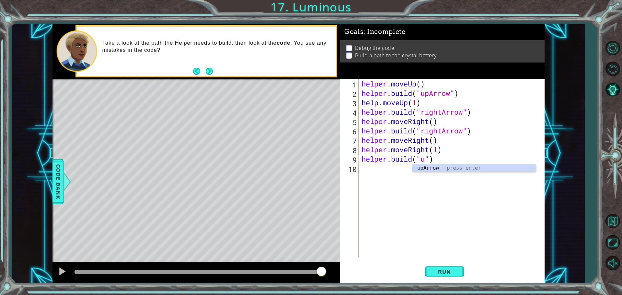
scroll to position [0, 3]
click at [427, 168] on div ""u [PERSON_NAME]" press enter" at bounding box center [474, 175] width 123 height 23
click at [448, 274] on span "Run" at bounding box center [445, 272] width 26 height 6
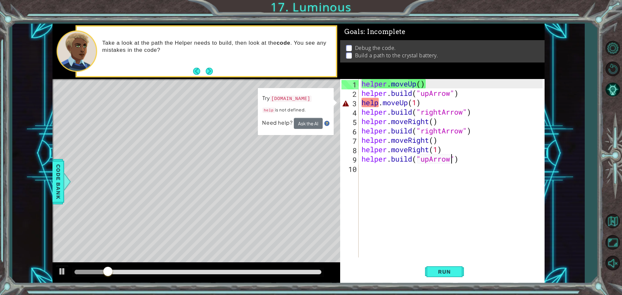
click at [376, 105] on div "helper . moveUp ( ) helper . build ( "upArrow" ) help . moveUp ( 1 ) helper . b…" at bounding box center [453, 177] width 186 height 197
click at [379, 104] on div "helper . moveUp ( ) helper . build ( "upArrow" ) help . moveUp ( 1 ) helper . b…" at bounding box center [453, 177] width 186 height 197
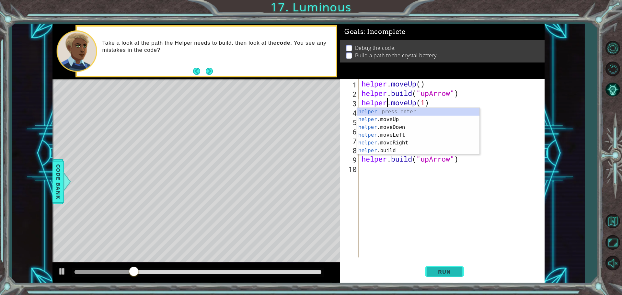
type textarea "helper.moveUp(1)"
click at [442, 265] on button "Run" at bounding box center [444, 272] width 39 height 20
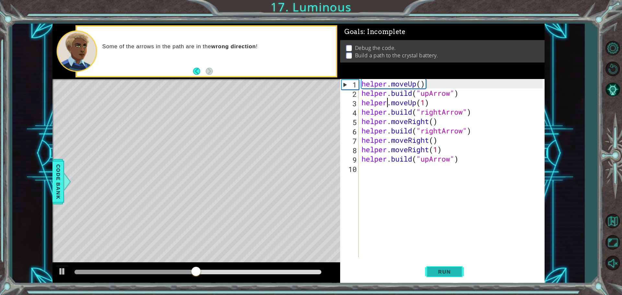
click at [442, 268] on button "Run" at bounding box center [444, 272] width 39 height 20
click at [403, 201] on div "helper . moveUp ( ) helper . build ( "upArrow" ) helper . moveUp ( 1 ) helper .…" at bounding box center [453, 177] width 186 height 197
click at [445, 140] on div "helper . moveUp ( ) helper . build ( "upArrow" ) helper . moveUp ( 1 ) helper .…" at bounding box center [453, 177] width 186 height 197
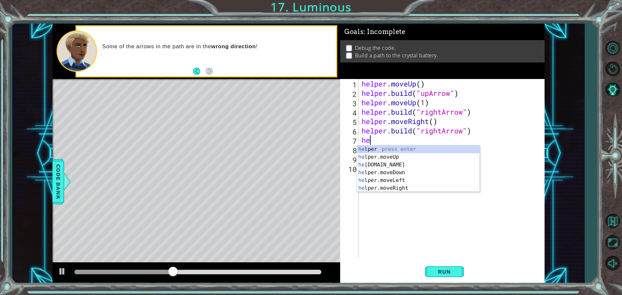
type textarea "h"
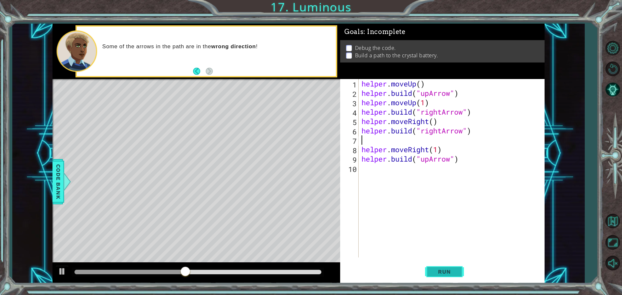
click at [446, 277] on button "Run" at bounding box center [444, 272] width 39 height 20
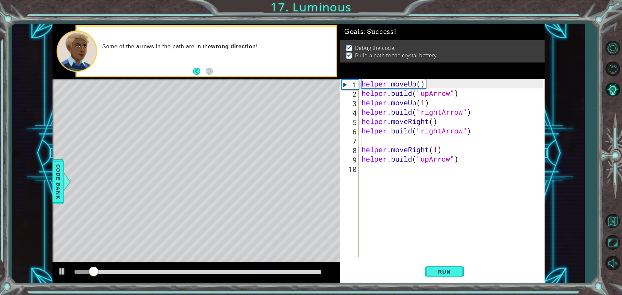
click at [315, 267] on div at bounding box center [197, 273] width 288 height 21
click at [311, 272] on div at bounding box center [198, 272] width 247 height 5
click at [60, 270] on div at bounding box center [62, 271] width 8 height 8
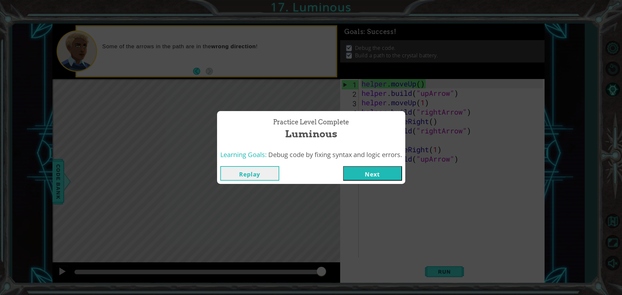
click at [352, 177] on button "Next" at bounding box center [372, 173] width 59 height 15
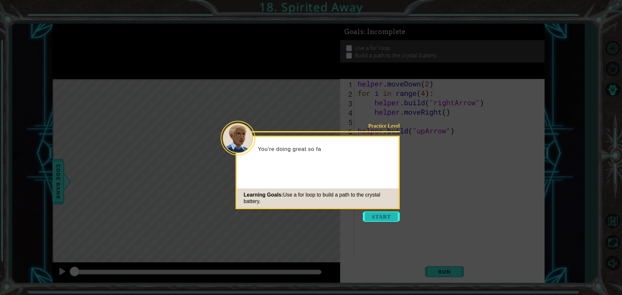
click at [374, 217] on button "Start" at bounding box center [381, 217] width 37 height 10
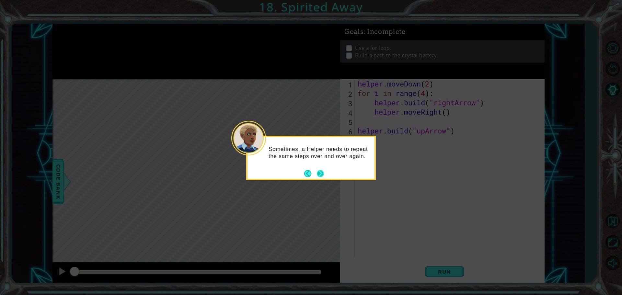
click at [319, 173] on button "Next" at bounding box center [321, 174] width 8 height 8
